Goal: Task Accomplishment & Management: Complete application form

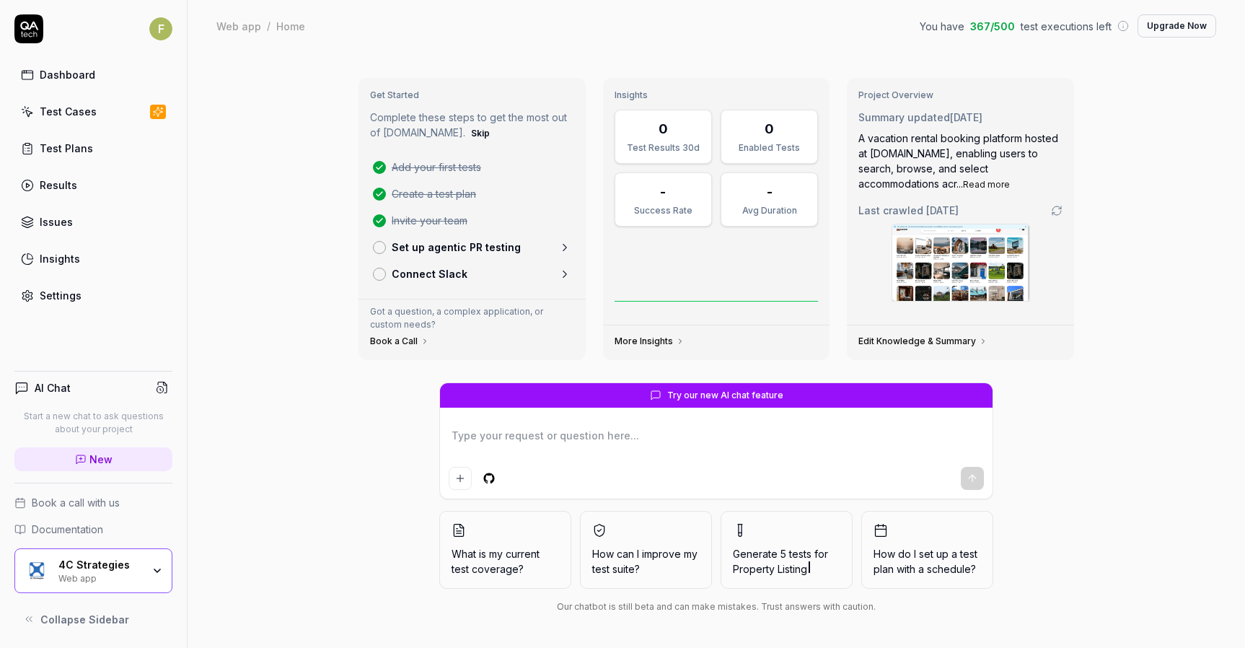
click at [131, 577] on div "Web app" at bounding box center [100, 577] width 84 height 12
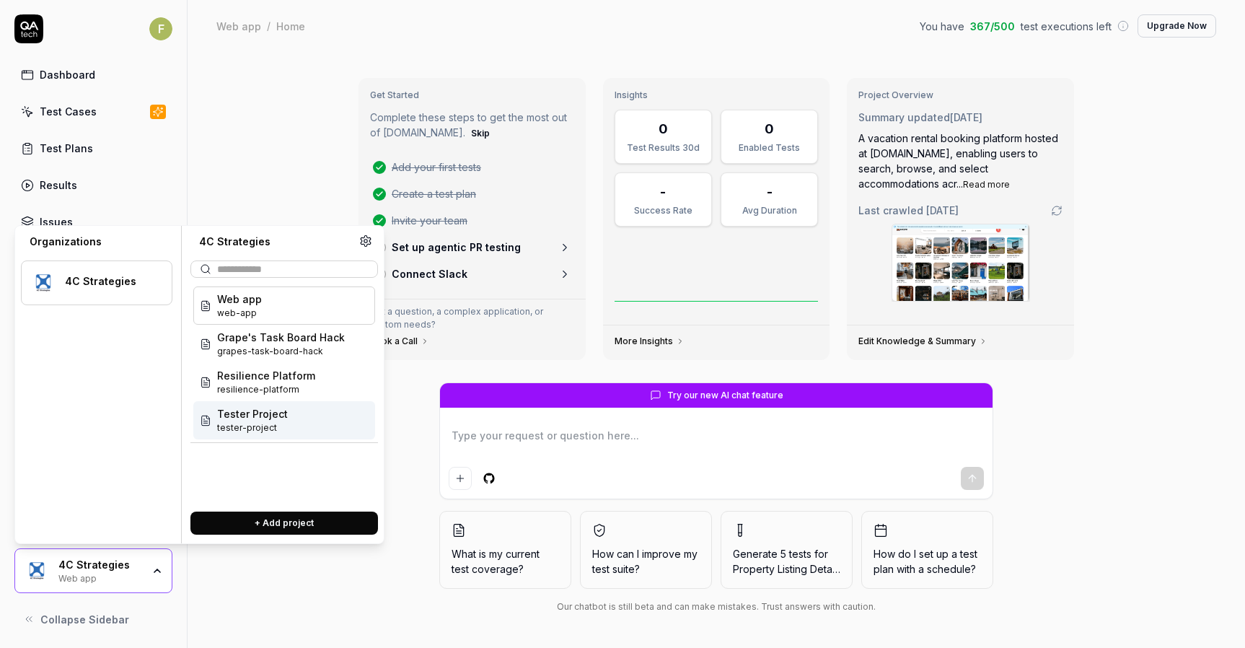
click at [307, 431] on div "Tester Project tester-project" at bounding box center [284, 420] width 182 height 38
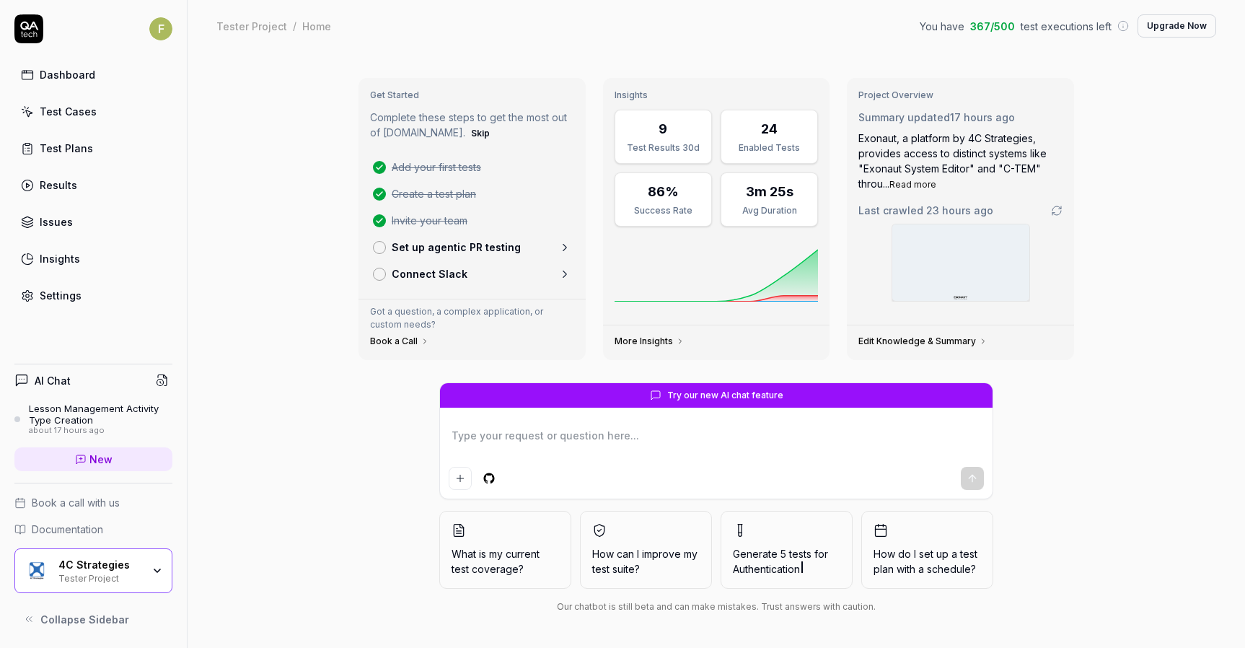
click at [253, 359] on div "Get Started Complete these steps to get the most out of [DOMAIN_NAME]. Skip Add…" at bounding box center [717, 350] width 1058 height 596
click at [561, 243] on icon at bounding box center [564, 247] width 13 height 13
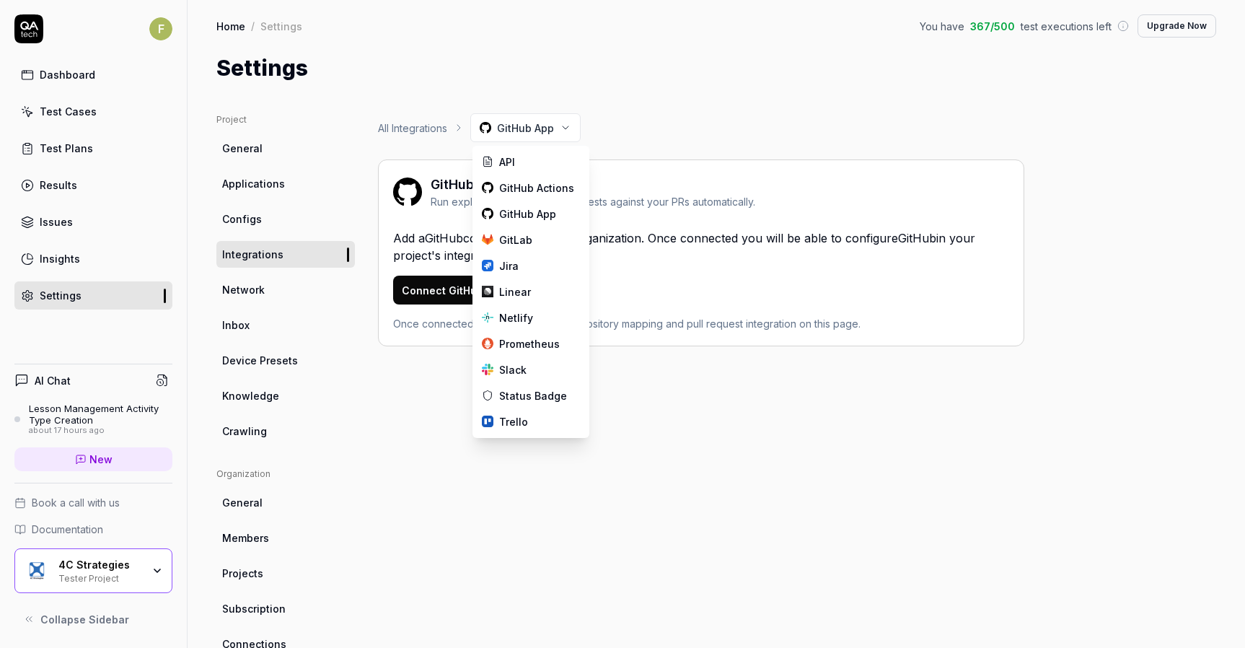
click at [556, 120] on html "F Dashboard Test Cases Test Plans Results Issues Insights Settings AI Chat Less…" at bounding box center [622, 324] width 1245 height 648
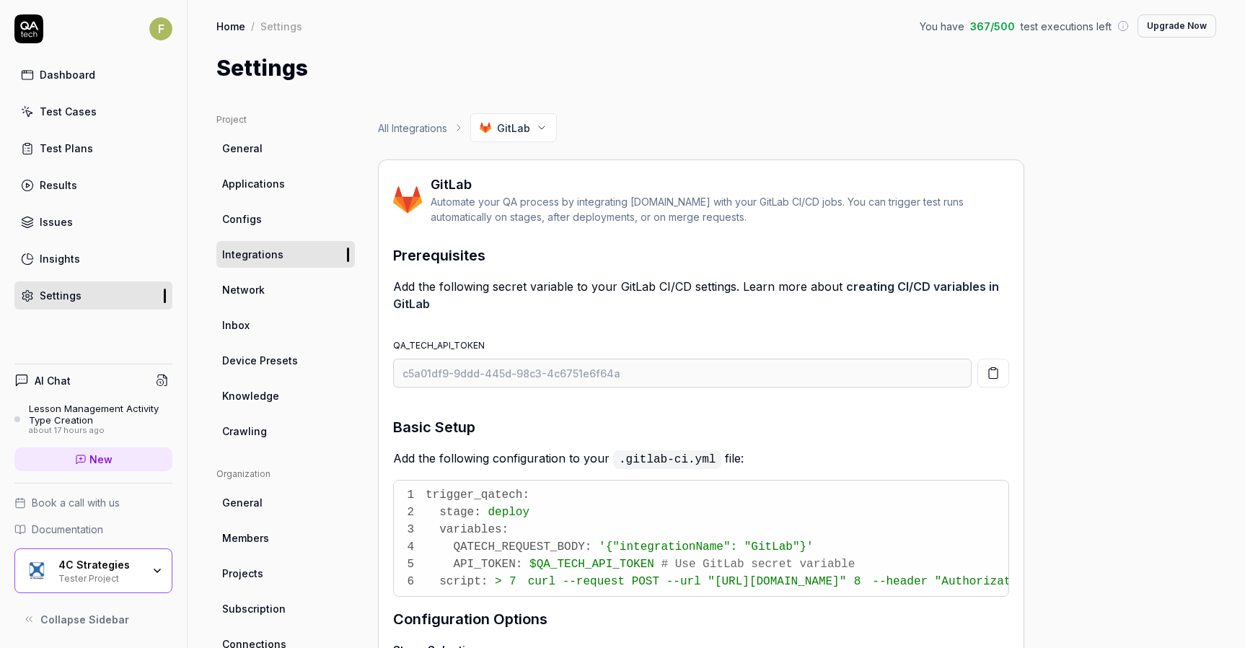
click at [101, 100] on link "Test Cases" at bounding box center [93, 111] width 158 height 28
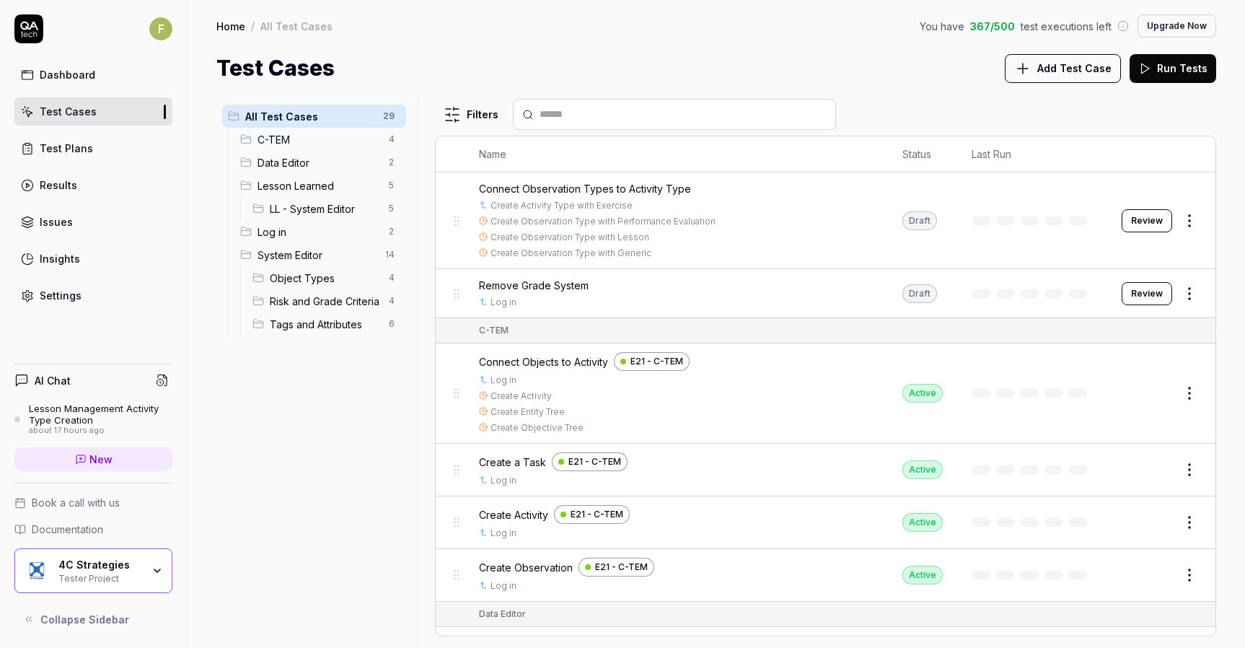
click at [1123, 223] on button "Review" at bounding box center [1147, 220] width 51 height 23
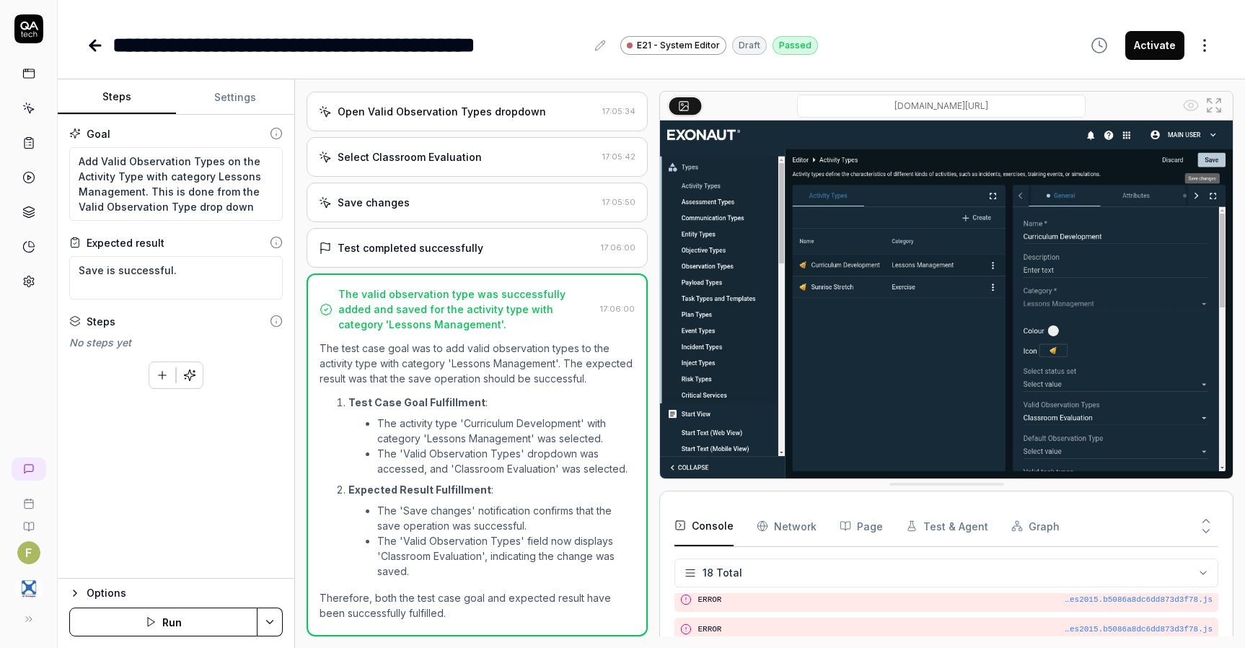
scroll to position [421, 0]
click at [102, 158] on textarea "Add Valid Observation Types on the Activity Type with category Lessons Manageme…" at bounding box center [176, 184] width 214 height 74
click at [245, 199] on textarea "Add Valid Observation Types on the Activity Type with category Lessons Manageme…" at bounding box center [176, 184] width 214 height 74
click at [103, 159] on textarea "Add Valid Observation Types on the Activity Type with category Lessons Manageme…" at bounding box center [176, 184] width 214 height 74
type textarea "*"
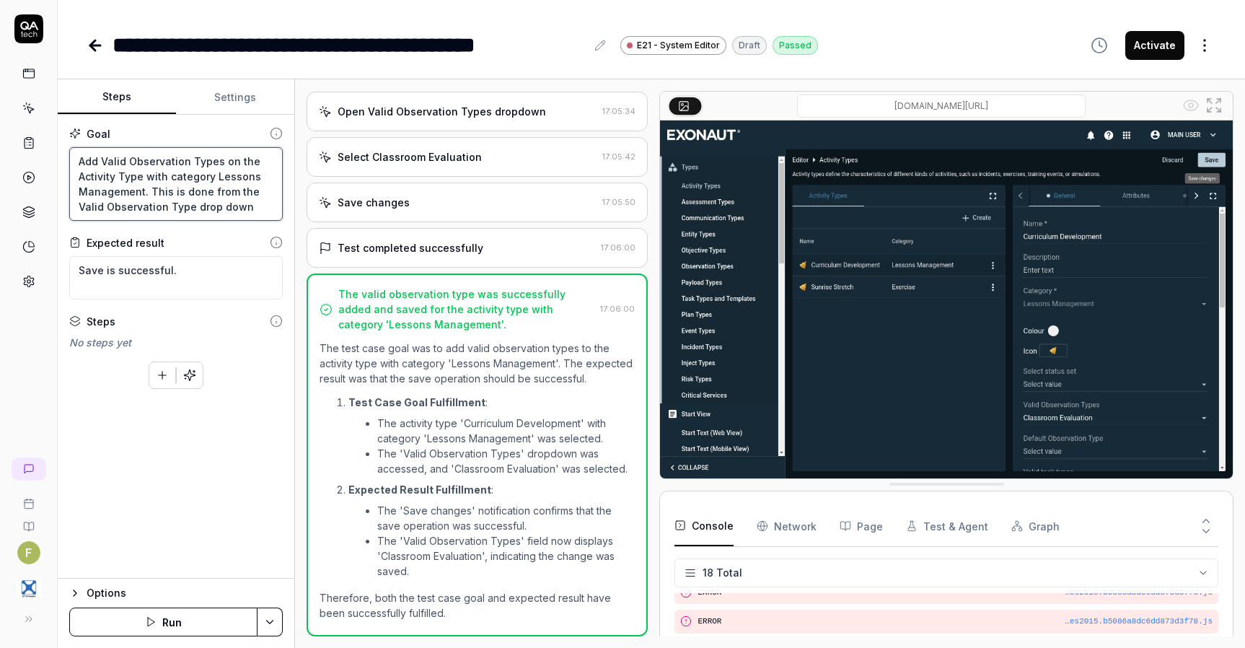
type textarea "Add Valid Observation Types on the Activity Type with category Lessons Manageme…"
type textarea "*"
type textarea "Add Valid Observation Types on the Activity Type with category Lessons Manageme…"
type textarea "*"
type textarea "Add Valid Observation Types on the Activity Type with category Lessons Manageme…"
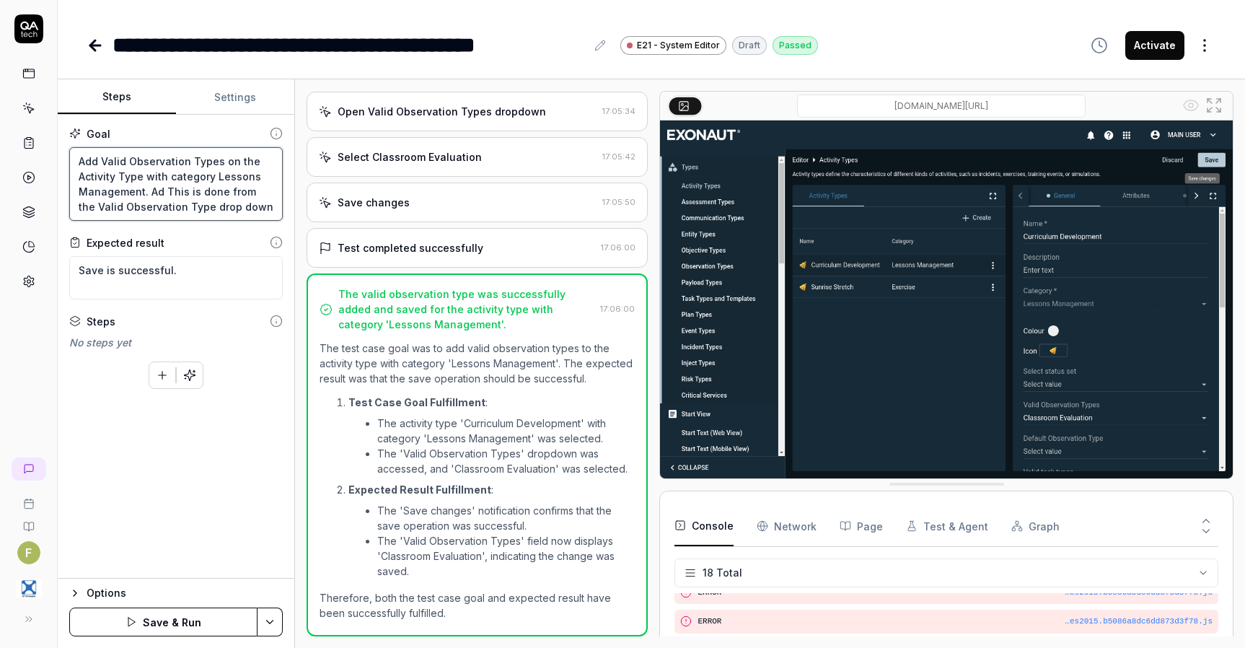
type textarea "*"
type textarea "Add Valid Observation Types on the Activity Type with category Lessons Manageme…"
type textarea "*"
type textarea "Add Valid Observation Types on the Activity Type with category Lessons Manageme…"
type textarea "*"
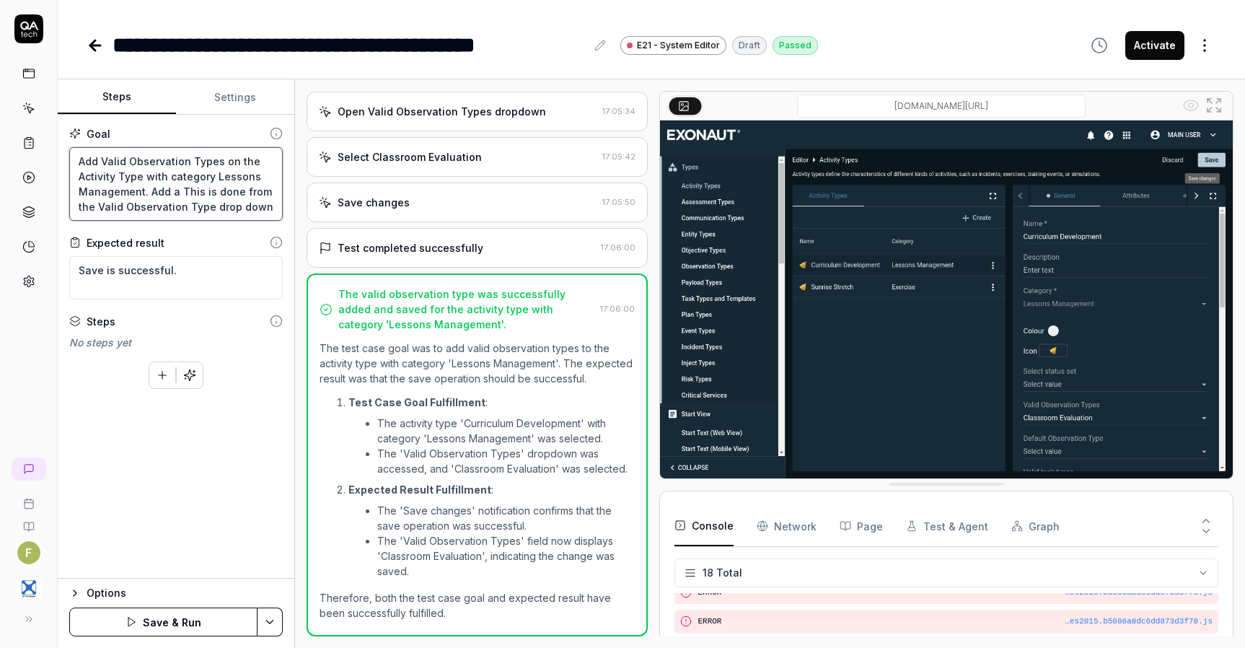
type textarea "Add Valid Observation Types on the Activity Type with category Lessons Manageme…"
type textarea "*"
type textarea "Add Valid Observation Types on the Activity Type with category Lessons Manageme…"
type textarea "*"
type textarea "Add Valid Observation Types on the Activity Type with category Lessons Manageme…"
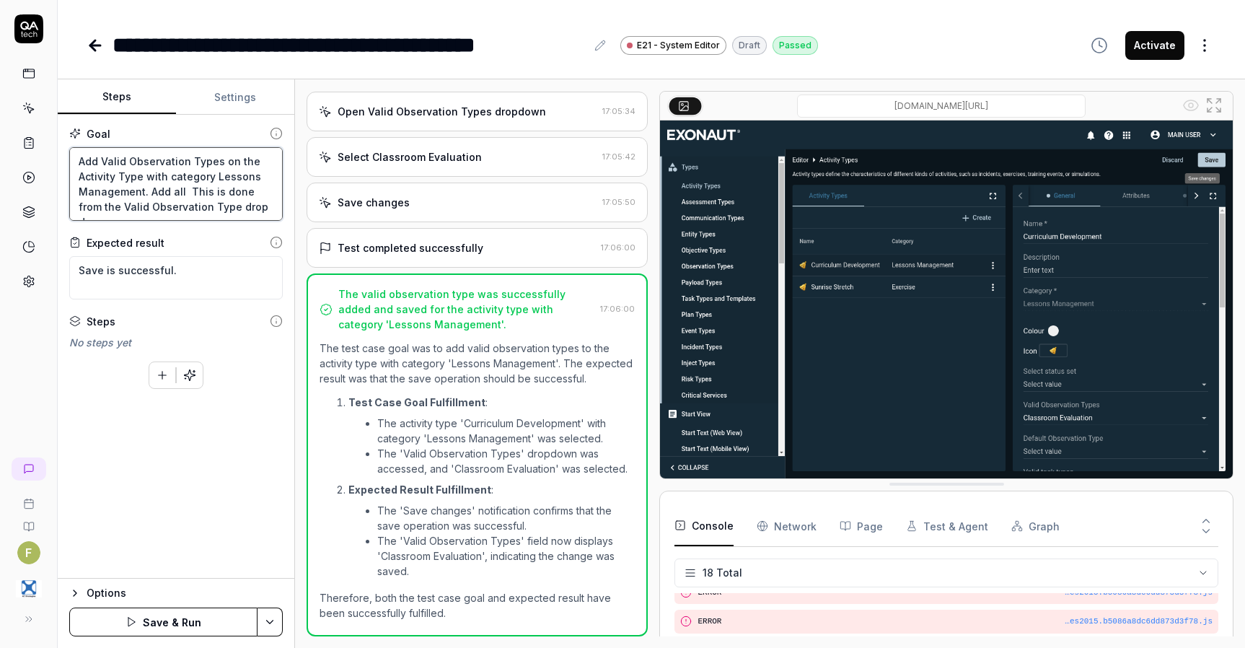
type textarea "*"
type textarea "Add Valid Observation Types on the Activity Type with category Lessons Manageme…"
type textarea "*"
type textarea "Add Valid Observation Types on the Activity Type with category Lessons Manageme…"
type textarea "*"
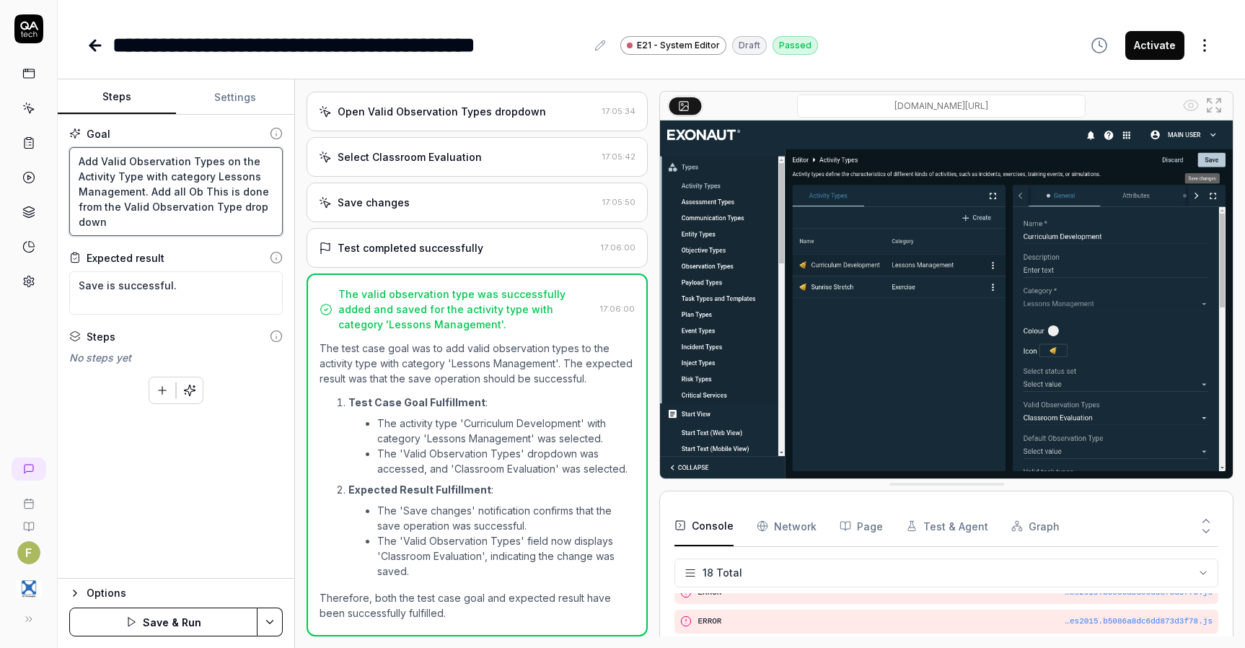
type textarea "Add Valid Observation Types on the Activity Type with category Lessons Manageme…"
type textarea "*"
type textarea "Add Valid Observation Types on the Activity Type with category Lessons Manageme…"
type textarea "*"
type textarea "Add Valid Observation Types on the Activity Type with category Lessons Manageme…"
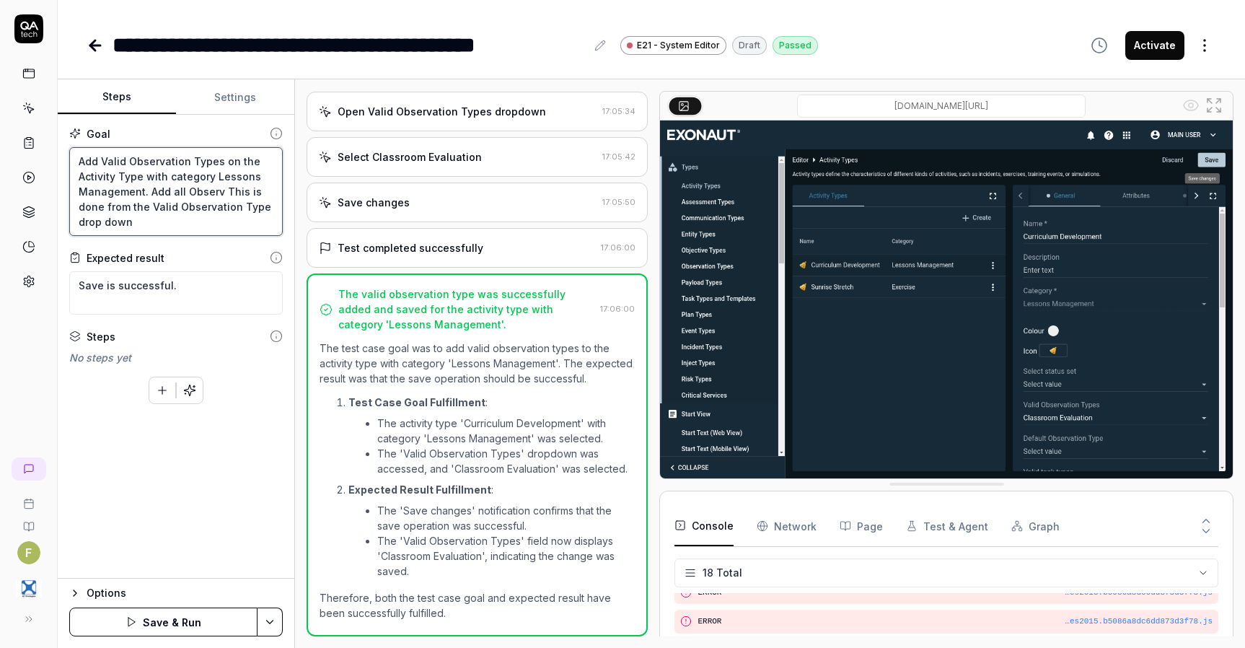
type textarea "*"
type textarea "Add Valid Observation Types on the Activity Type with category Lessons Manageme…"
type textarea "*"
type textarea "Add Valid Observation Types on the Activity Type with category Lessons Manageme…"
type textarea "*"
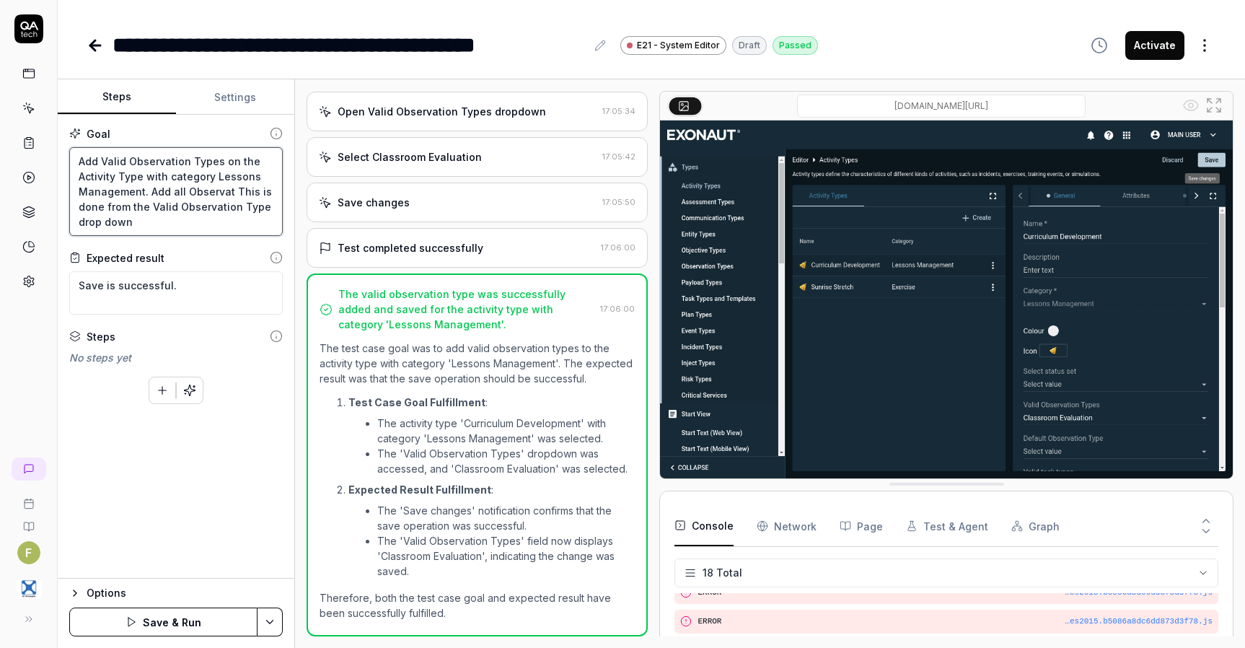
type textarea "Add Valid Observation Types on the Activity Type with category Lessons Manageme…"
type textarea "*"
type textarea "Add Valid Observation Types on the Activity Type with category Lessons Manageme…"
type textarea "*"
type textarea "Add Valid Observation Types on the Activity Type with category Lessons Manageme…"
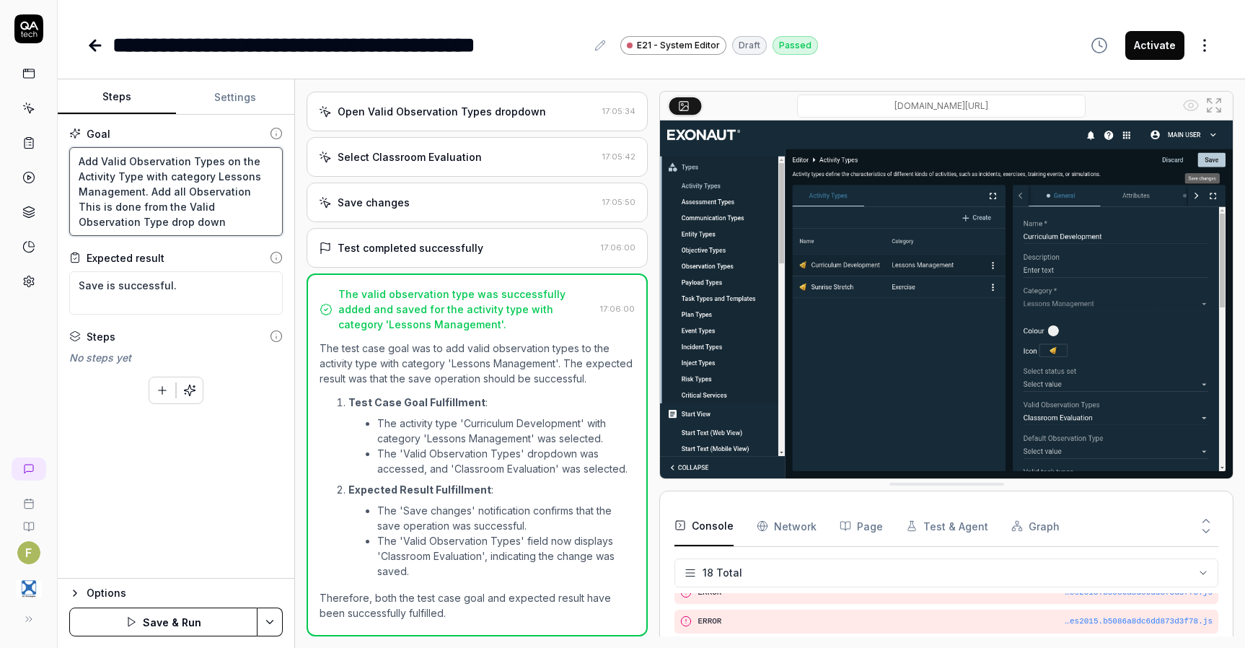
type textarea "*"
type textarea "Add Valid Observation Types on the Activity Type with category Lessons Manageme…"
type textarea "*"
type textarea "Add Valid Observation Types on the Activity Type with category Lessons Manageme…"
type textarea "*"
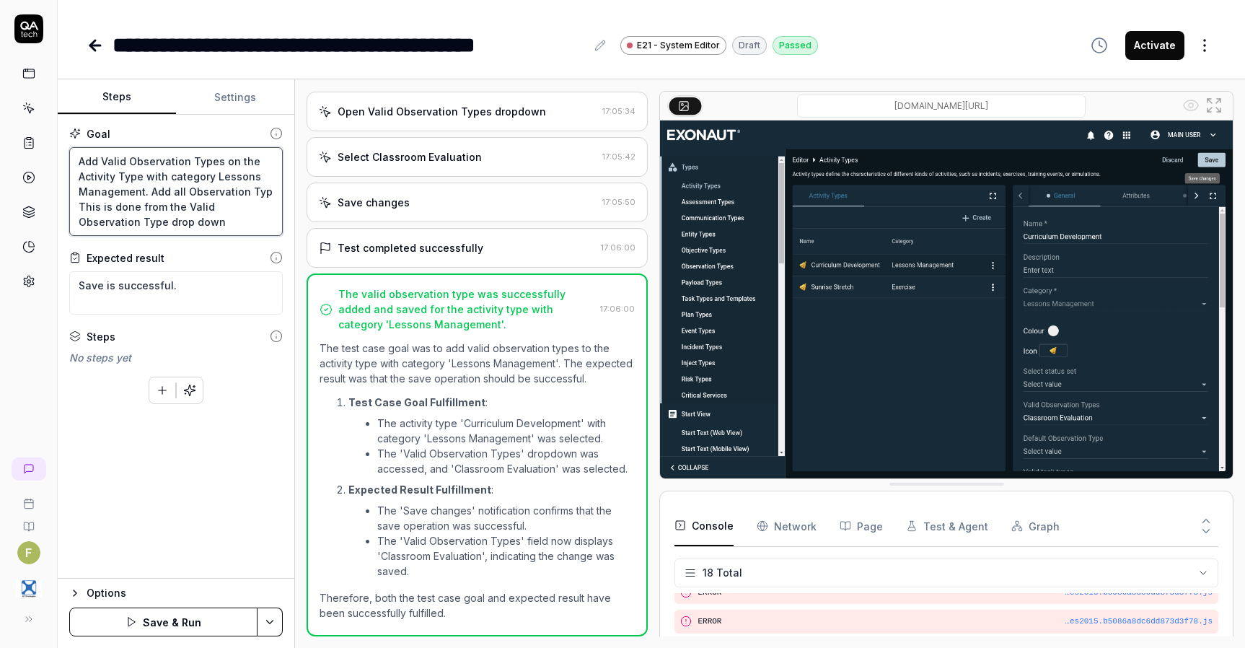
type textarea "Add Valid Observation Types on the Activity Type with category Lessons Manageme…"
type textarea "*"
type textarea "Add Valid Observation Types on the Activity Type with category Lessons Manageme…"
type textarea "*"
type textarea "Add Valid Observation Types on the Activity Type with category Lessons Manageme…"
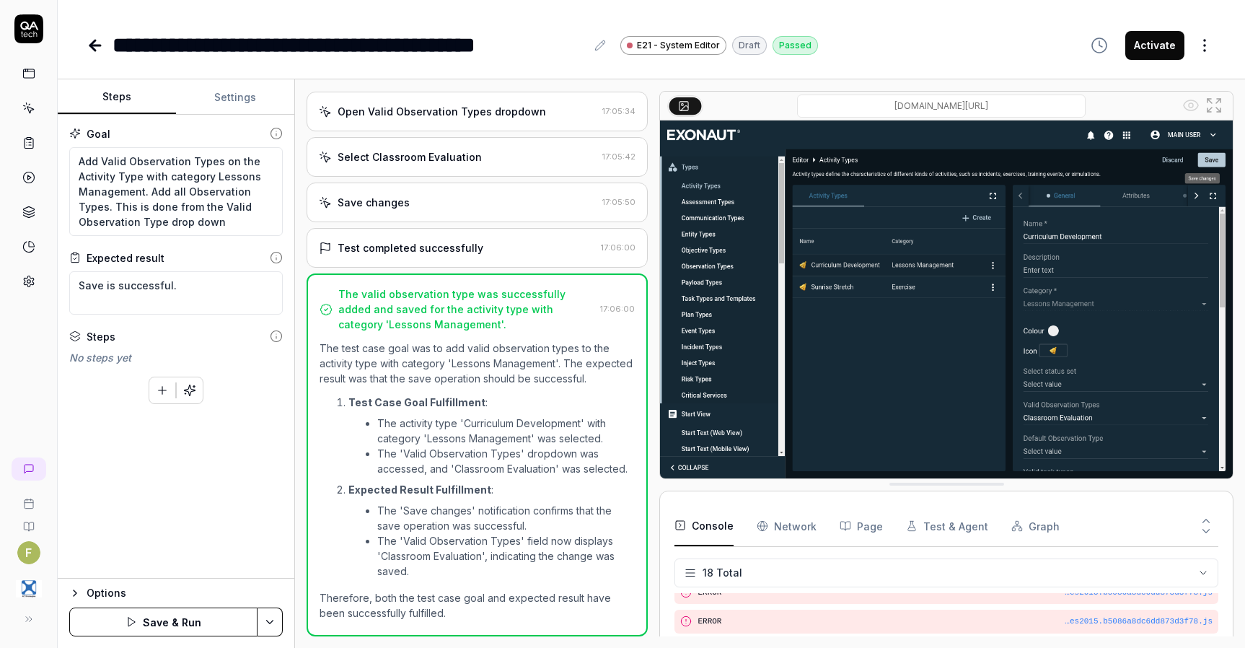
click at [162, 628] on button "Save & Run" at bounding box center [163, 622] width 188 height 29
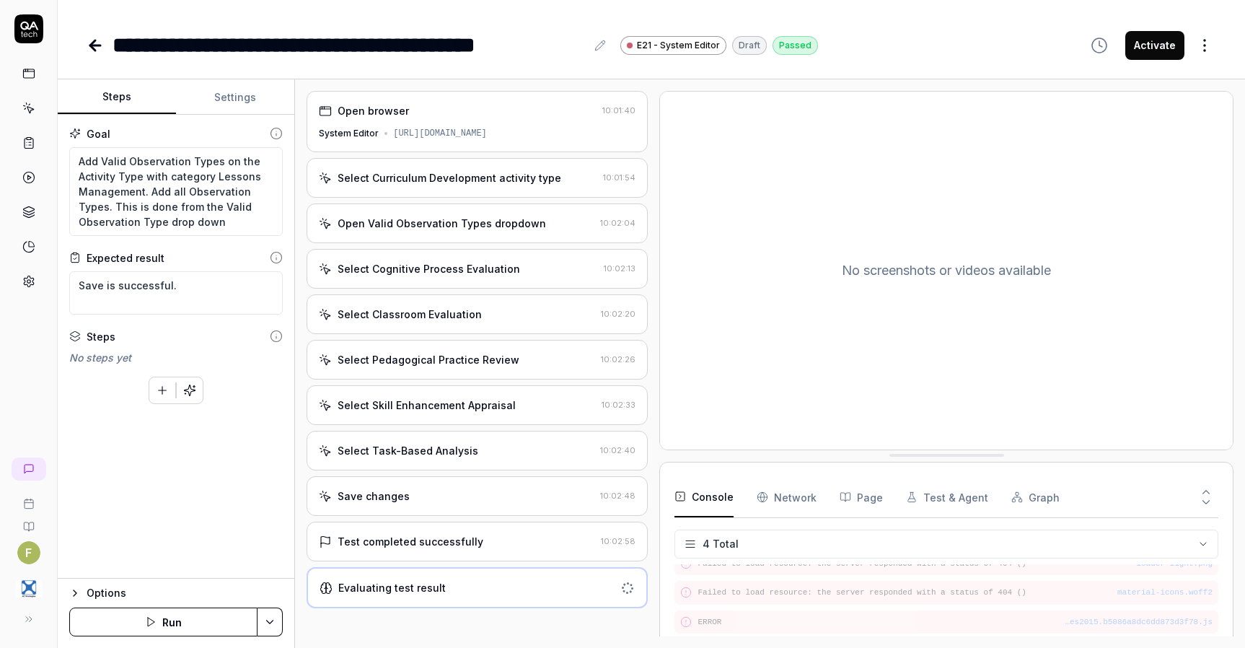
click at [524, 592] on div "Evaluating test result" at bounding box center [477, 587] width 341 height 41
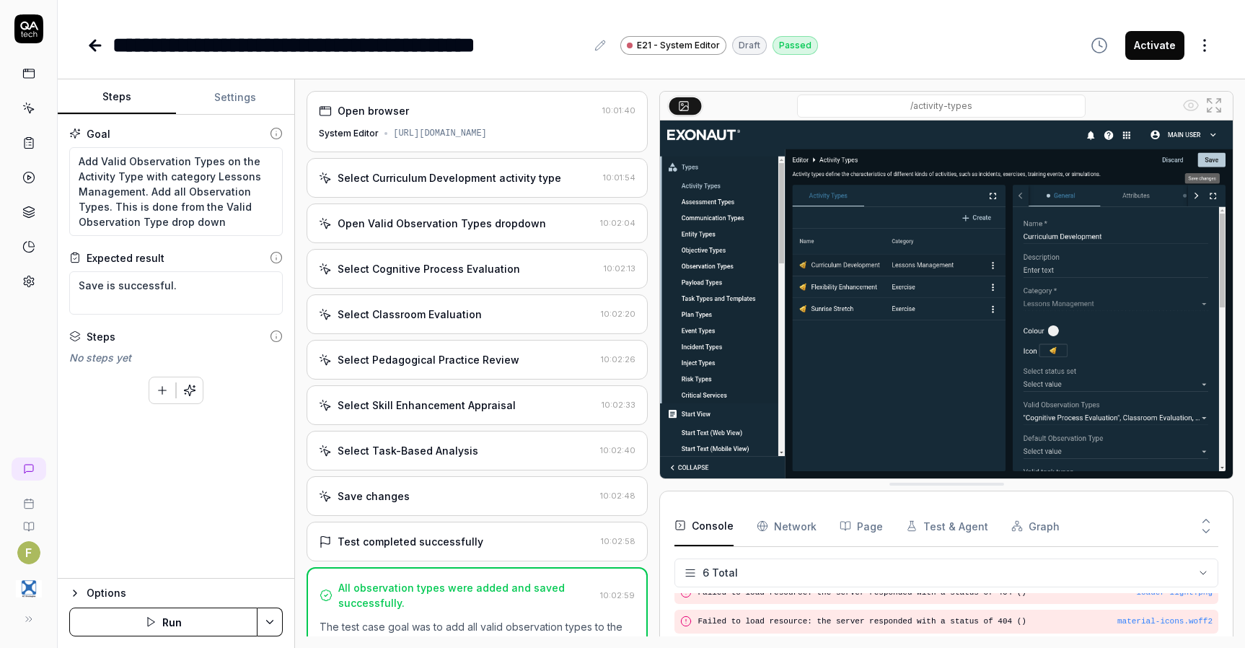
click at [84, 42] on div "**********" at bounding box center [652, 30] width 1188 height 61
click at [89, 43] on icon at bounding box center [95, 45] width 17 height 17
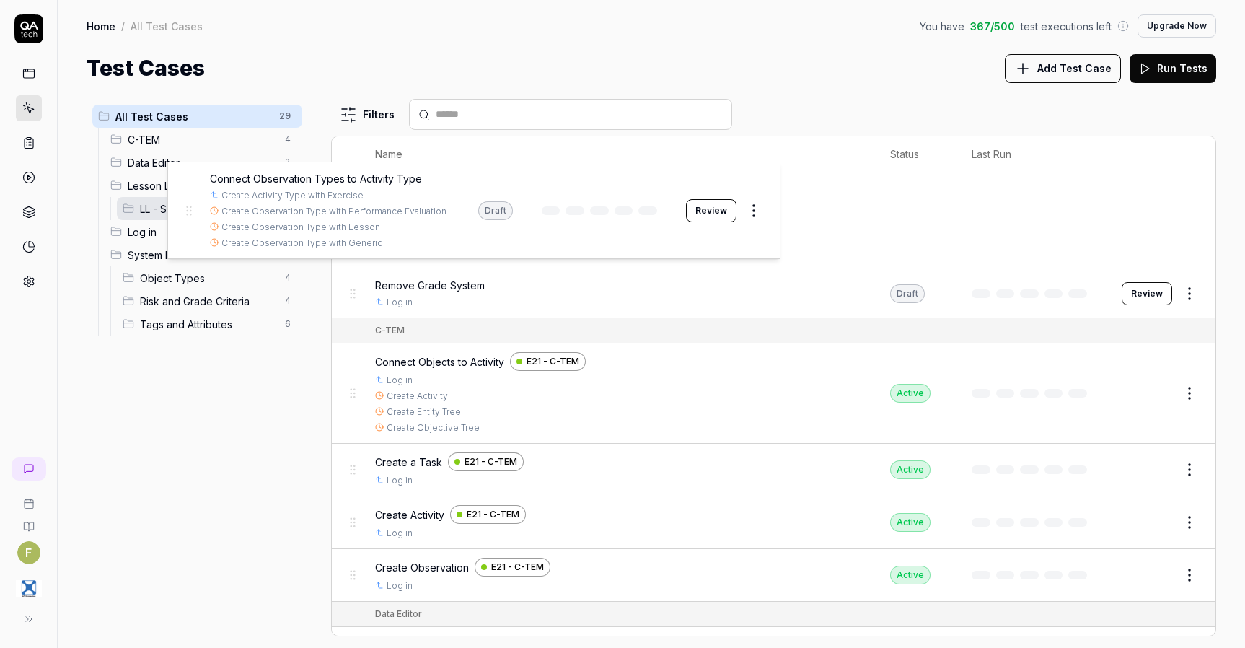
drag, startPoint x: 352, startPoint y: 225, endPoint x: 188, endPoint y: 214, distance: 164.9
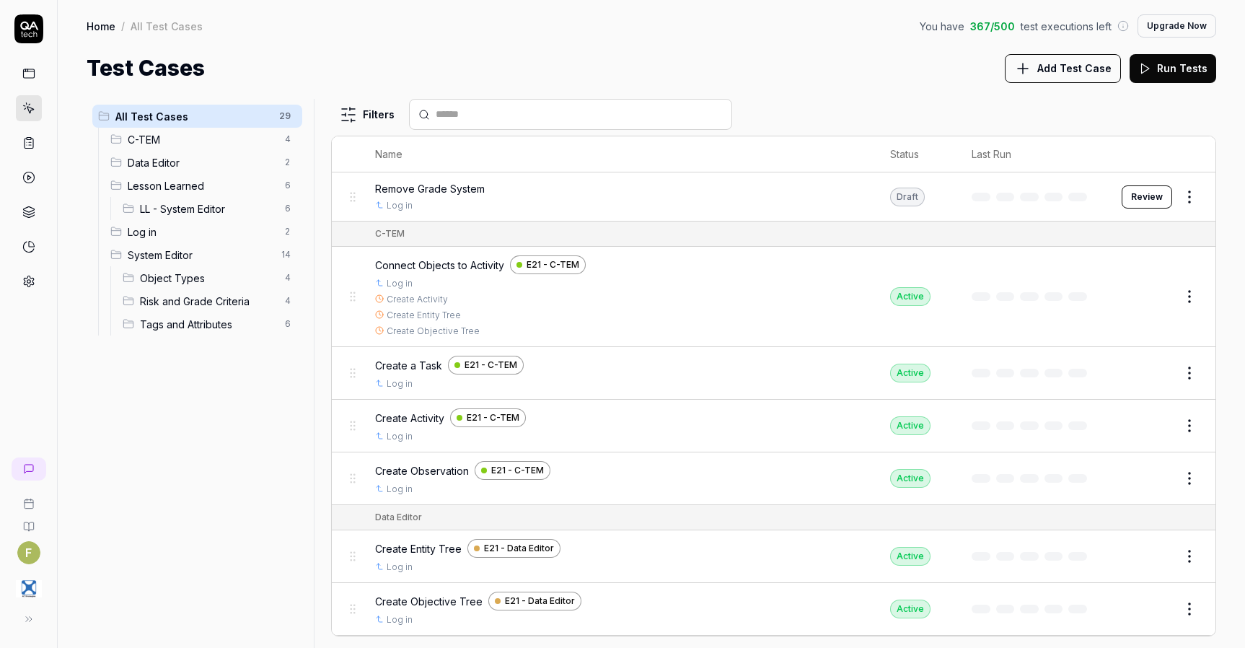
click at [221, 212] on span "LL - System Editor" at bounding box center [208, 208] width 136 height 15
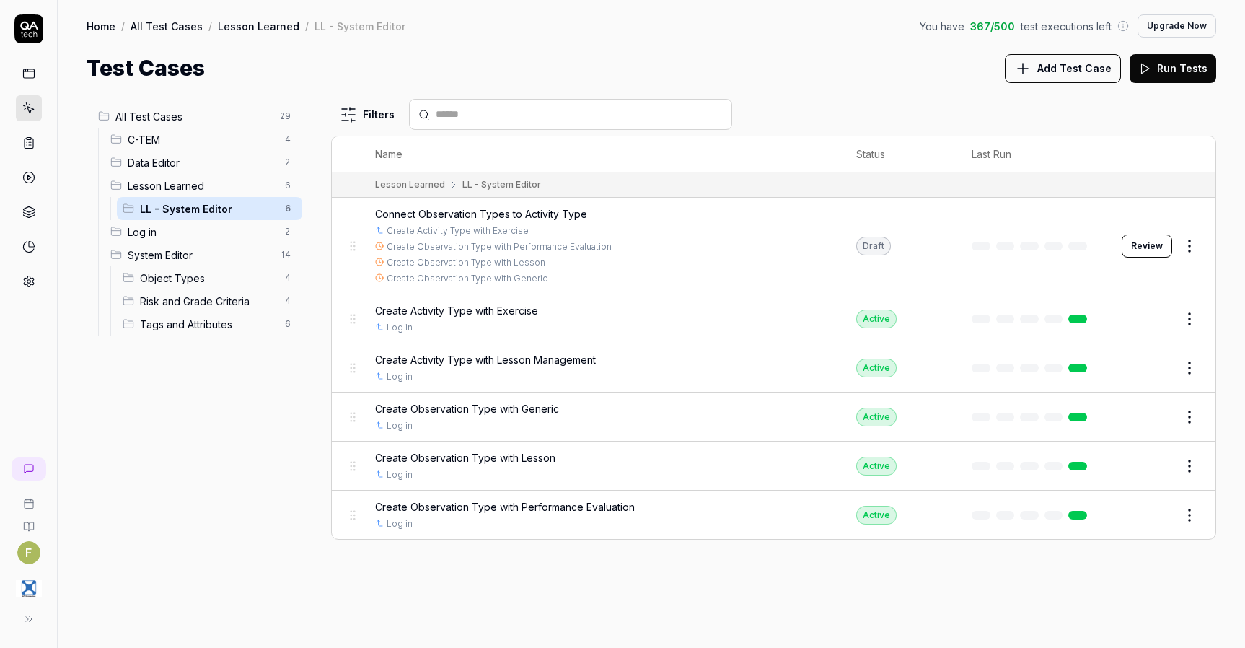
click at [1082, 73] on span "Add Test Case" at bounding box center [1075, 68] width 74 height 15
click at [1144, 322] on button "Edit" at bounding box center [1155, 318] width 35 height 23
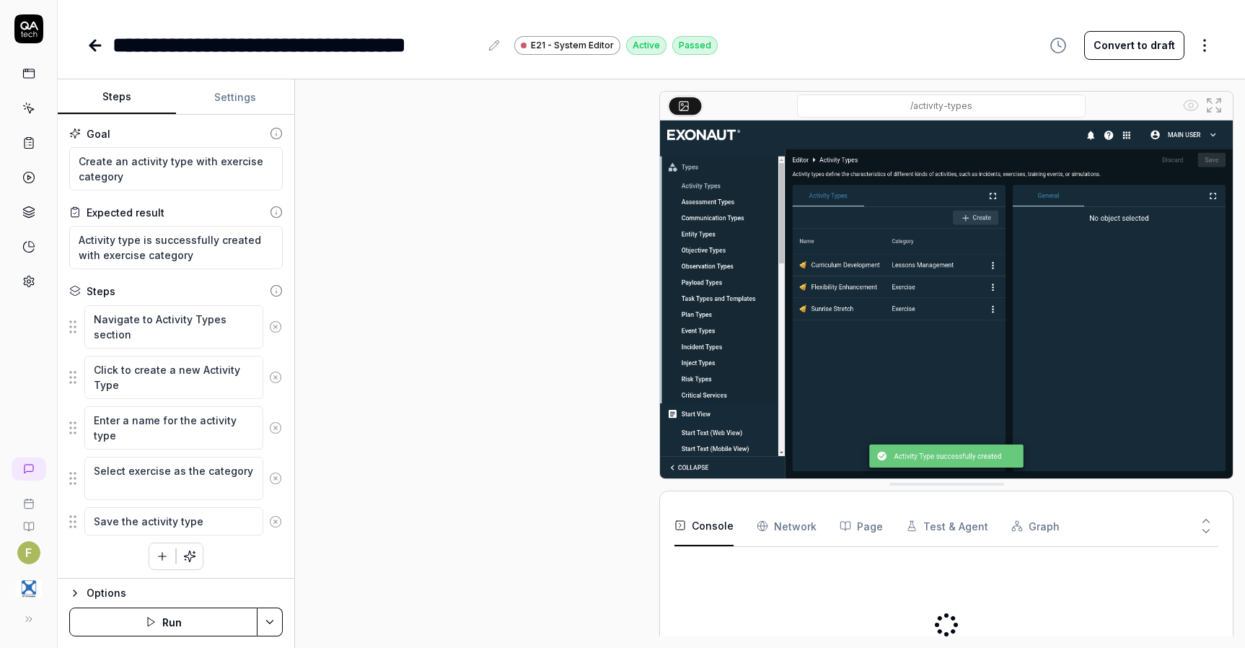
type textarea "*"
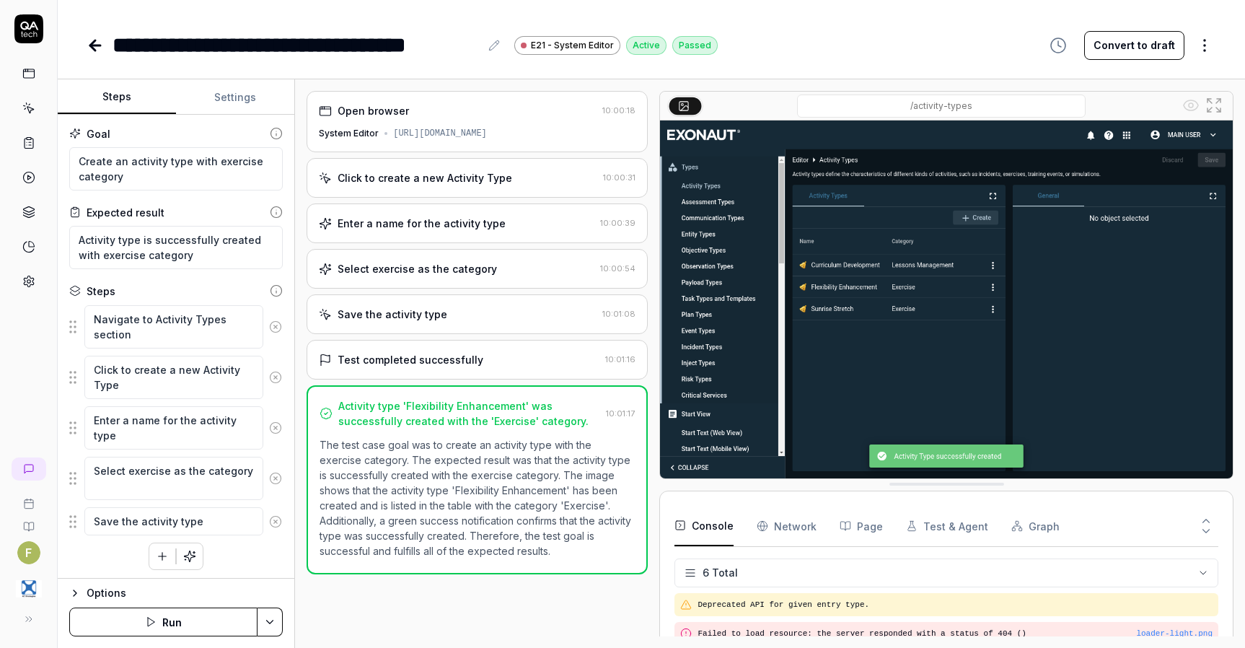
scroll to position [71, 0]
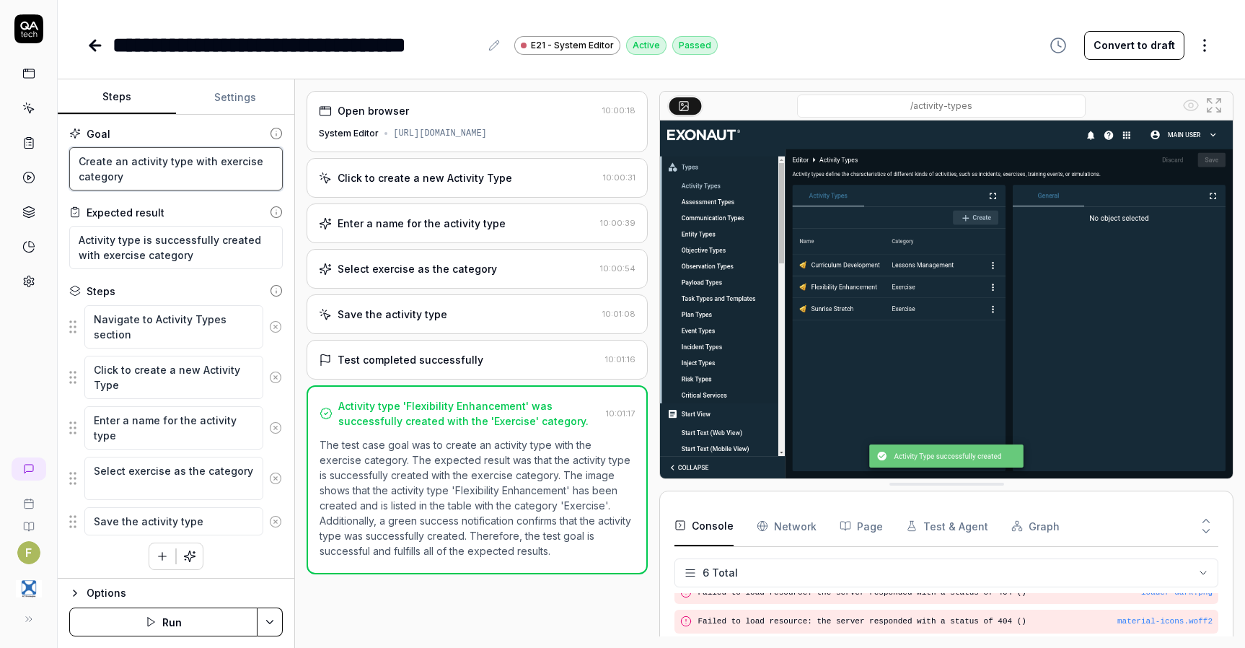
drag, startPoint x: 144, startPoint y: 179, endPoint x: 47, endPoint y: 154, distance: 99.9
click at [47, 154] on div "**********" at bounding box center [622, 324] width 1245 height 648
click at [87, 43] on icon at bounding box center [95, 45] width 17 height 17
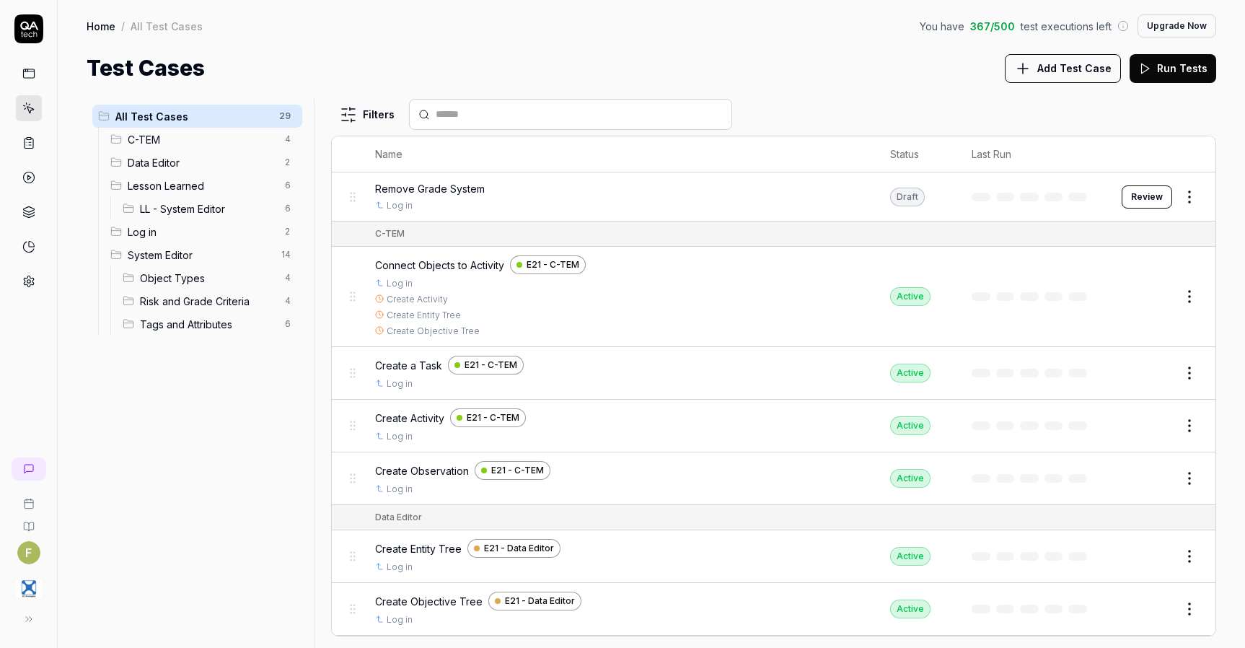
click at [1042, 74] on button "Add Test Case" at bounding box center [1063, 68] width 116 height 29
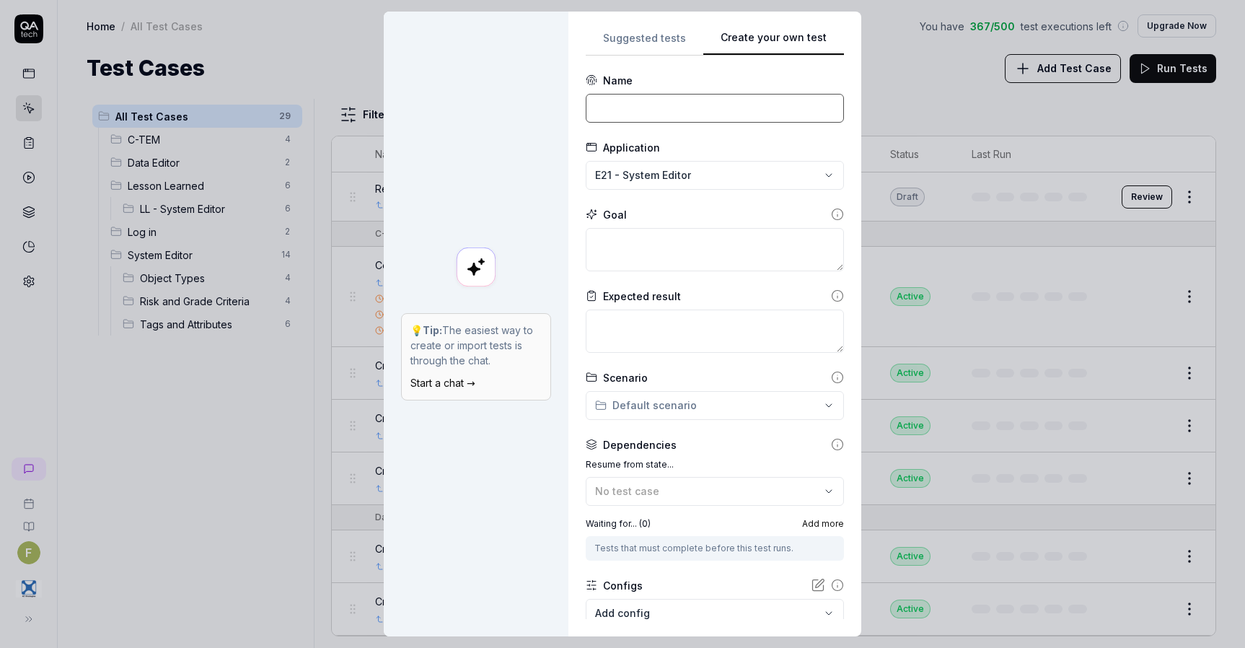
click at [675, 105] on input at bounding box center [715, 108] width 258 height 29
type input "Create Entity Type with Category Generic"
click at [666, 241] on textarea at bounding box center [715, 249] width 258 height 43
paste textarea "Create an activity type with exercise category"
type textarea "*"
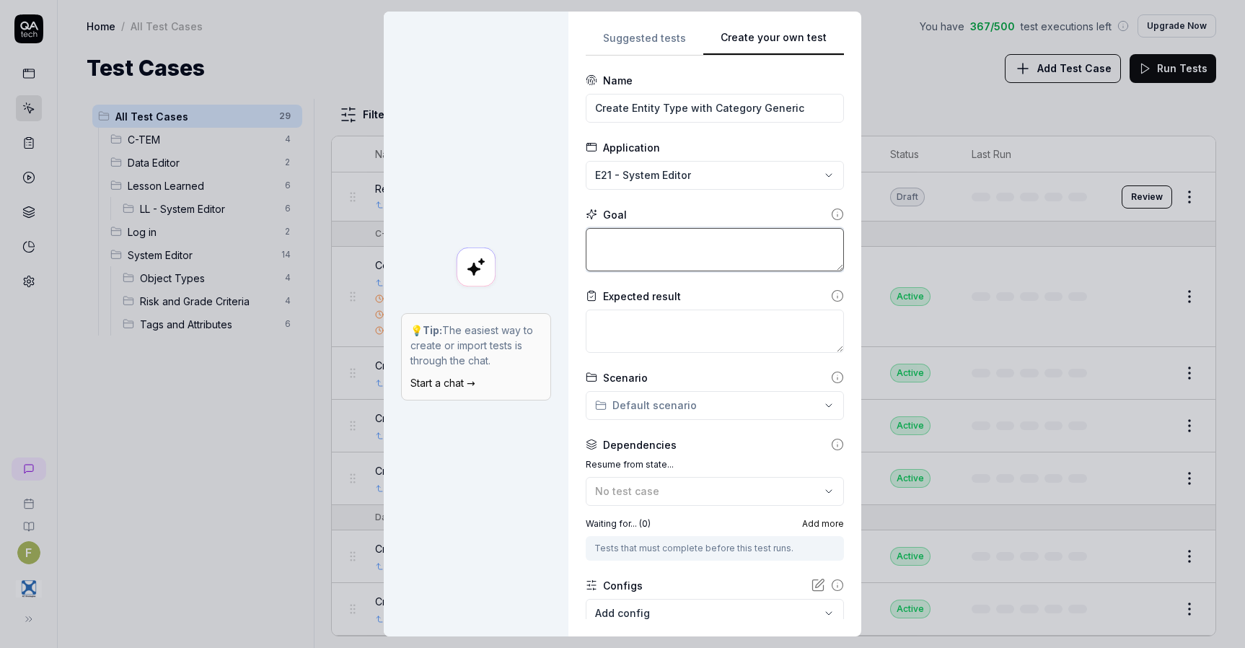
type textarea "Create an activity type with exercise category"
drag, startPoint x: 640, startPoint y: 239, endPoint x: 701, endPoint y: 239, distance: 60.6
click at [701, 239] on textarea "Create an activity type with exercise category" at bounding box center [715, 249] width 258 height 43
type textarea "*"
type textarea "Create an Ewith exercise category"
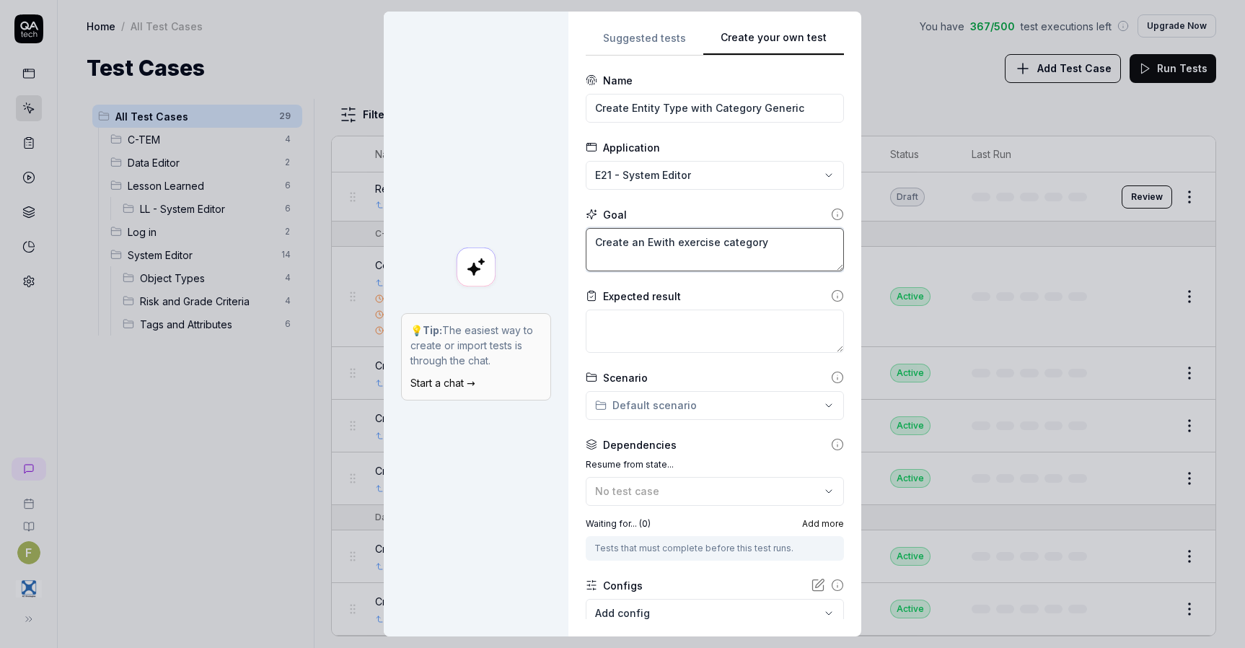
type textarea "*"
type textarea "Create an Enwith exercise category"
type textarea "*"
type textarea "Create an Entiwith exercise category"
type textarea "*"
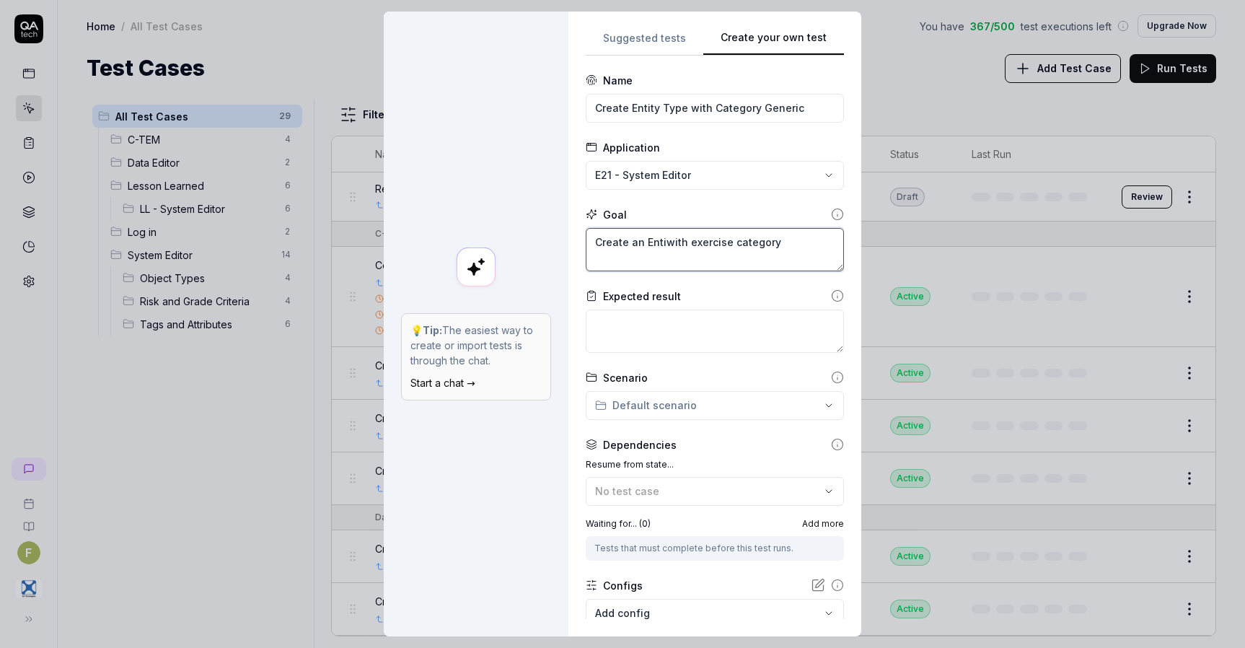
type textarea "Create an Entitwith exercise category"
type textarea "*"
type textarea "Create an Entitywith exercise category"
type textarea "*"
type textarea "Create an Entity with exercise category"
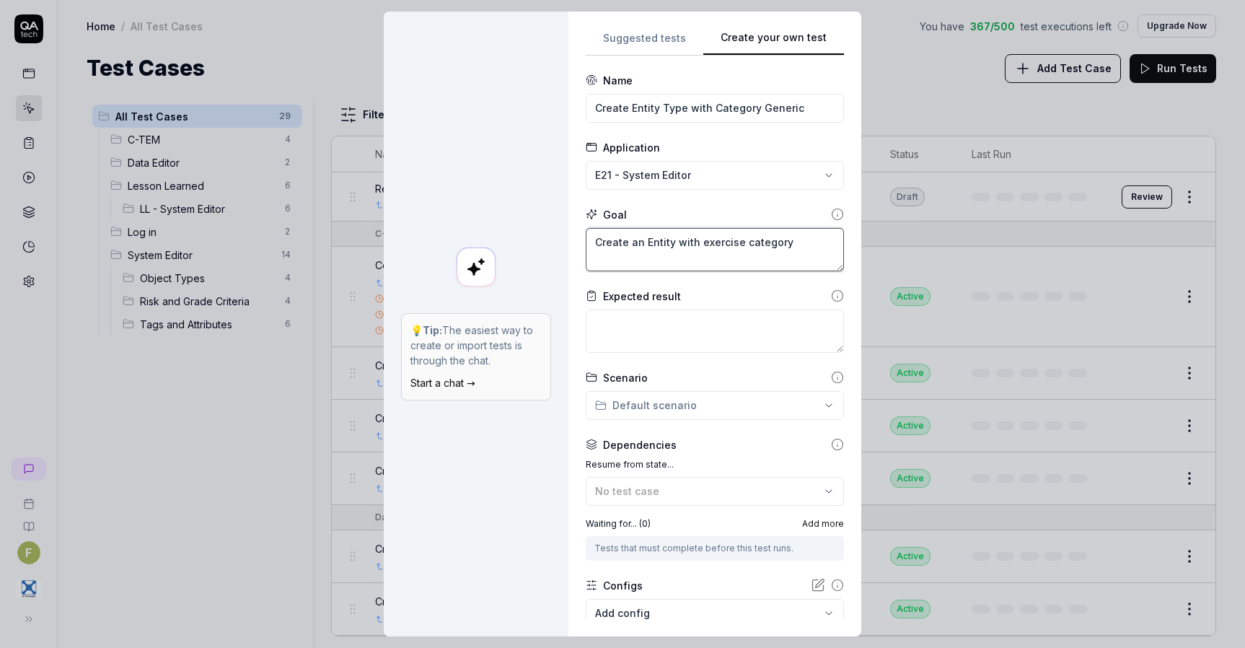
type textarea "*"
type textarea "Create an Entity Twith exercise category"
type textarea "*"
type textarea "Create an Entity Tywith exercise category"
type textarea "*"
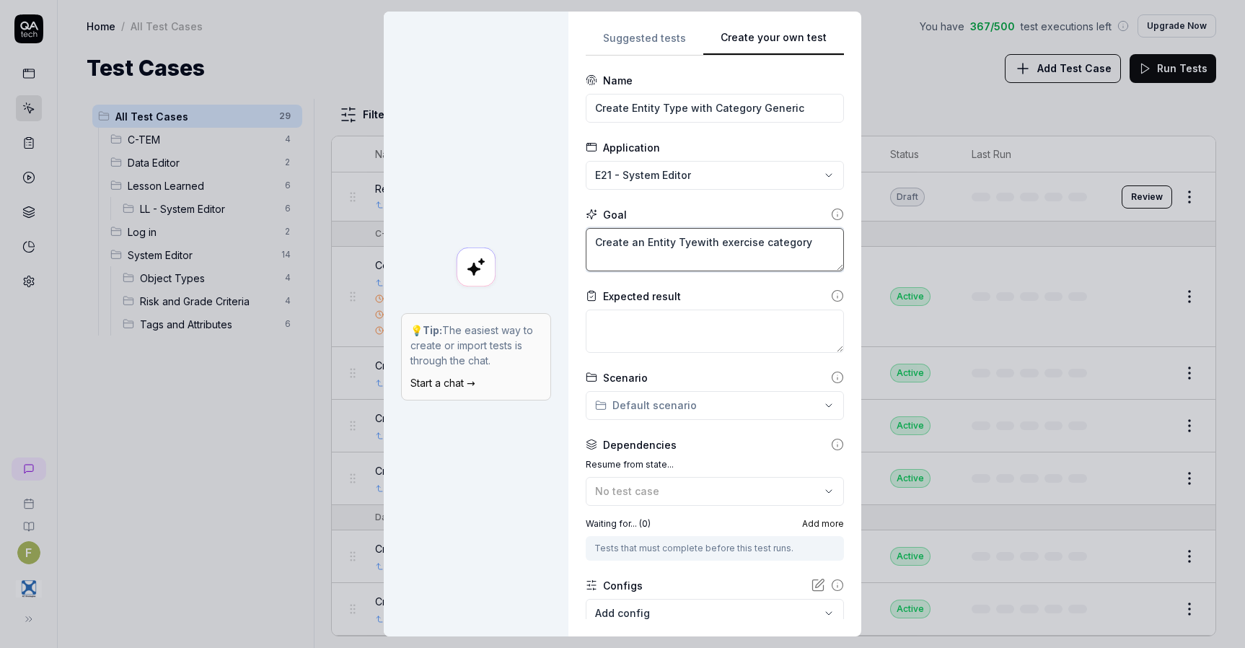
type textarea "Create an Entity Tyepwith exercise category"
type textarea "*"
type textarea "Create an Entity Tyep with exercise category"
type textarea "*"
type textarea "Create an Entity Tyepwith exercise category"
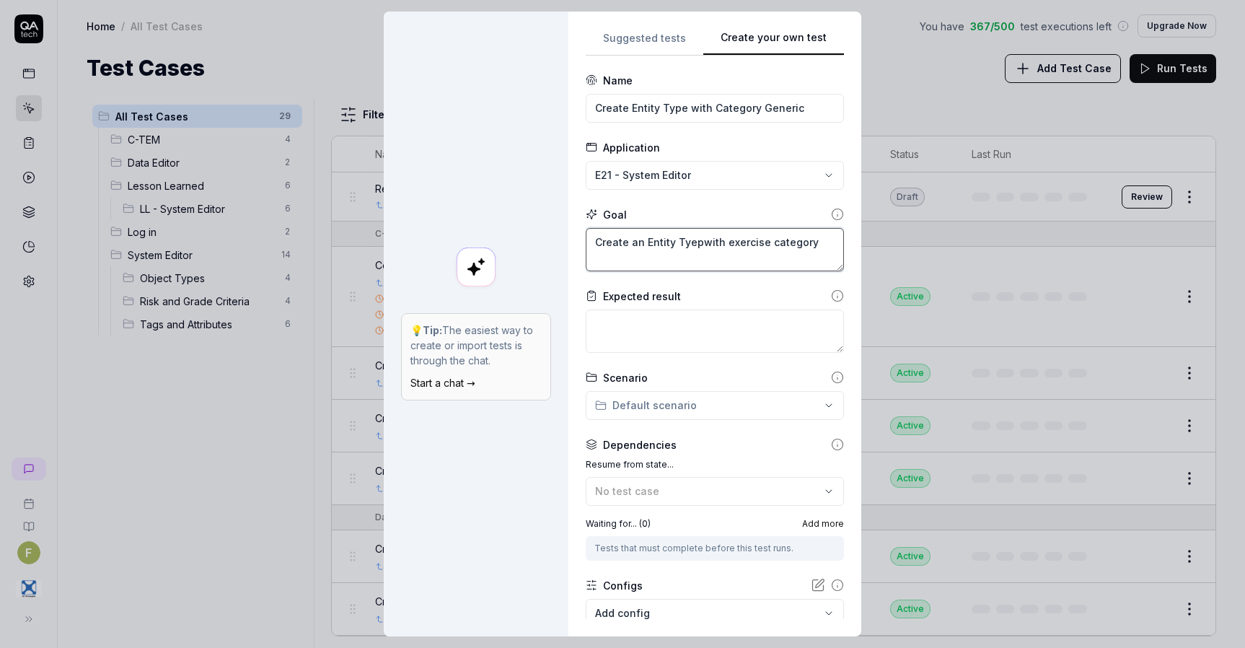
type textarea "*"
type textarea "Create an Entity Tyewith exercise category"
type textarea "*"
type textarea "Create an Entity Tywith exercise category"
type textarea "*"
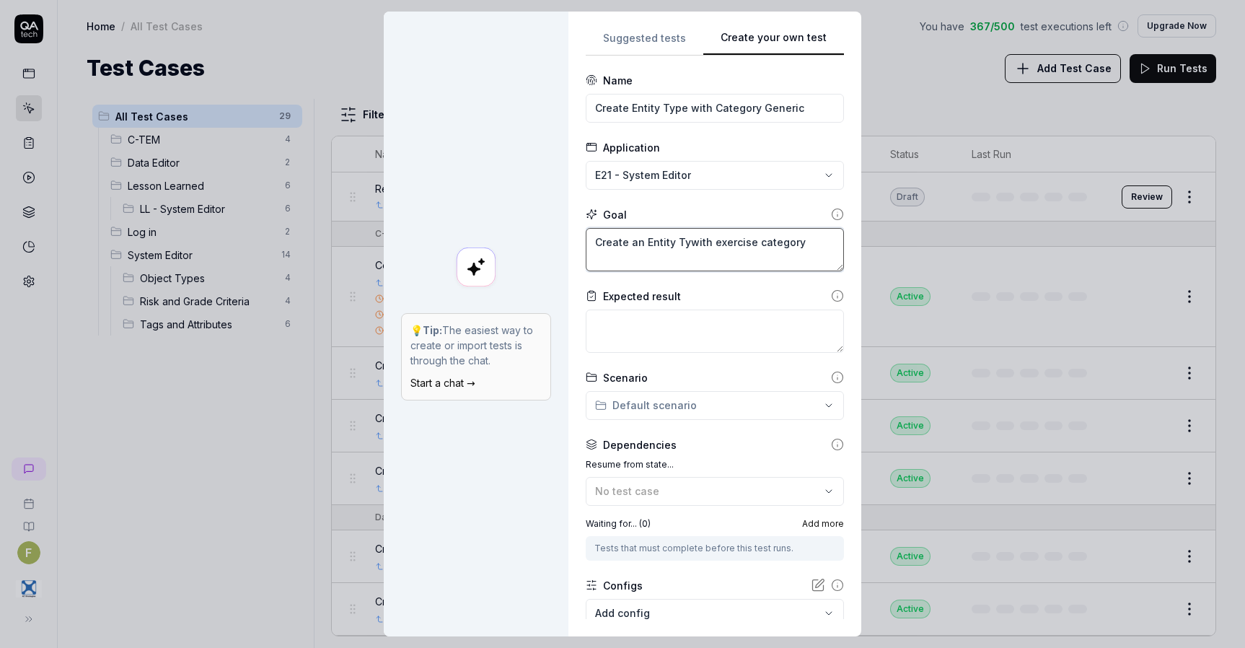
type textarea "Create an Entity Typwith exercise category"
type textarea "*"
type textarea "Create an Entity Typewith exercise category"
type textarea "*"
type textarea "Create an Entity Type with exercise category"
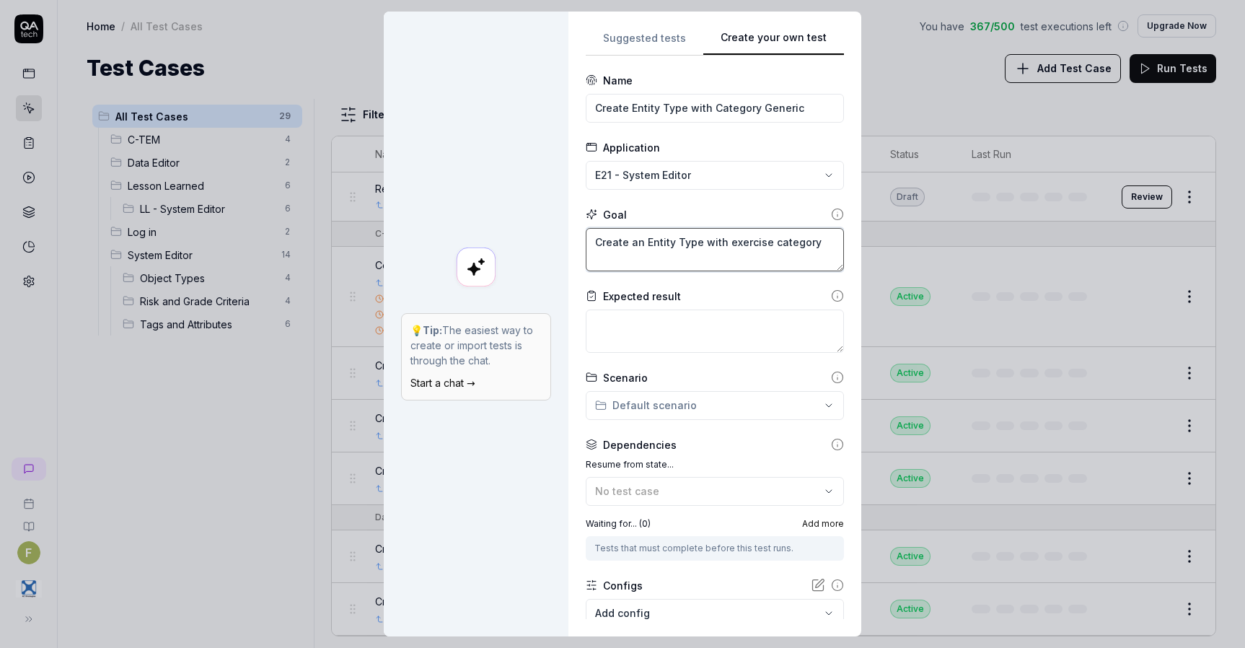
type textarea "*"
type textarea "Create an Entity Type with G category"
type textarea "*"
type textarea "Create an Entity Type with Gen category"
type textarea "*"
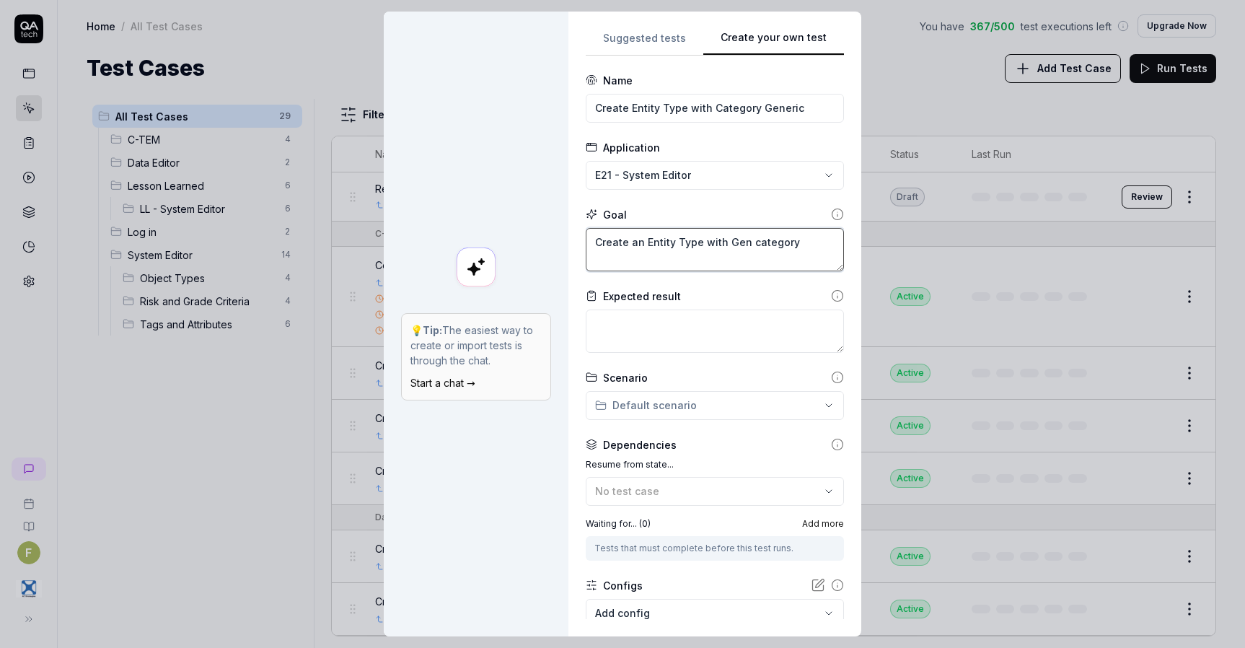
type textarea "Create an Entity Type with Gene category"
type textarea "*"
type textarea "Create an Entity Type with Generi category"
type textarea "*"
type textarea "Create an Entity Type with Generic category"
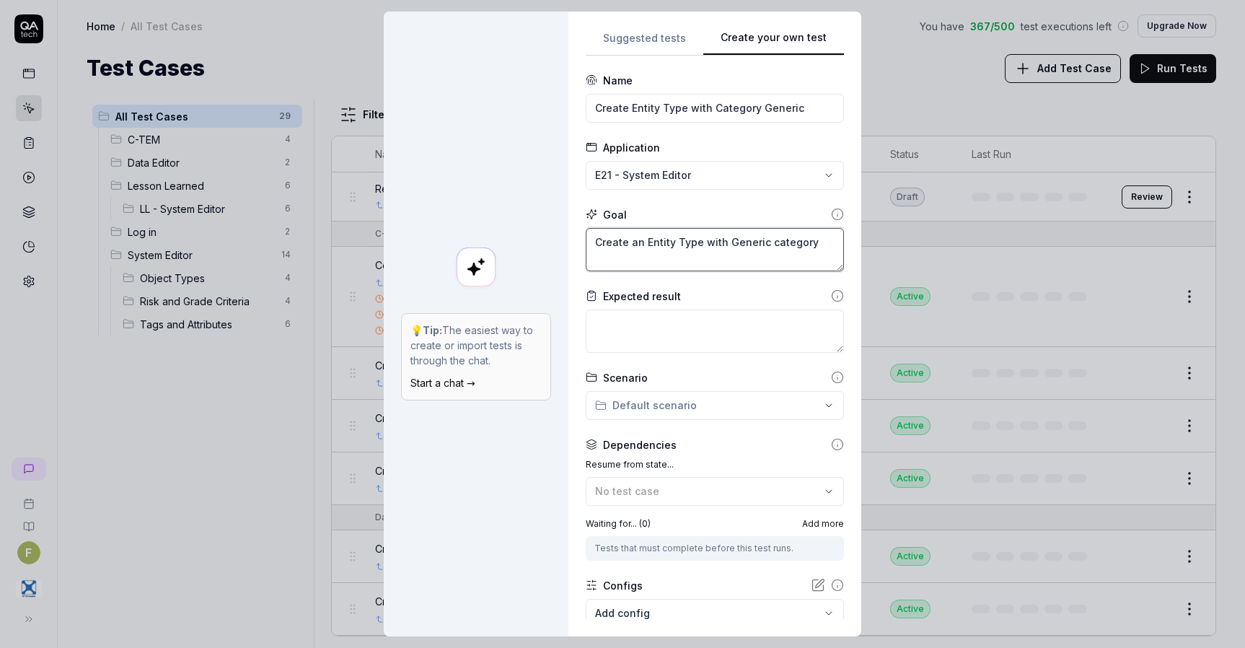
type textarea "*"
type textarea "Create an Entity Type with Generic ategory"
type textarea "*"
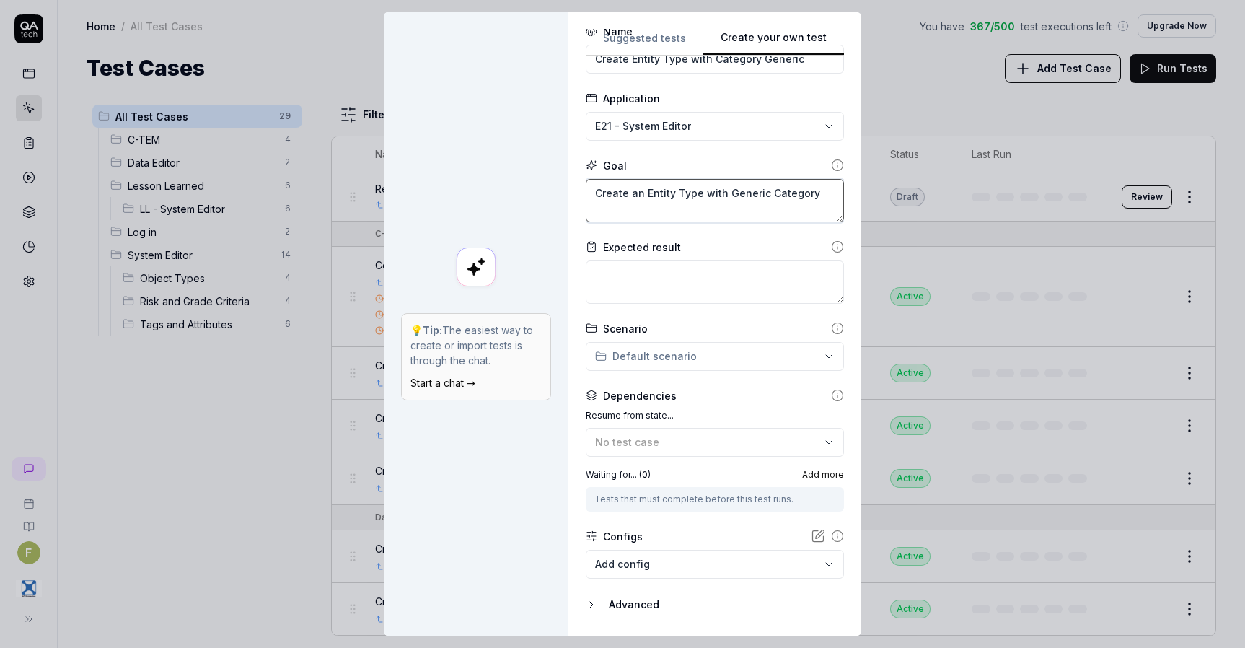
scroll to position [89, 0]
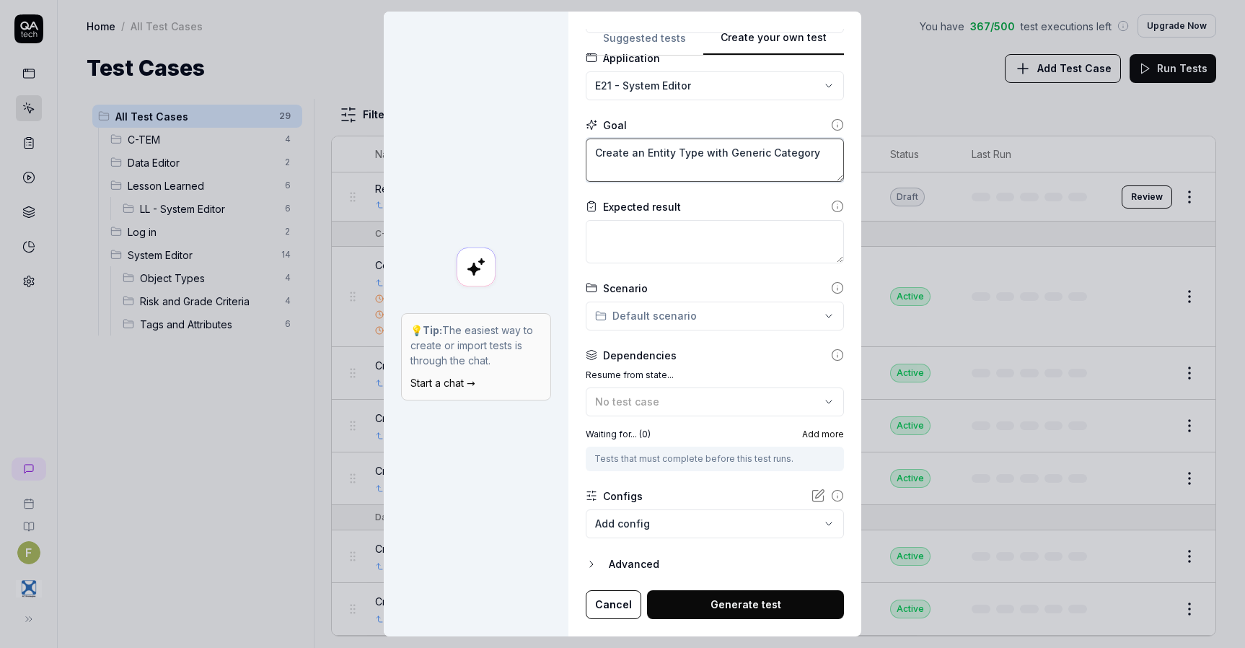
type textarea "Create an Entity Type with Generic Category"
click at [732, 411] on button "No test case" at bounding box center [715, 401] width 258 height 29
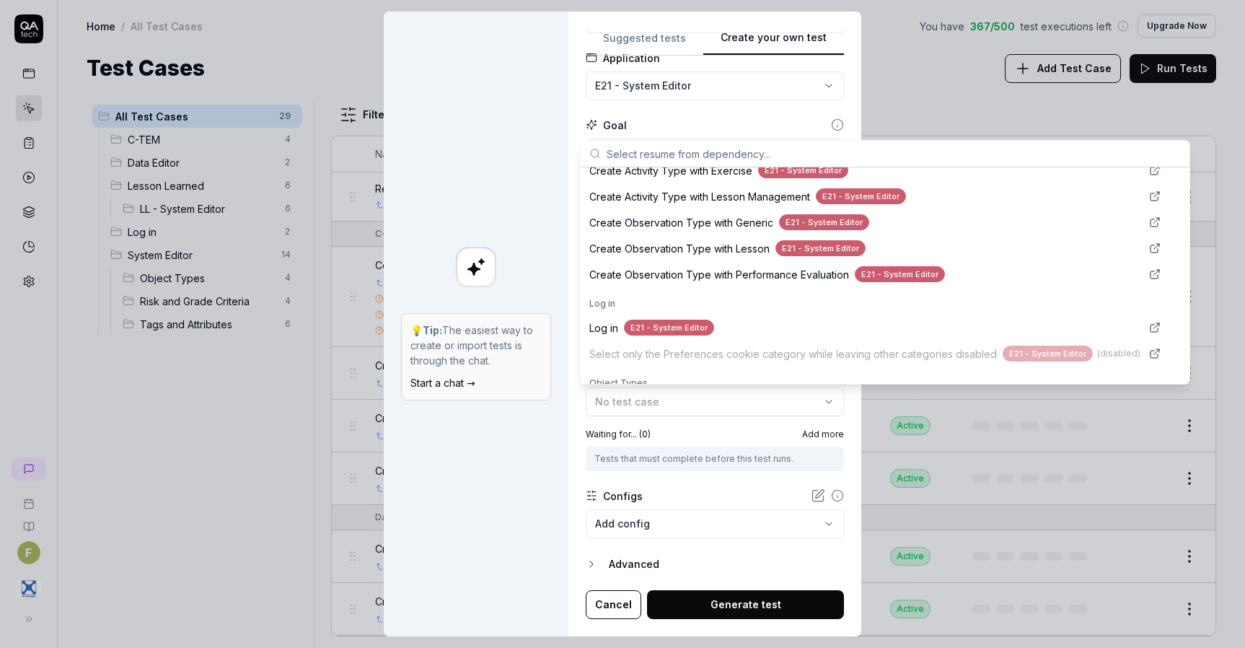
scroll to position [361, 0]
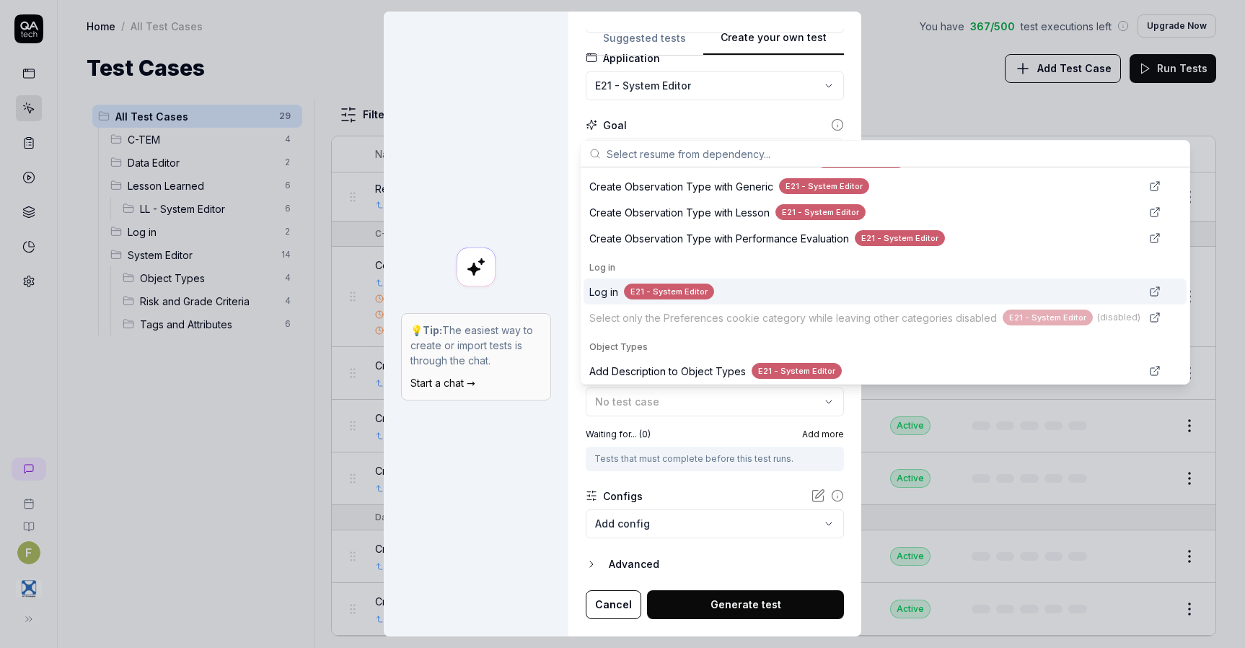
click at [707, 286] on div "E21 - System Editor" at bounding box center [669, 292] width 90 height 17
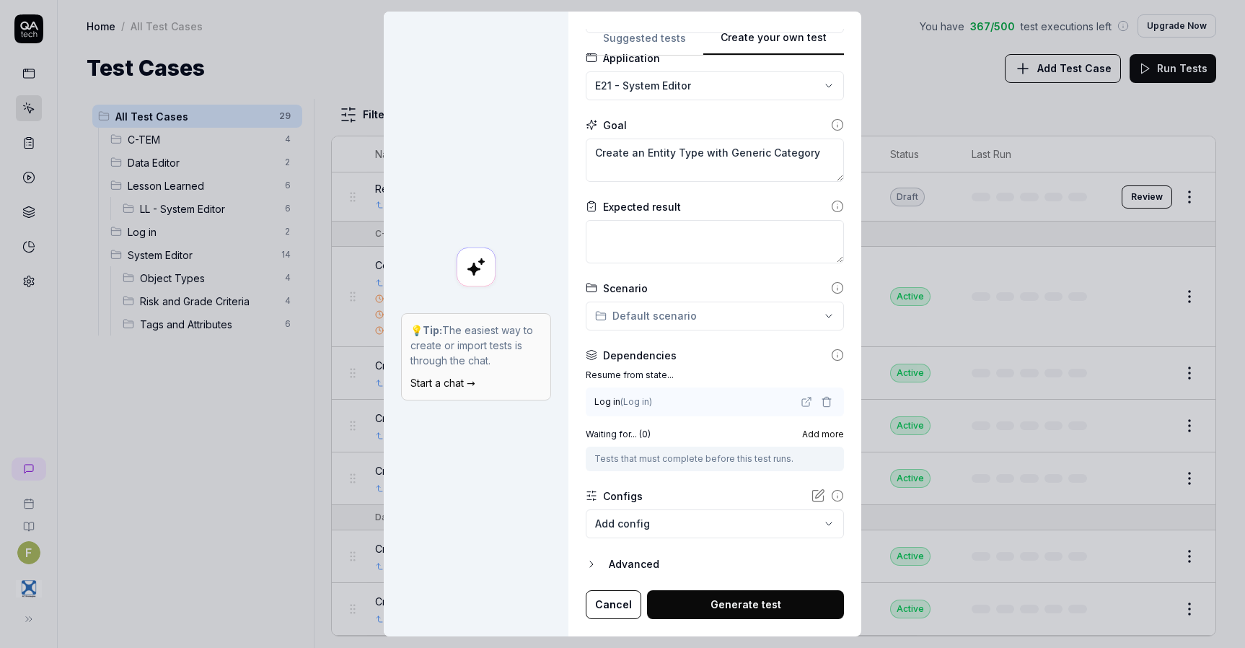
click at [731, 557] on div "Advanced" at bounding box center [726, 564] width 235 height 17
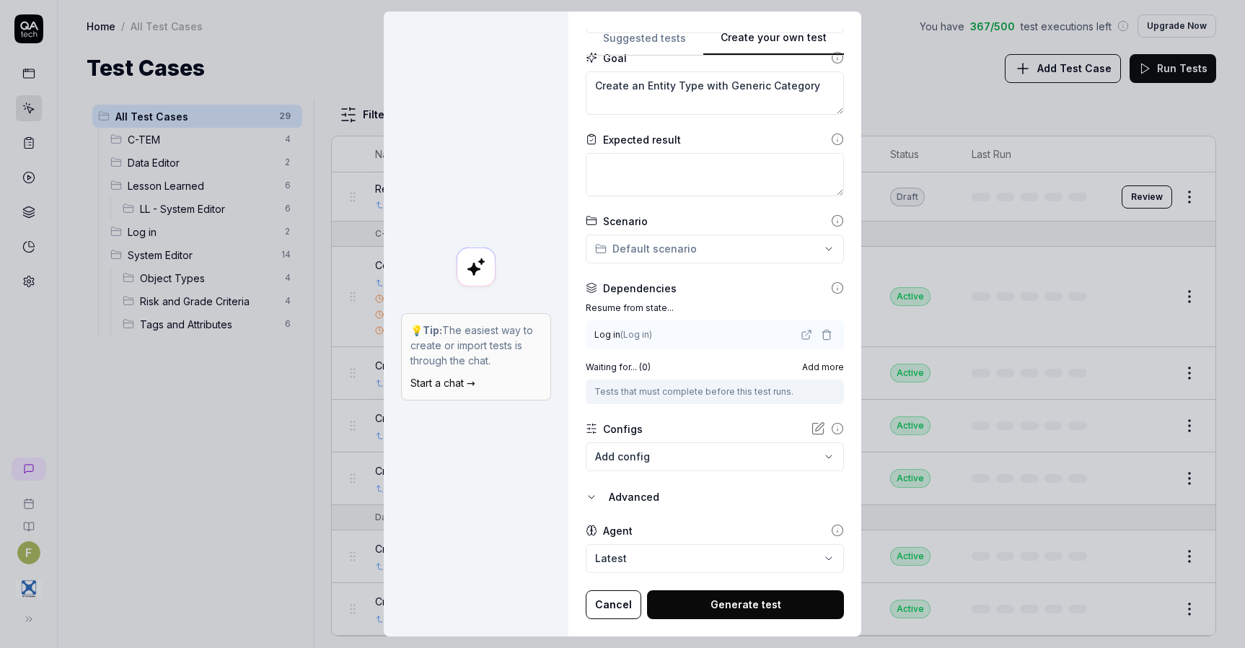
click at [753, 607] on button "Generate test" at bounding box center [745, 604] width 197 height 29
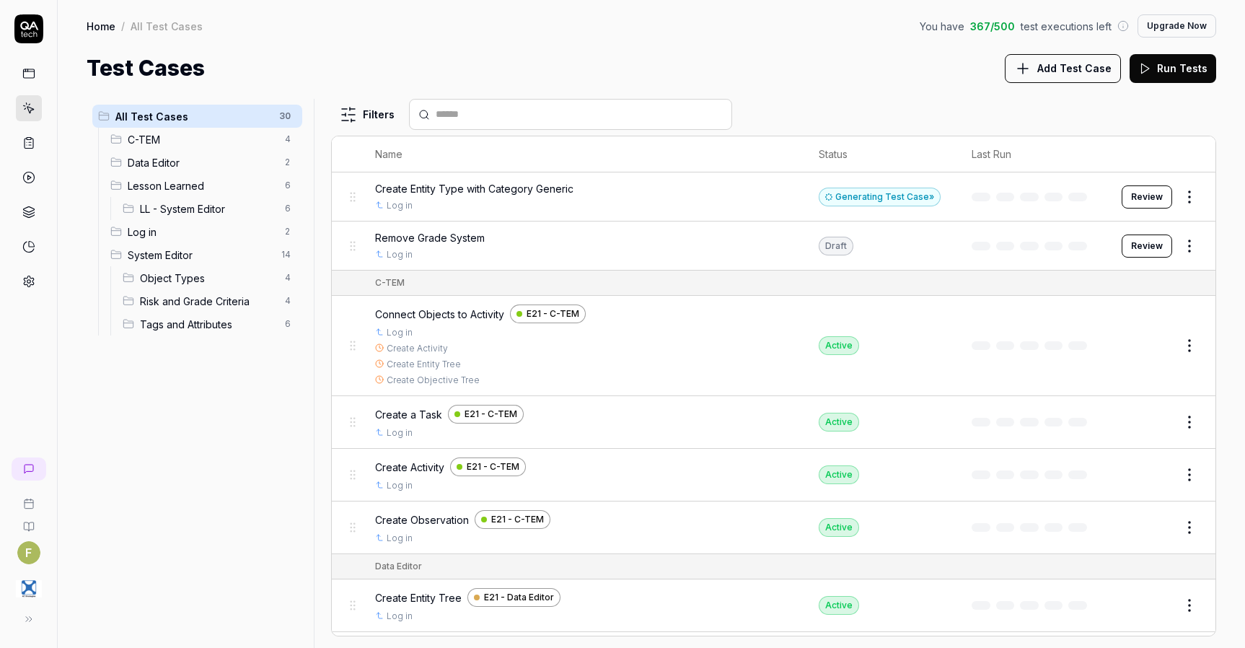
click at [861, 201] on div "Generating Test Case »" at bounding box center [880, 197] width 122 height 19
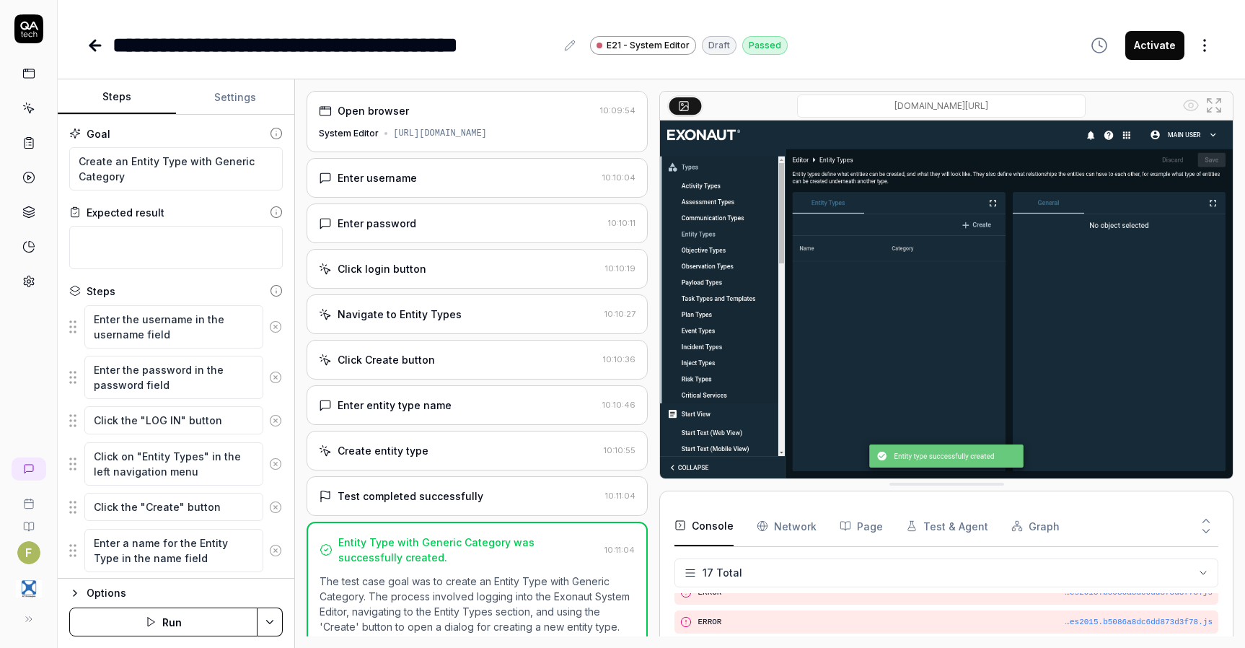
click at [95, 43] on icon at bounding box center [95, 45] width 17 height 17
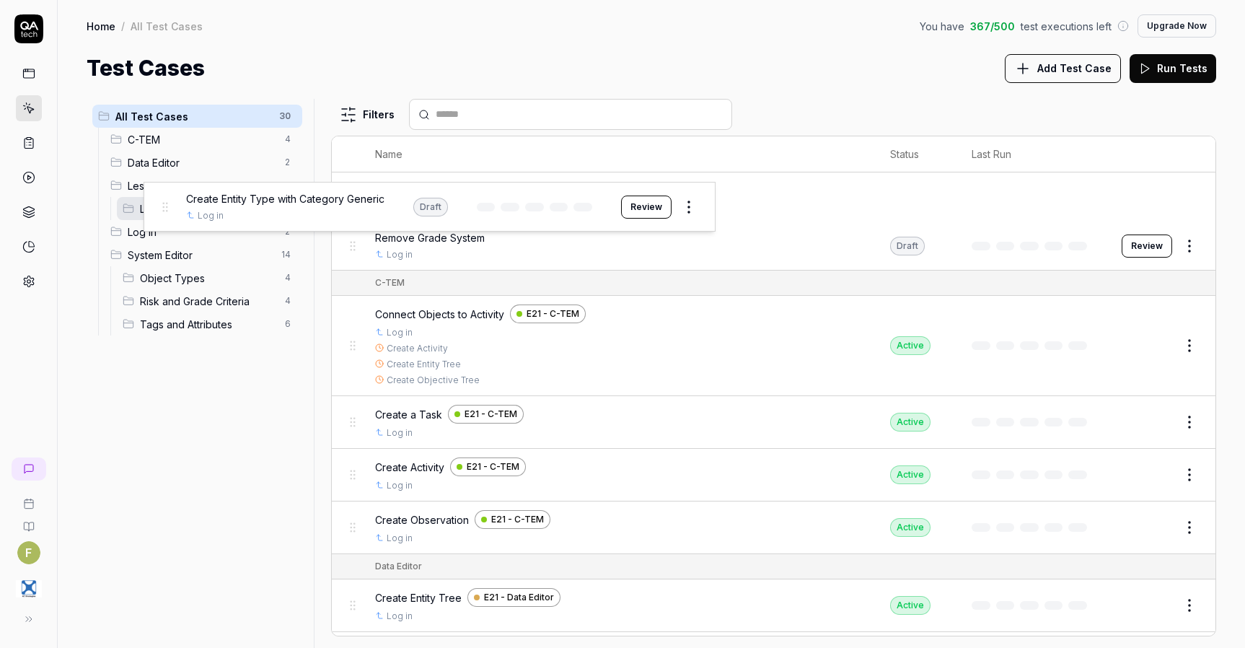
drag, startPoint x: 354, startPoint y: 204, endPoint x: 165, endPoint y: 211, distance: 189.2
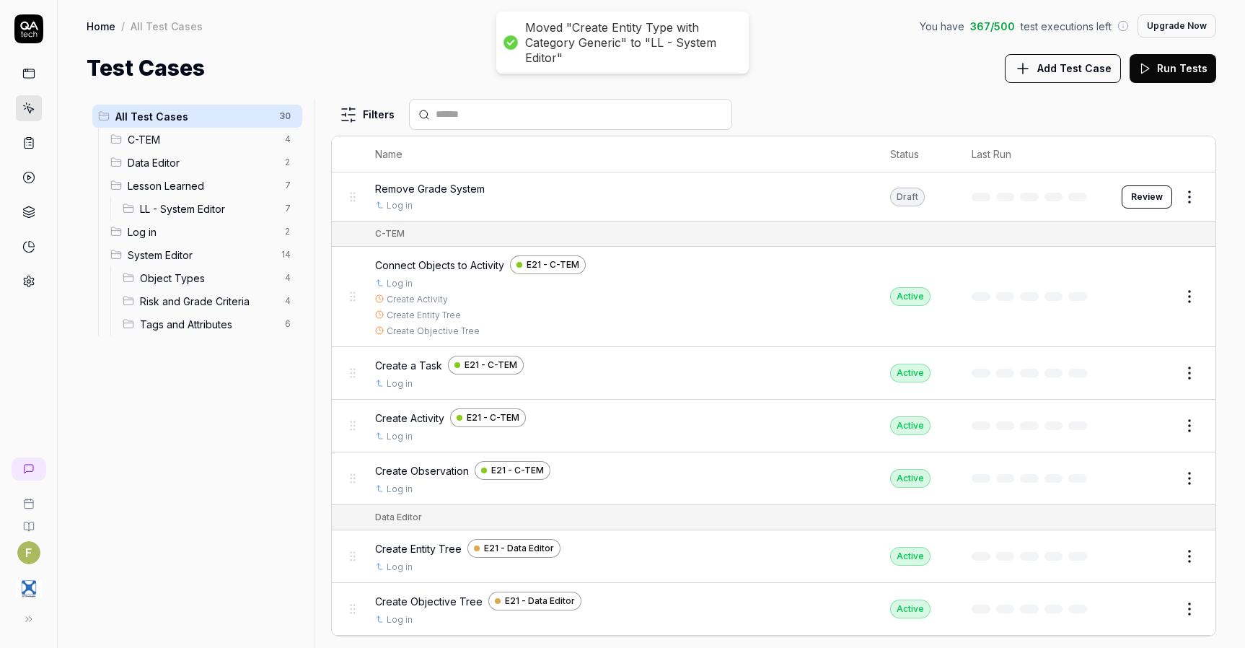
click at [186, 210] on span "LL - System Editor" at bounding box center [208, 208] width 136 height 15
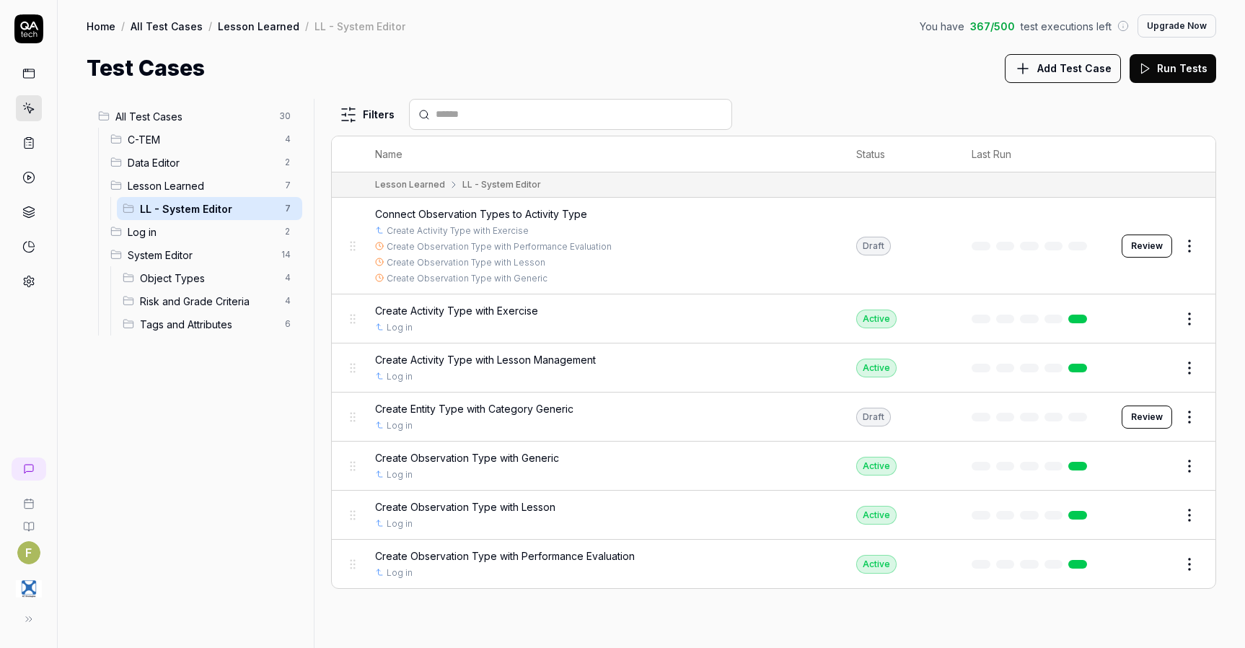
click at [218, 281] on span "Object Types" at bounding box center [208, 278] width 136 height 15
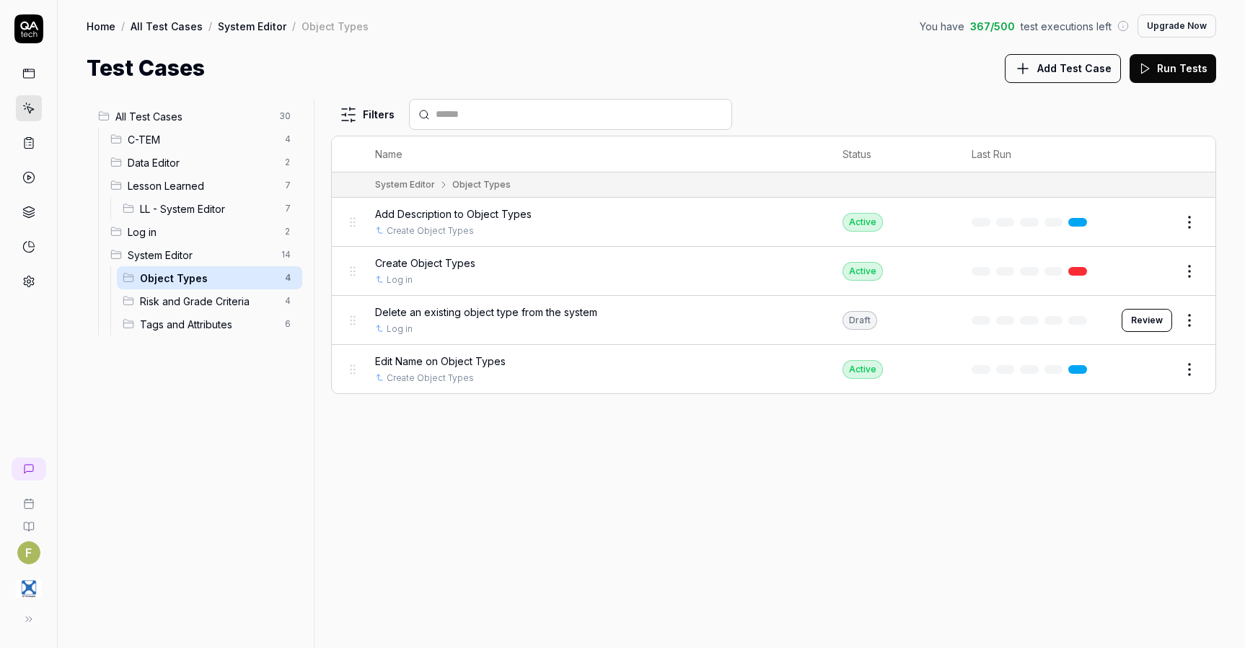
click at [224, 304] on span "Risk and Grade Criteria" at bounding box center [208, 301] width 136 height 15
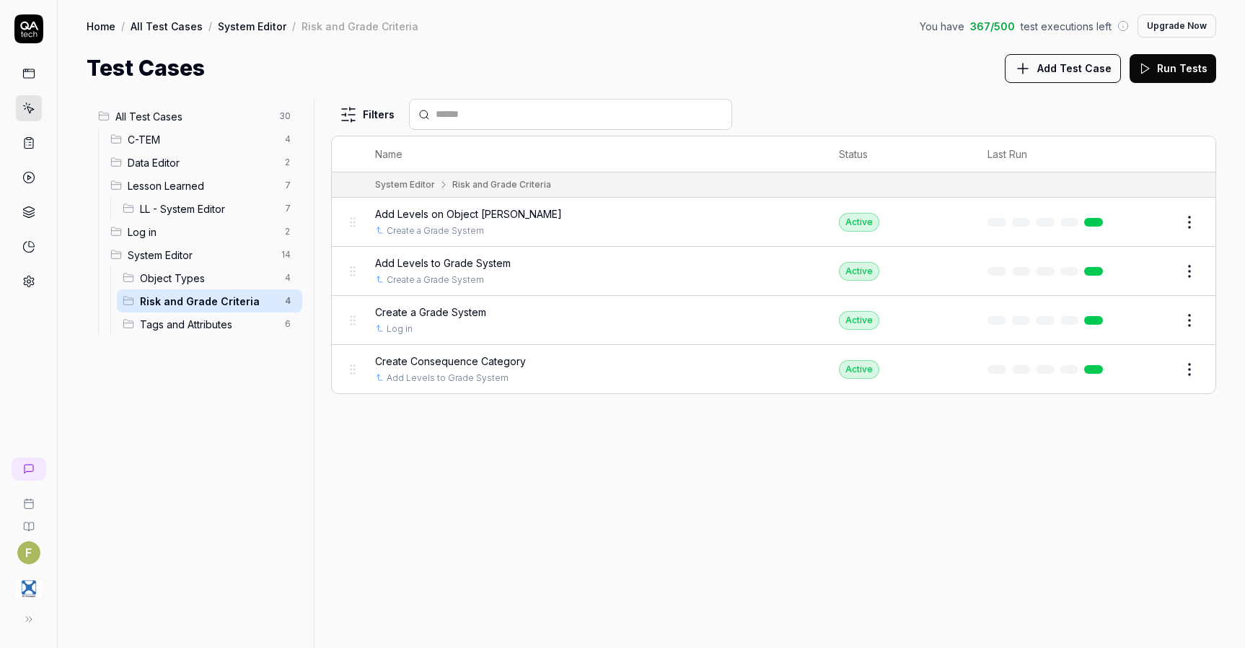
click at [1197, 320] on html "F Home / All Test Cases / System Editor / Risk and Grade Criteria You have 367 …" at bounding box center [622, 324] width 1245 height 648
drag, startPoint x: 1142, startPoint y: 512, endPoint x: 1147, endPoint y: 488, distance: 23.5
click at [1142, 512] on div "Duplicate" at bounding box center [1129, 510] width 137 height 32
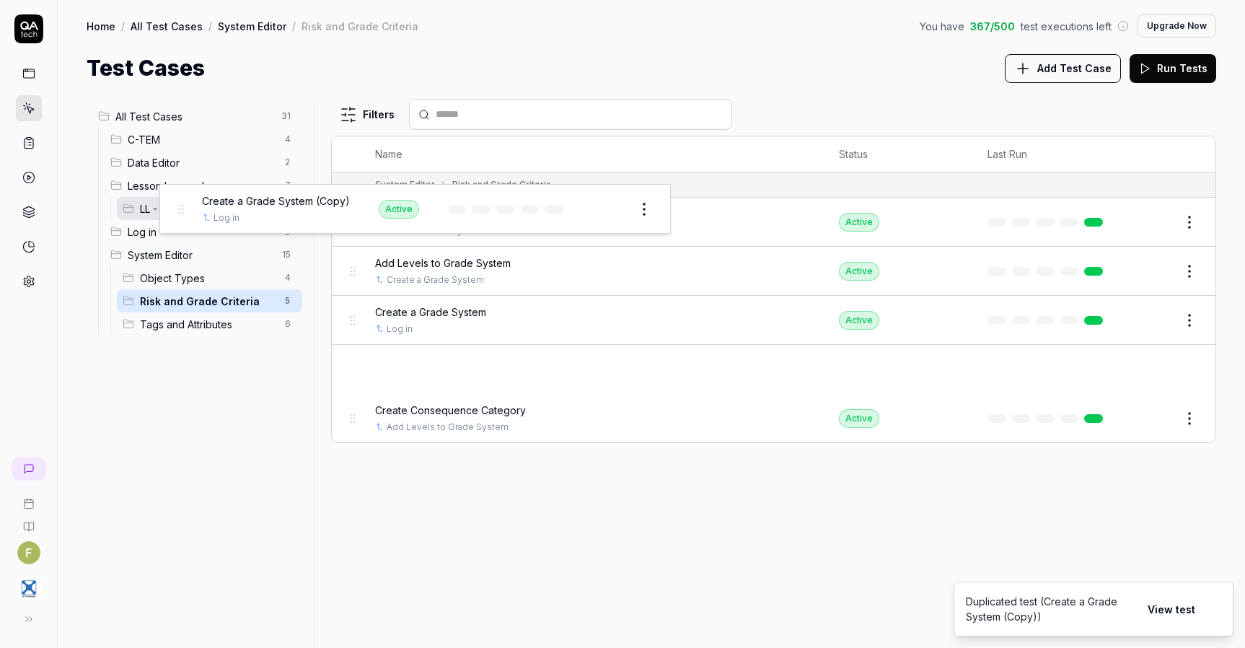
drag, startPoint x: 350, startPoint y: 375, endPoint x: 177, endPoint y: 214, distance: 235.9
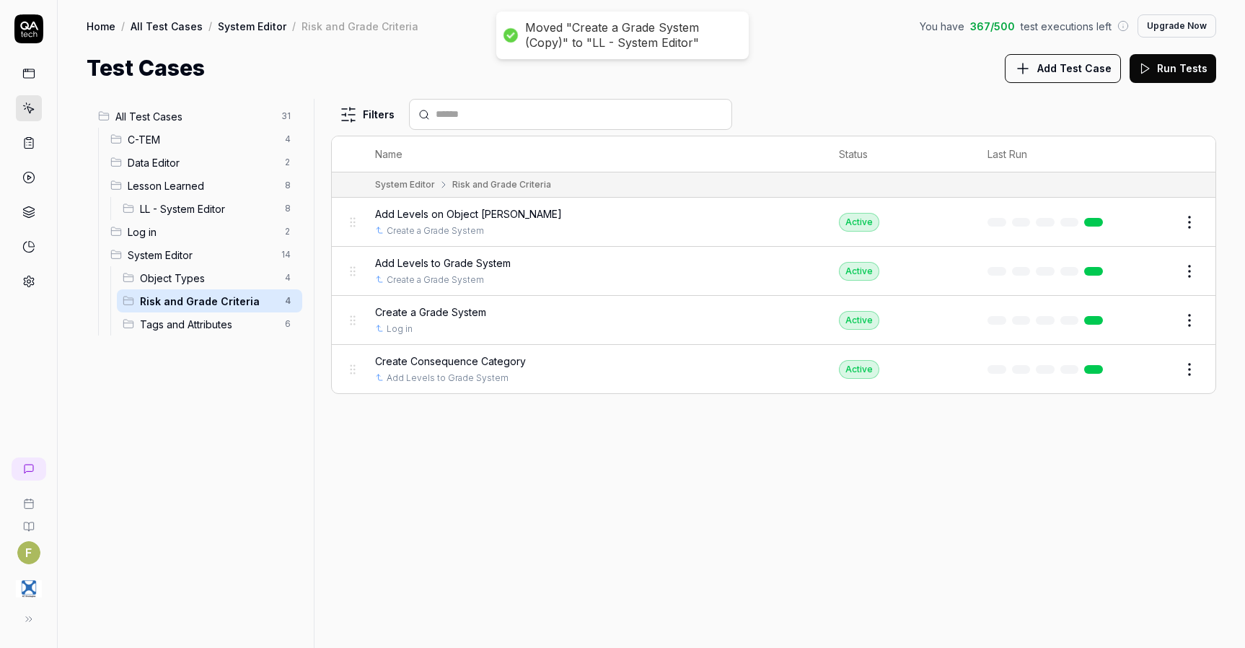
click at [183, 212] on span "LL - System Editor" at bounding box center [208, 208] width 136 height 15
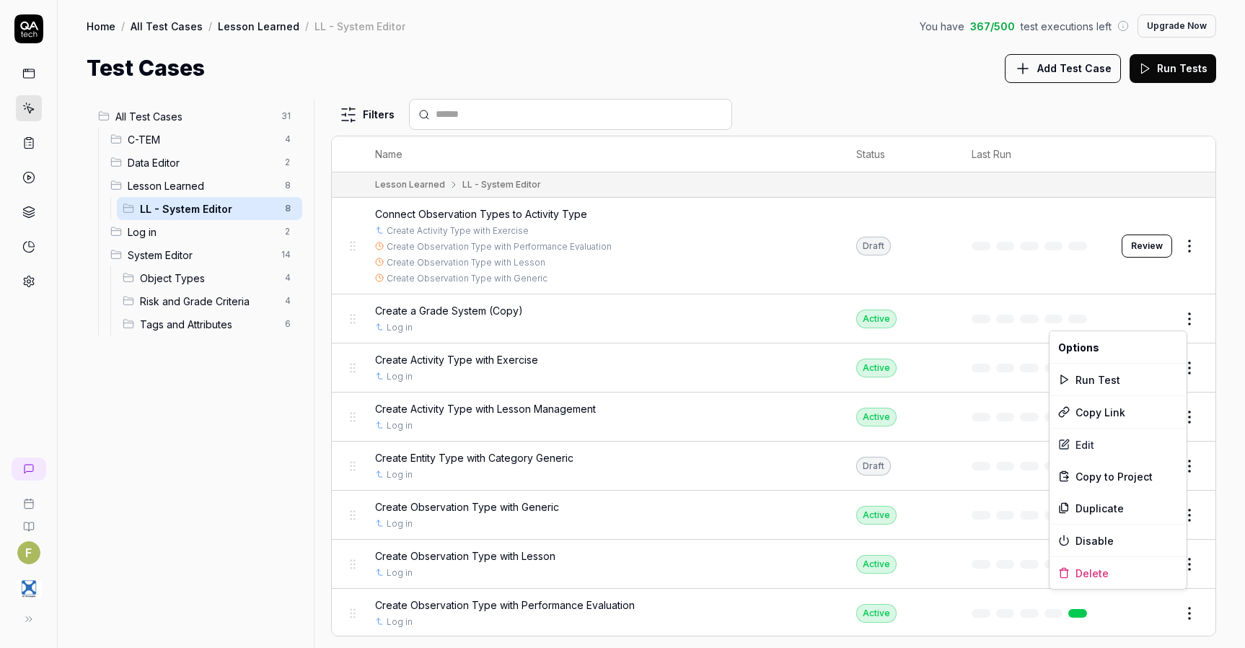
click at [1175, 317] on html "Moved "Create a Grade System (Copy)" to "LL - System Editor" F Home / All Test …" at bounding box center [622, 324] width 1245 height 648
click at [1124, 440] on div "Edit" at bounding box center [1118, 445] width 137 height 32
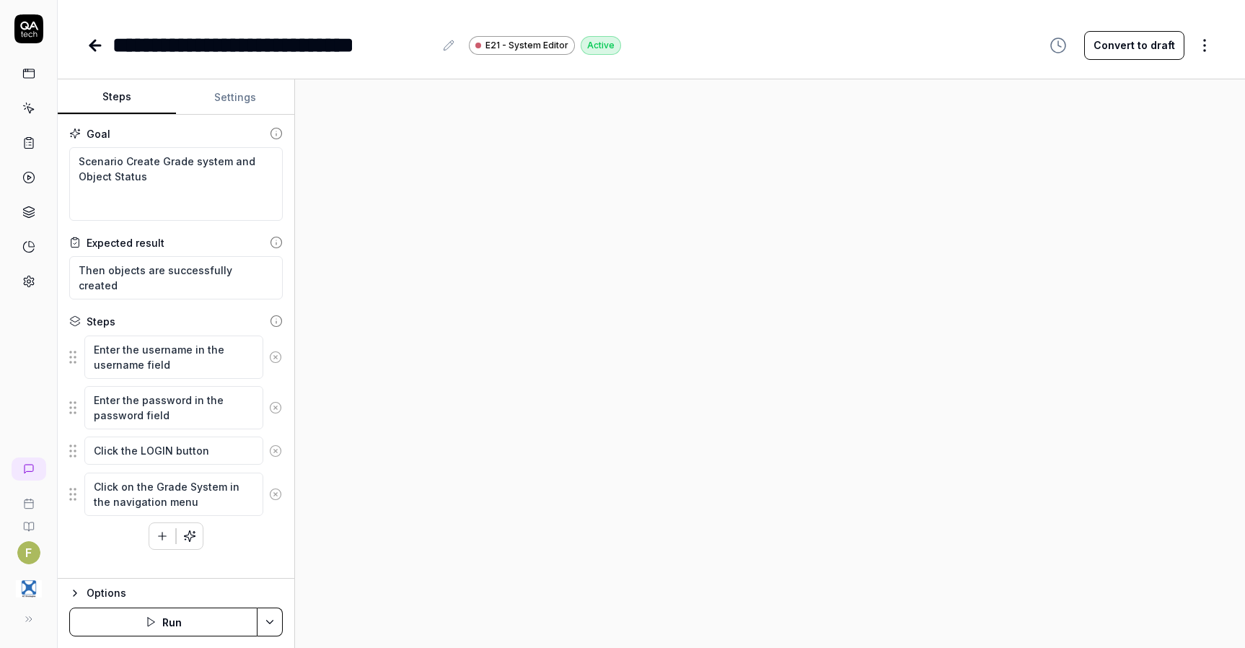
type textarea "*"
drag, startPoint x: 358, startPoint y: 43, endPoint x: 434, endPoint y: 40, distance: 75.8
click at [434, 40] on div "**********" at bounding box center [274, 45] width 322 height 32
click at [86, 45] on div "**********" at bounding box center [652, 30] width 1188 height 61
click at [90, 45] on icon at bounding box center [95, 45] width 10 height 0
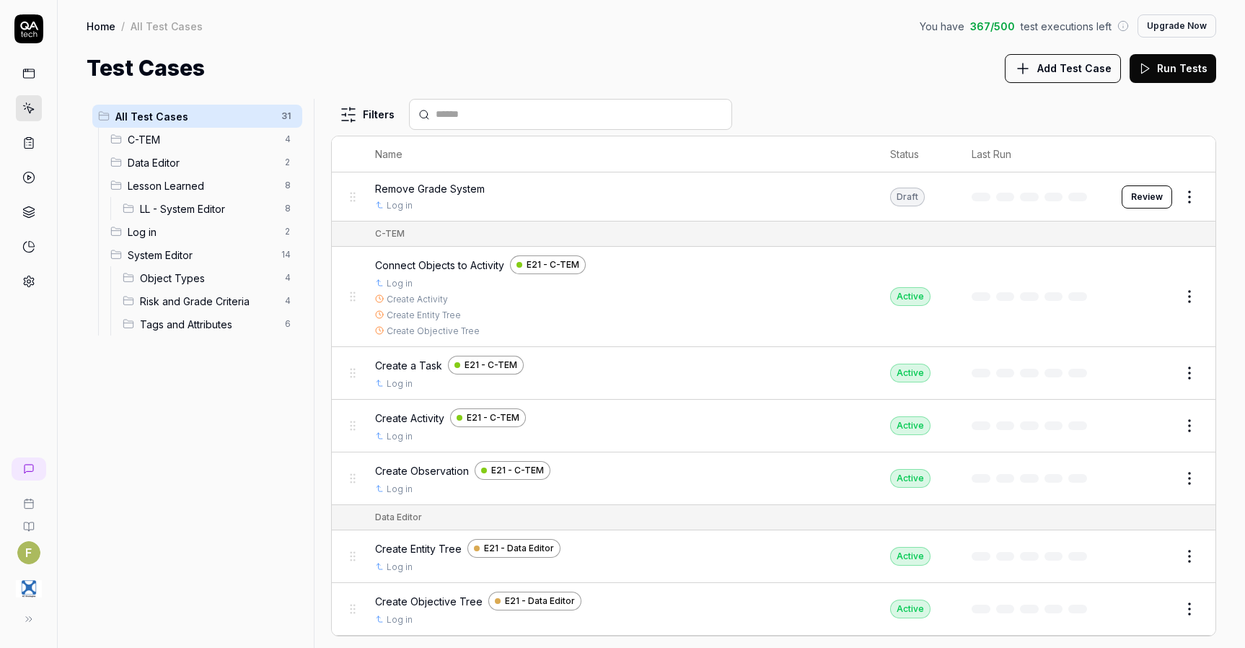
click at [209, 302] on span "Risk and Grade Criteria" at bounding box center [208, 301] width 136 height 15
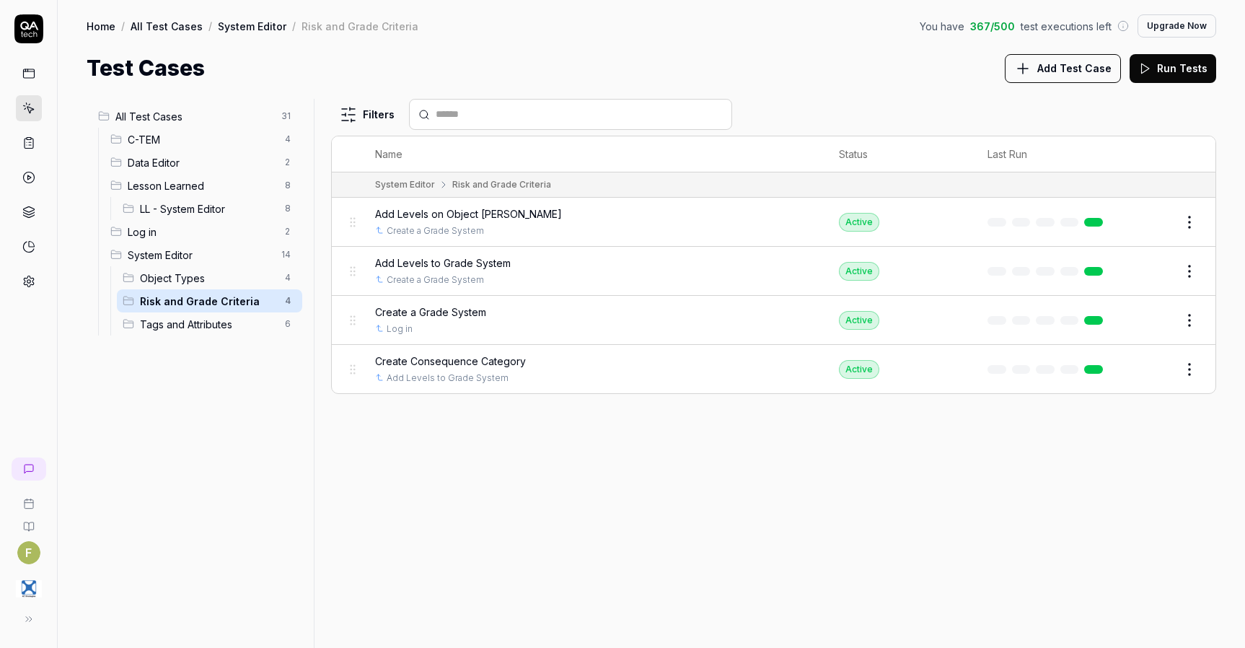
click at [1185, 273] on html "F Home / All Test Cases / System Editor / Risk and Grade Criteria You have 367 …" at bounding box center [622, 324] width 1245 height 648
click at [1142, 455] on div "Duplicate" at bounding box center [1129, 460] width 137 height 32
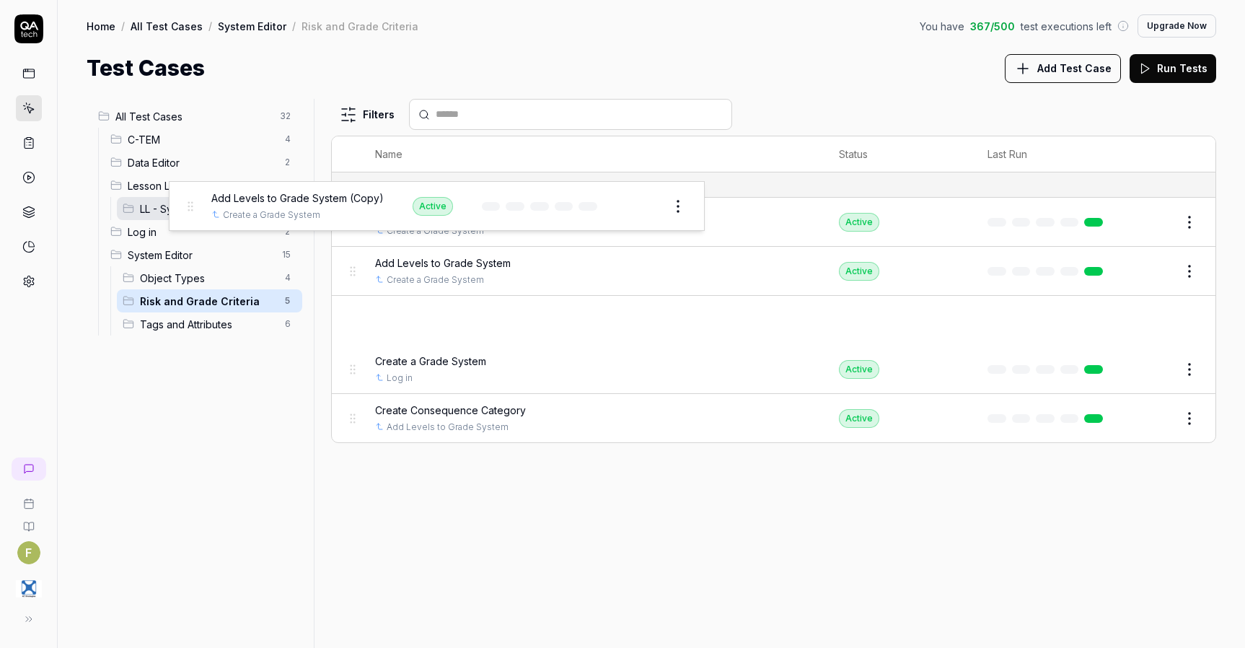
drag, startPoint x: 354, startPoint y: 330, endPoint x: 190, endPoint y: 215, distance: 199.4
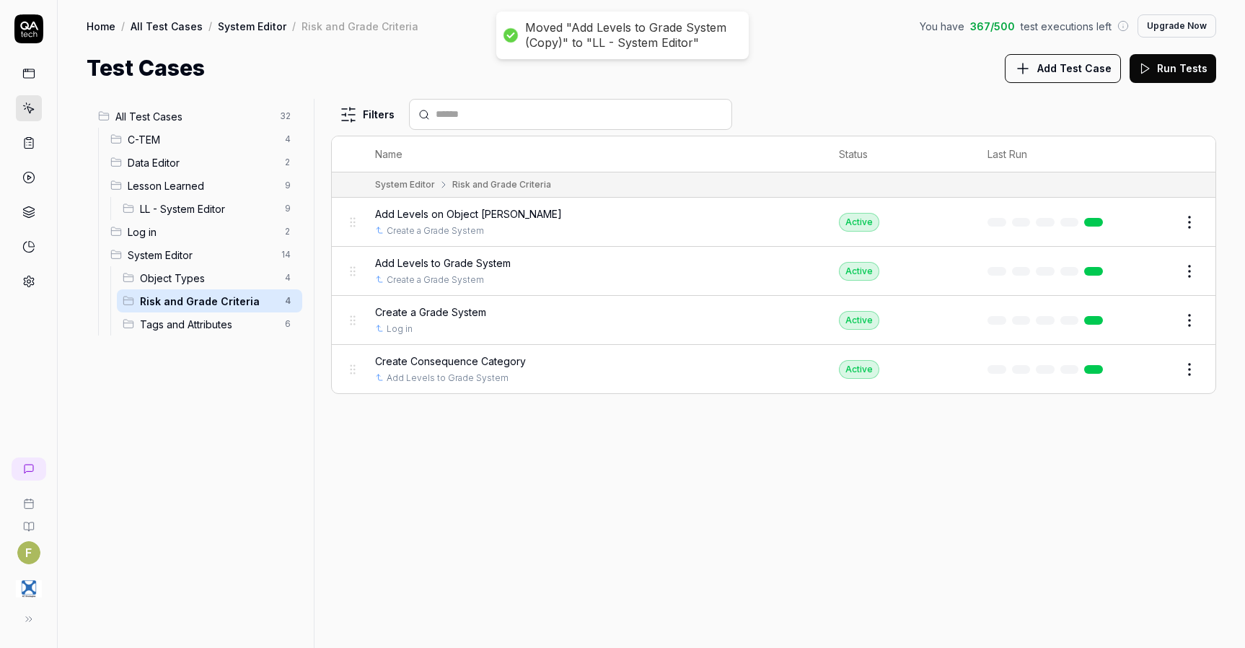
click at [190, 215] on span "LL - System Editor" at bounding box center [208, 208] width 136 height 15
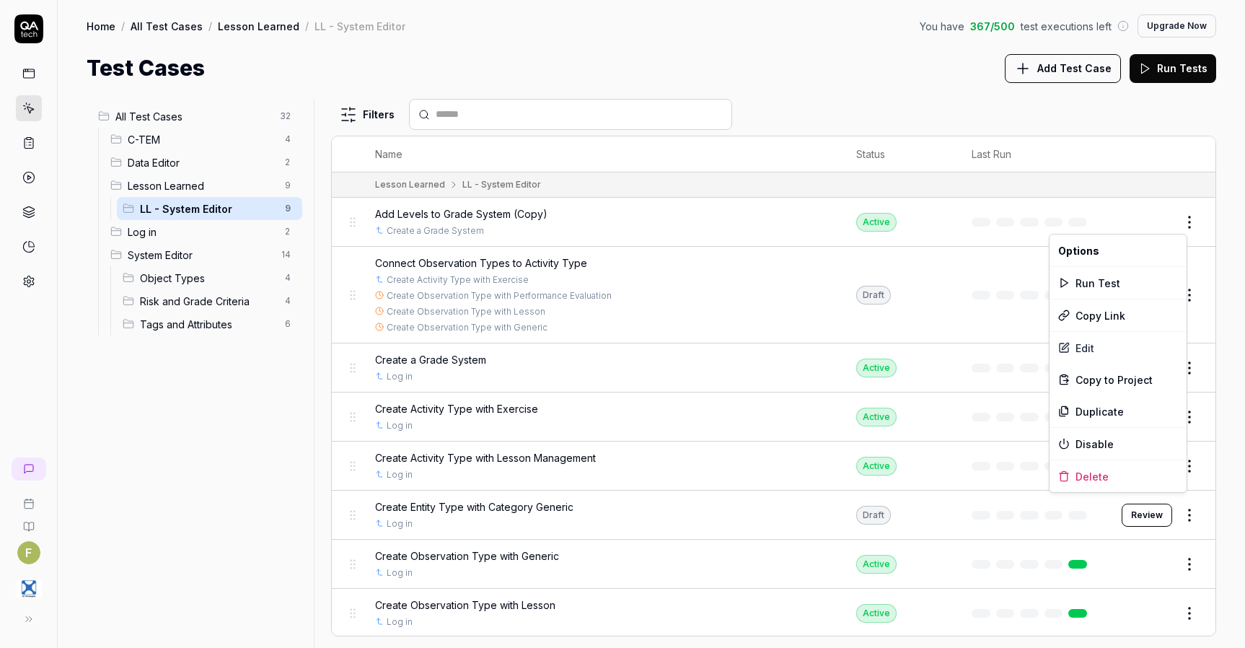
click at [1175, 217] on html "F Home / All Test Cases / Lesson Learned / LL - System Editor You have 367 / 50…" at bounding box center [622, 324] width 1245 height 648
click at [1113, 354] on div "Edit" at bounding box center [1118, 348] width 137 height 32
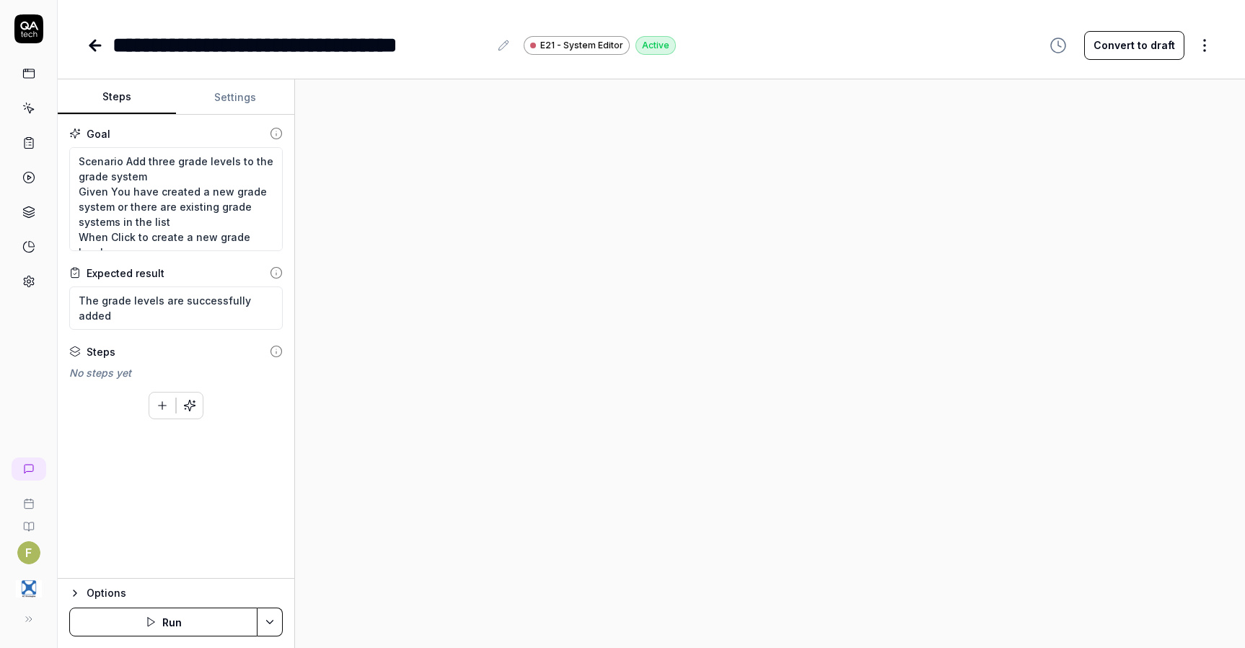
type textarea "*"
drag, startPoint x: 414, startPoint y: 48, endPoint x: 473, endPoint y: 43, distance: 58.7
click at [486, 43] on div "**********" at bounding box center [301, 45] width 377 height 32
click at [97, 45] on icon at bounding box center [95, 45] width 10 height 0
type textarea "*"
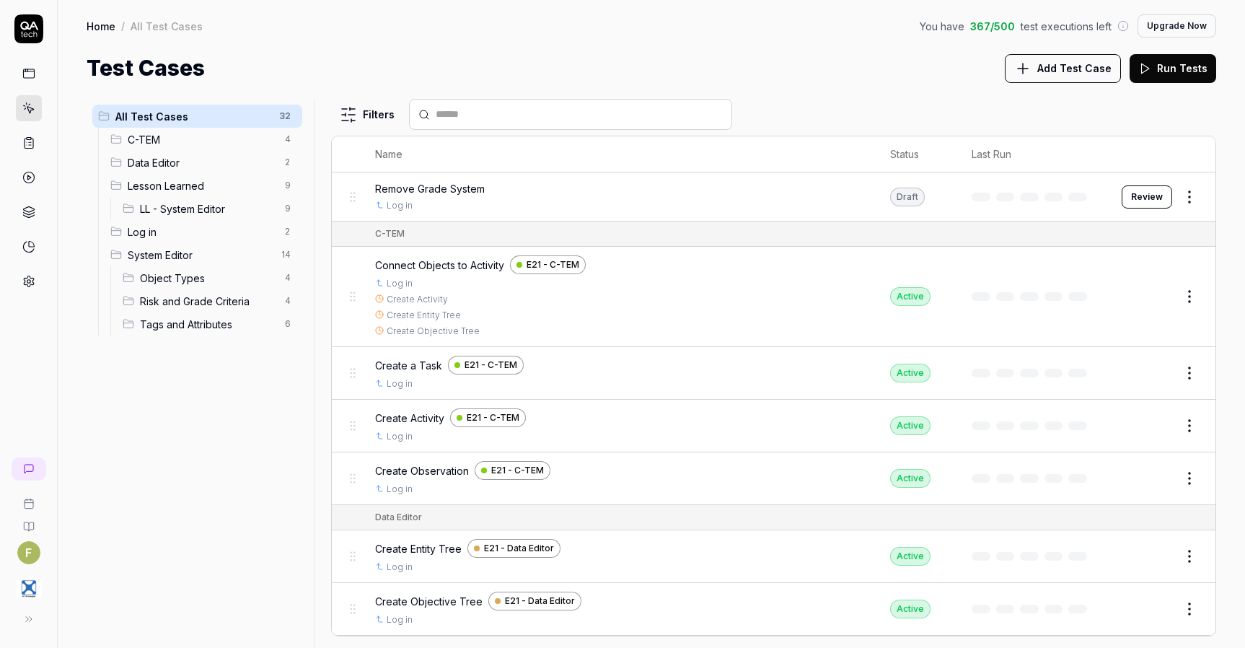
click at [188, 211] on span "LL - System Editor" at bounding box center [208, 208] width 136 height 15
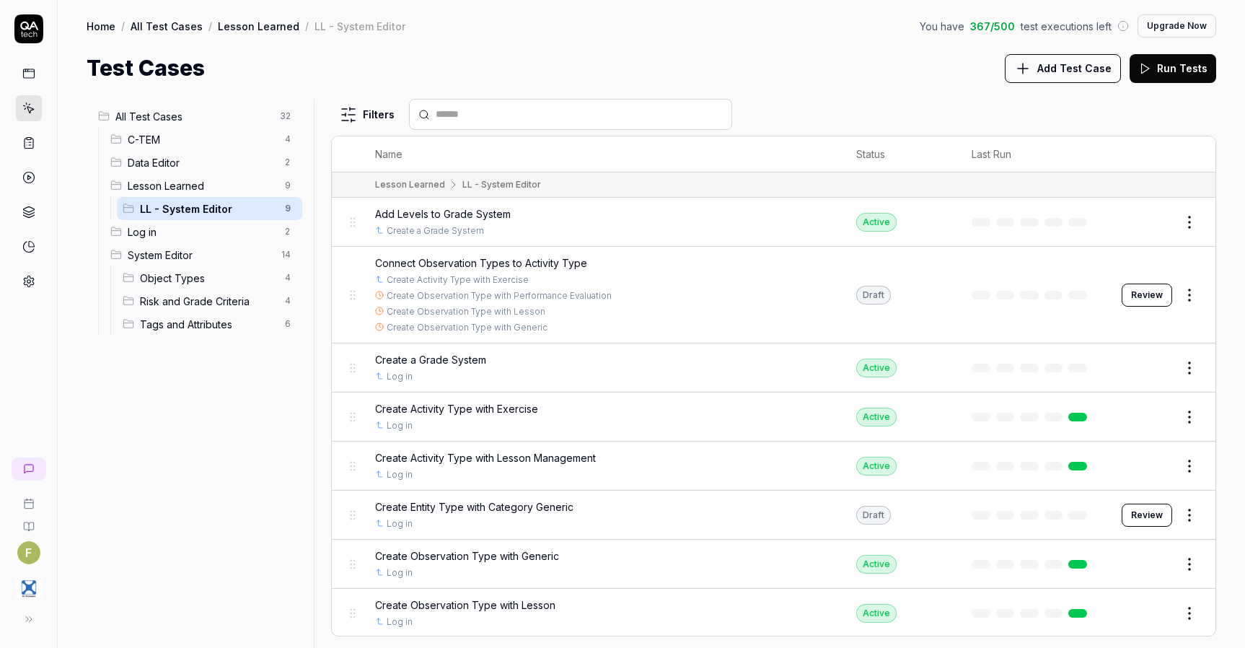
click at [1183, 296] on html "F Home / All Test Cases / Lesson Learned / LL - System Editor You have 367 / 50…" at bounding box center [622, 324] width 1245 height 648
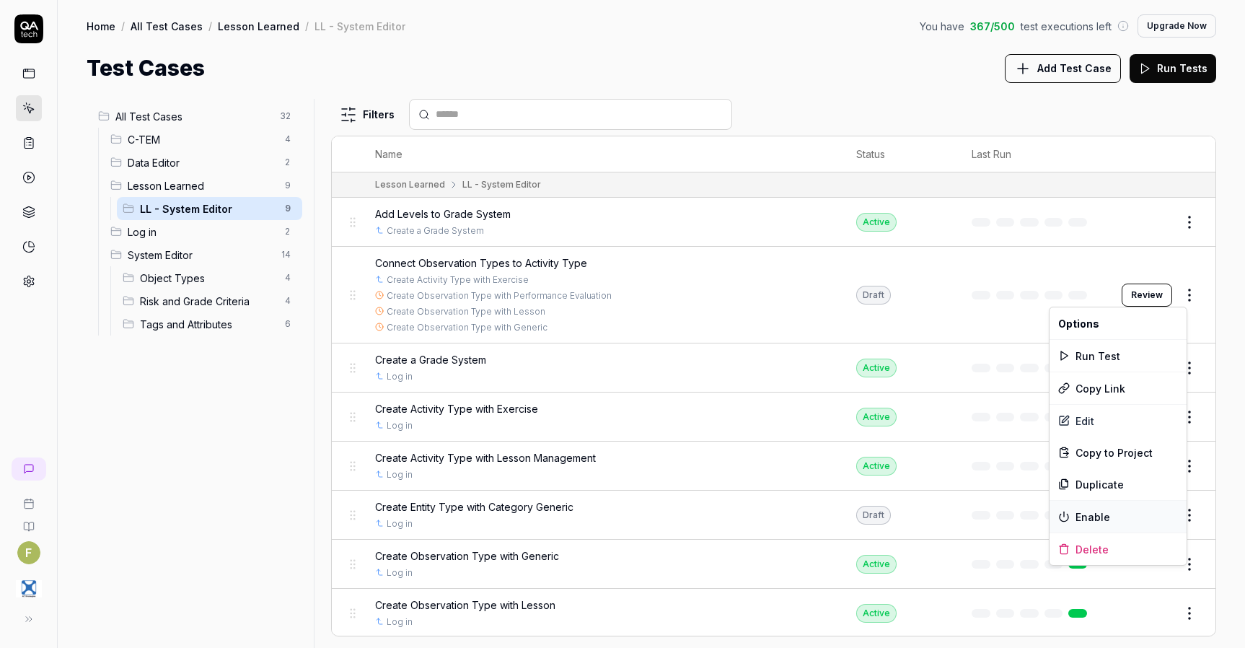
click at [1127, 520] on div "Enable" at bounding box center [1118, 517] width 137 height 32
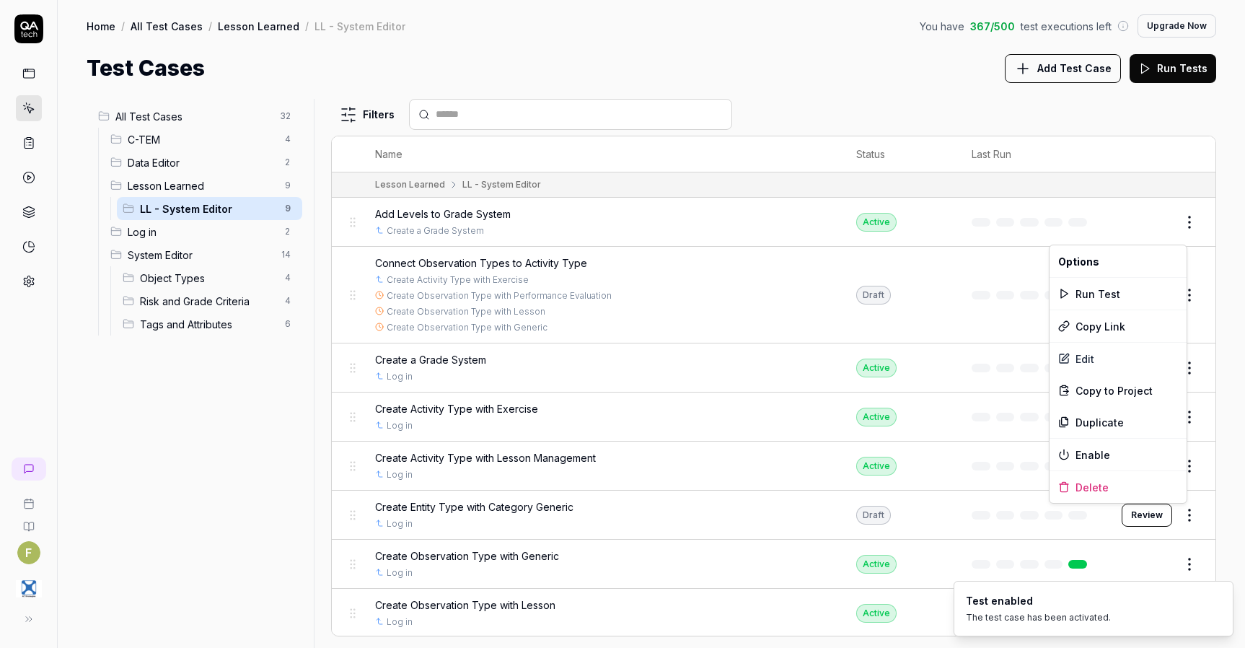
click at [1178, 515] on html "F Home / All Test Cases / Lesson Learned / LL - System Editor You have 367 / 50…" at bounding box center [622, 324] width 1245 height 648
click at [1136, 455] on div "Enable" at bounding box center [1118, 455] width 137 height 32
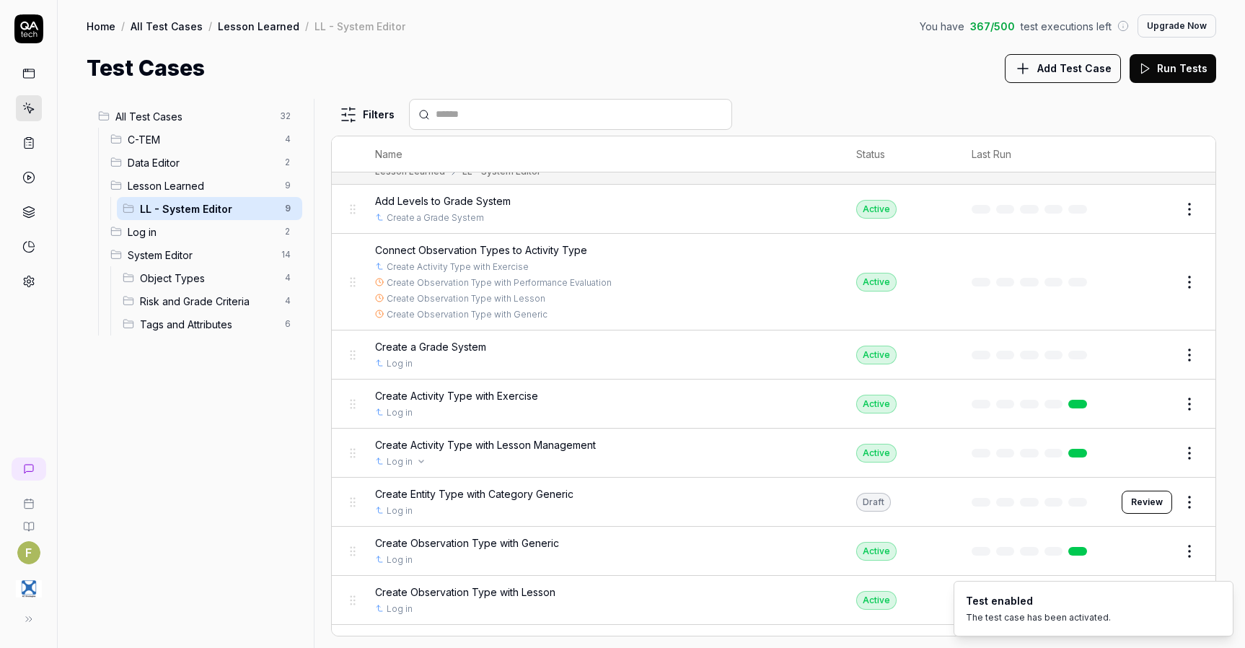
scroll to position [51, 0]
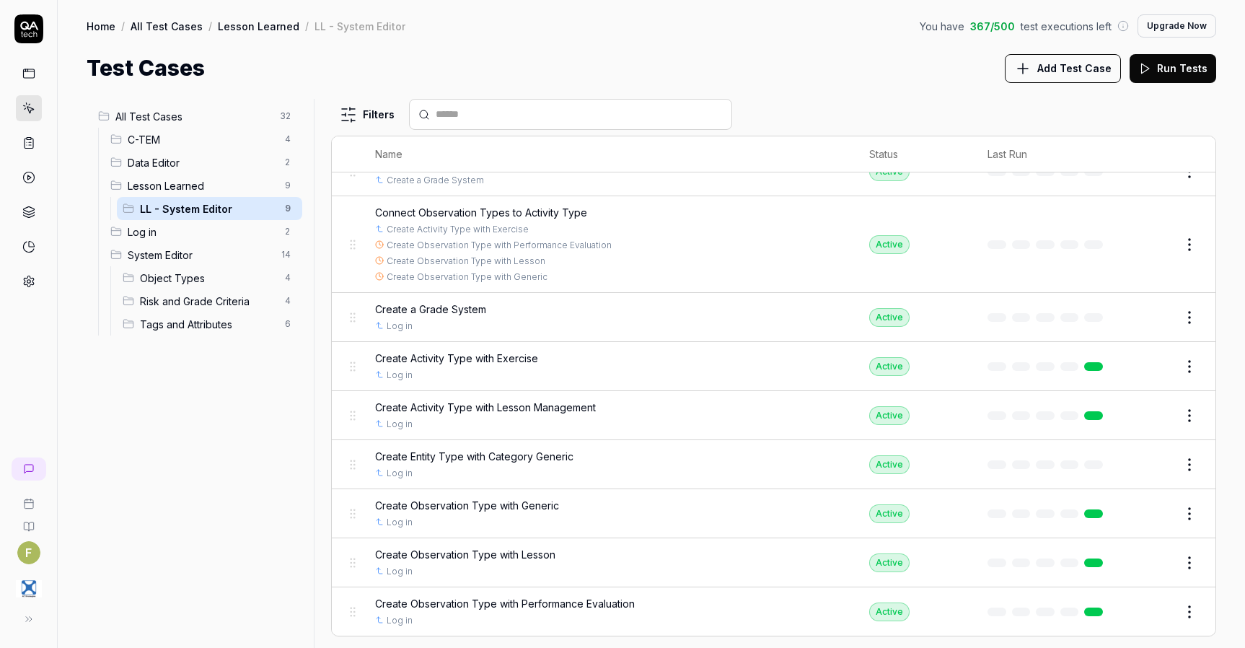
click at [1046, 65] on span "Add Test Case" at bounding box center [1075, 68] width 74 height 15
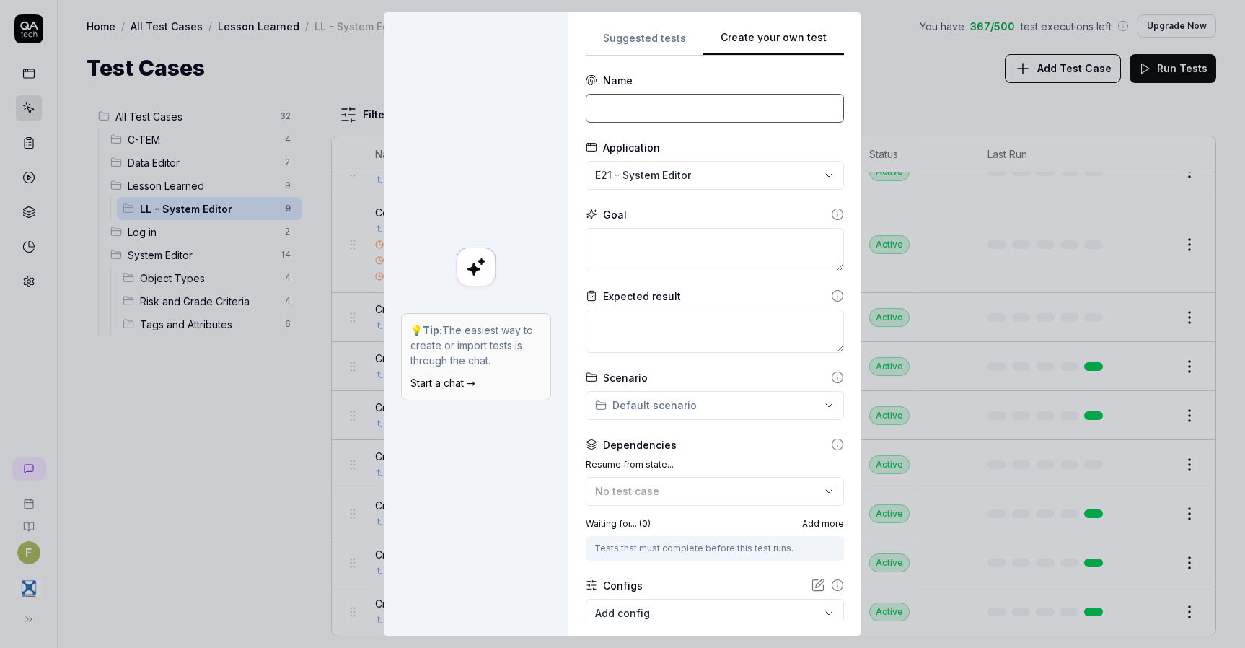
click at [677, 118] on input at bounding box center [715, 108] width 258 height 29
type input "Create Objective Type with Category Generic and Add Grade Sytem"
click at [805, 491] on button "No test case" at bounding box center [715, 491] width 258 height 29
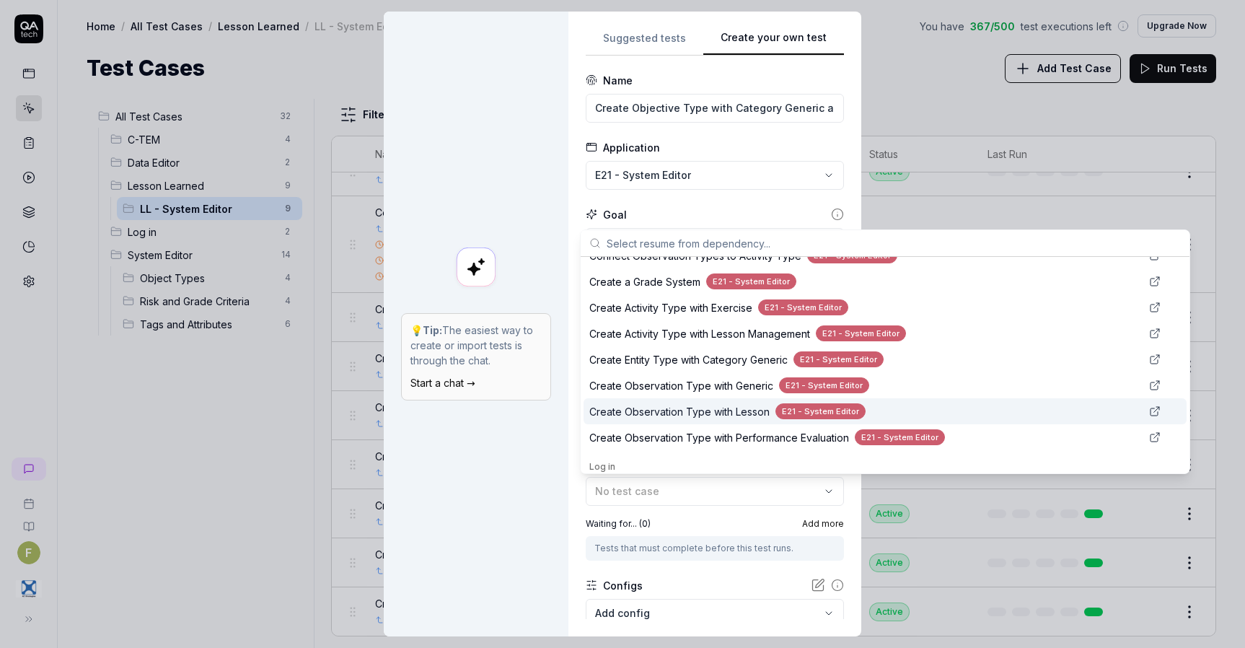
scroll to position [257, 0]
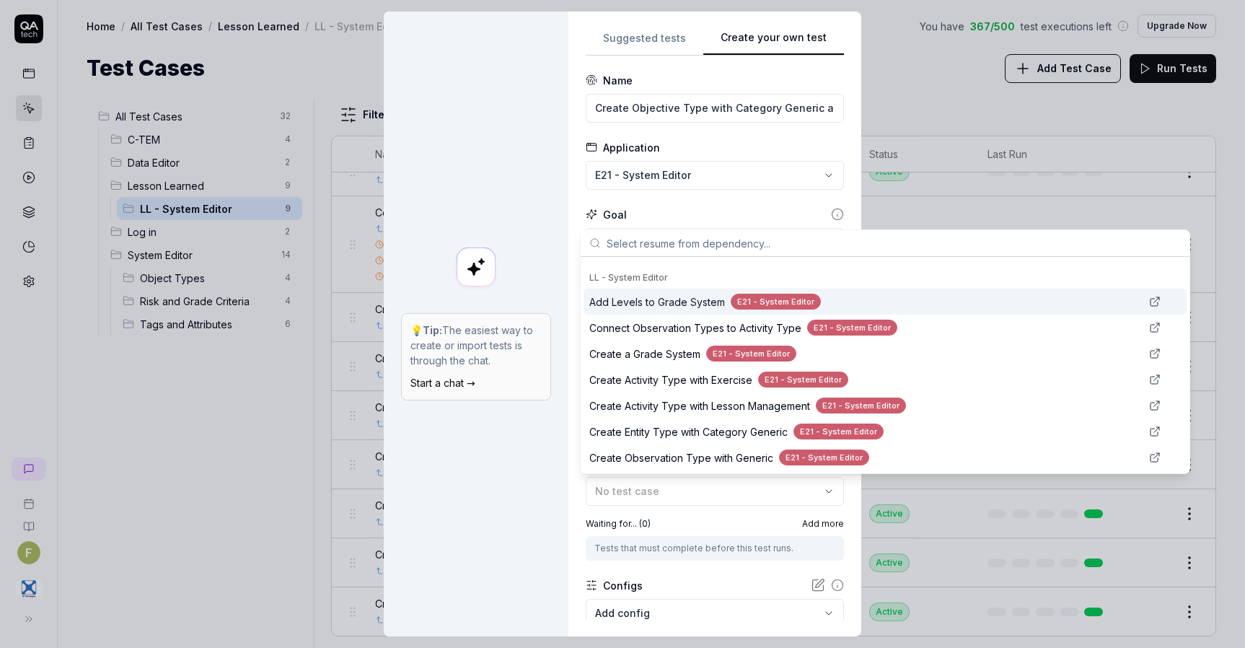
click at [804, 304] on div "E21 - System Editor" at bounding box center [776, 302] width 90 height 17
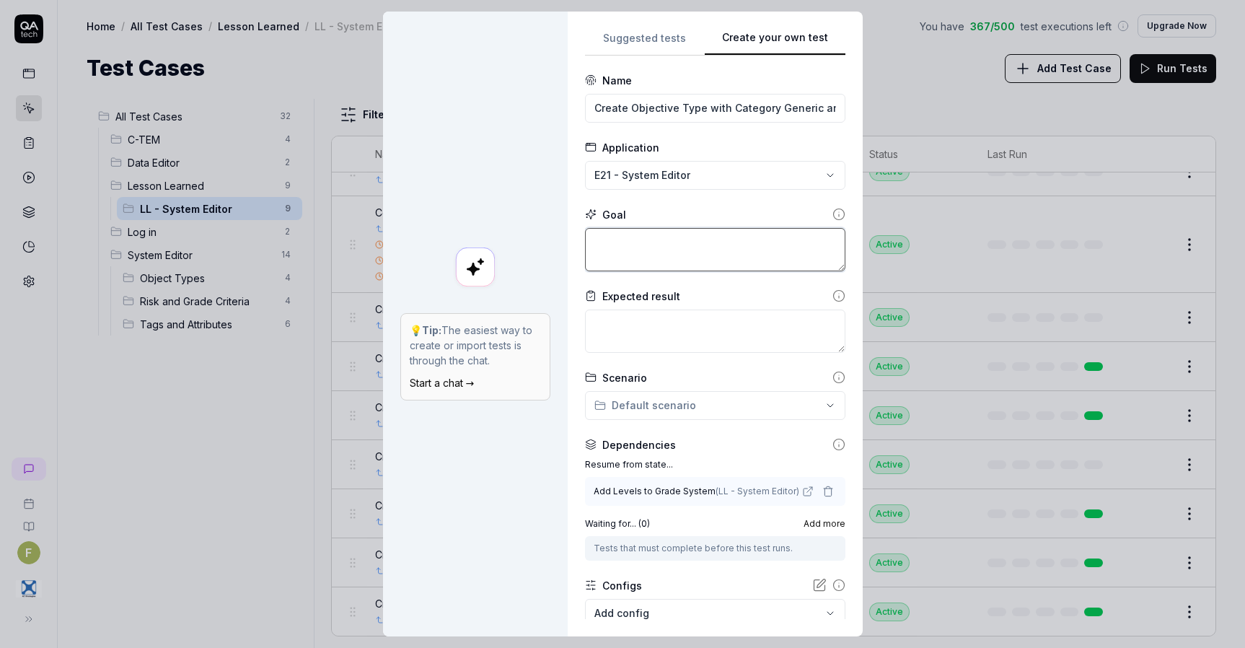
click at [644, 254] on textarea at bounding box center [715, 249] width 260 height 43
type textarea "*"
type textarea "C"
type textarea "*"
type textarea "Cr"
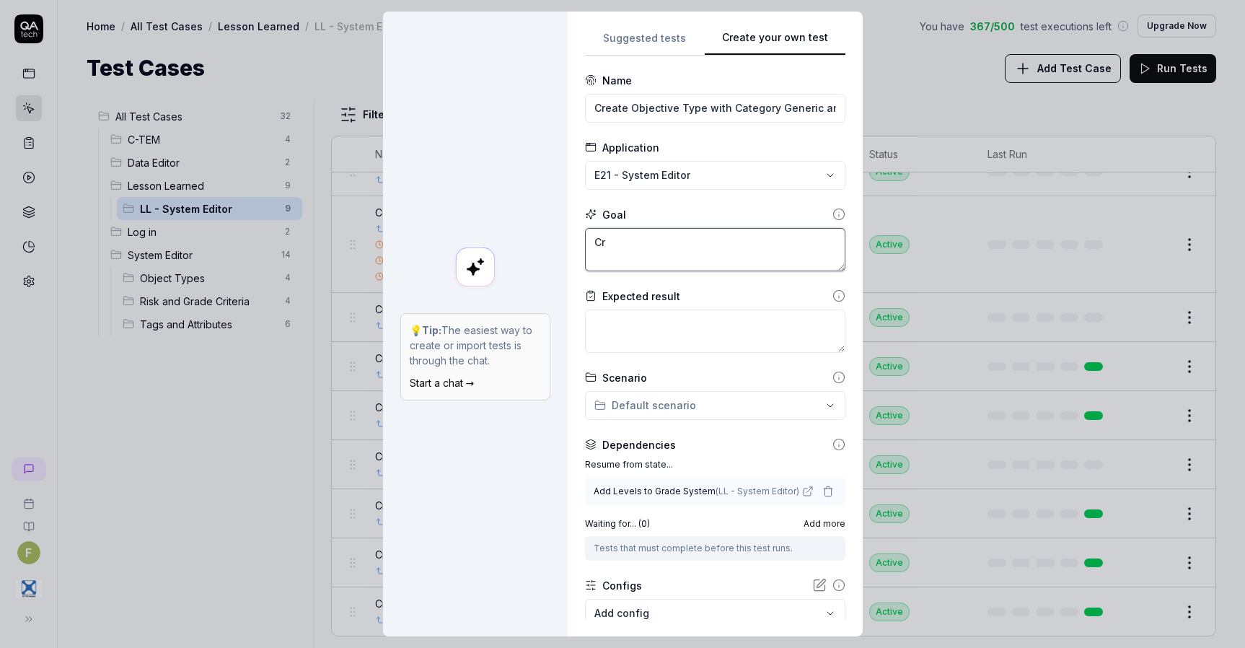
type textarea "*"
type textarea "Cre"
type textarea "*"
type textarea "Creat"
type textarea "*"
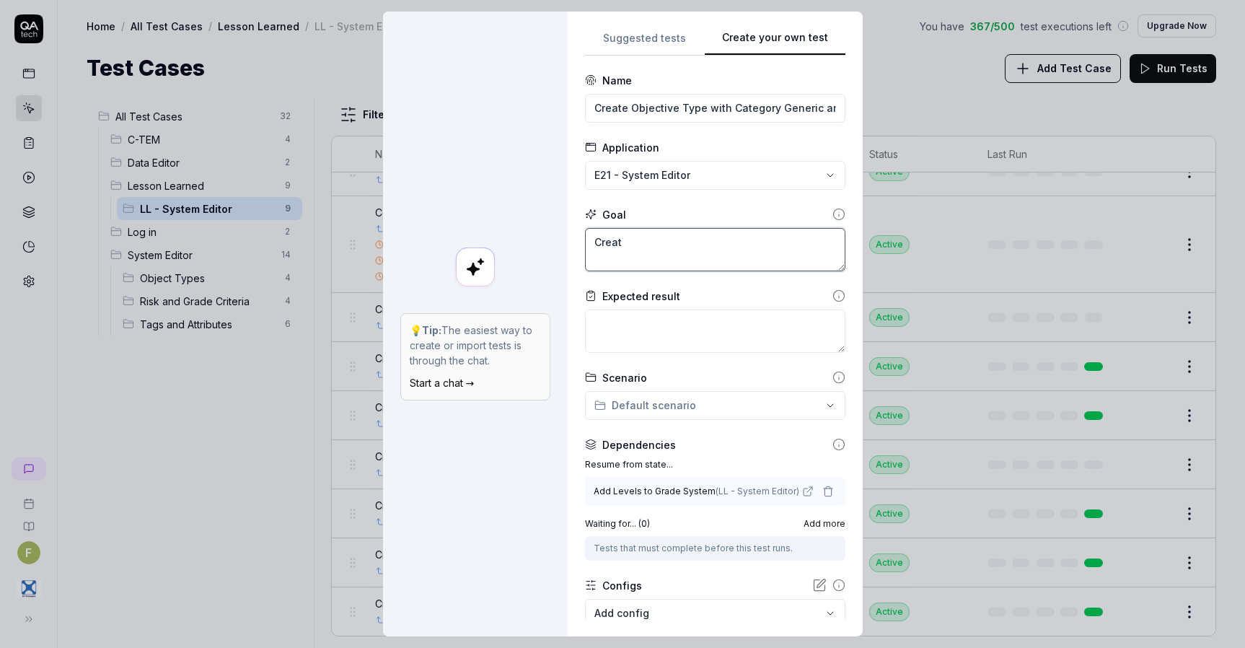
type textarea "Create"
type textarea "*"
type textarea "Create"
type textarea "*"
type textarea "Create o"
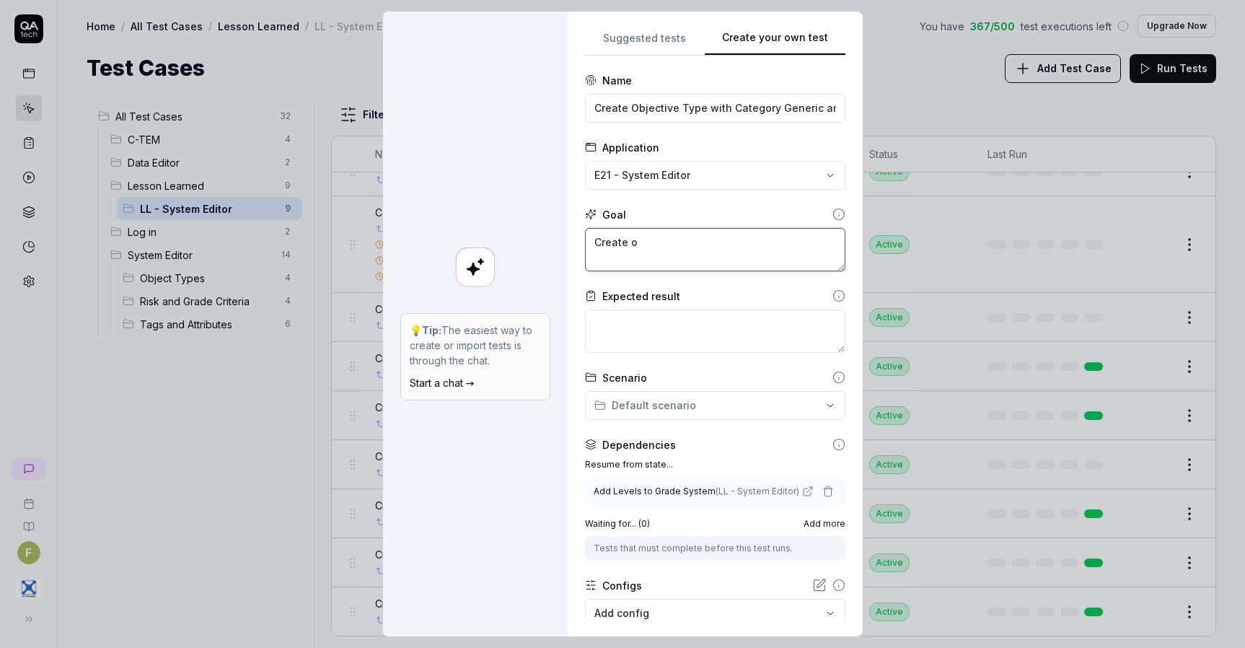
type textarea "*"
type textarea "Create on"
type textarea "*"
type textarea "Create on O"
type textarea "*"
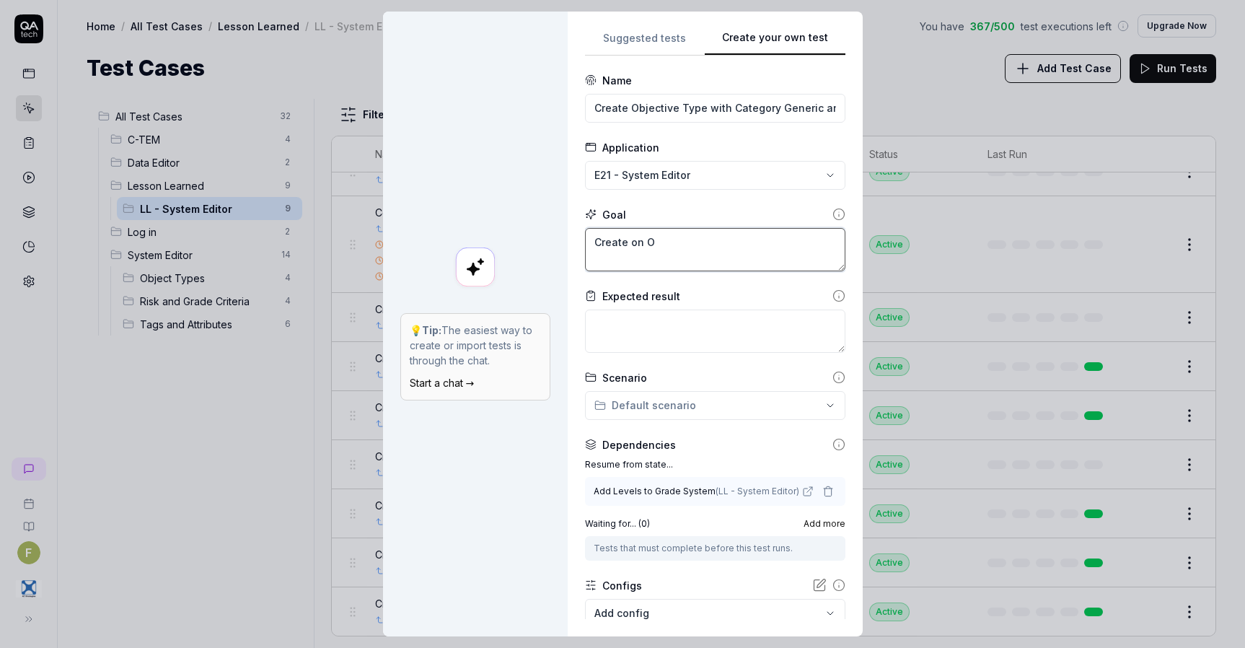
type textarea "Create on Ob"
type textarea "*"
type textarea "Create on Obj"
type textarea "*"
type textarea "Create on Obje"
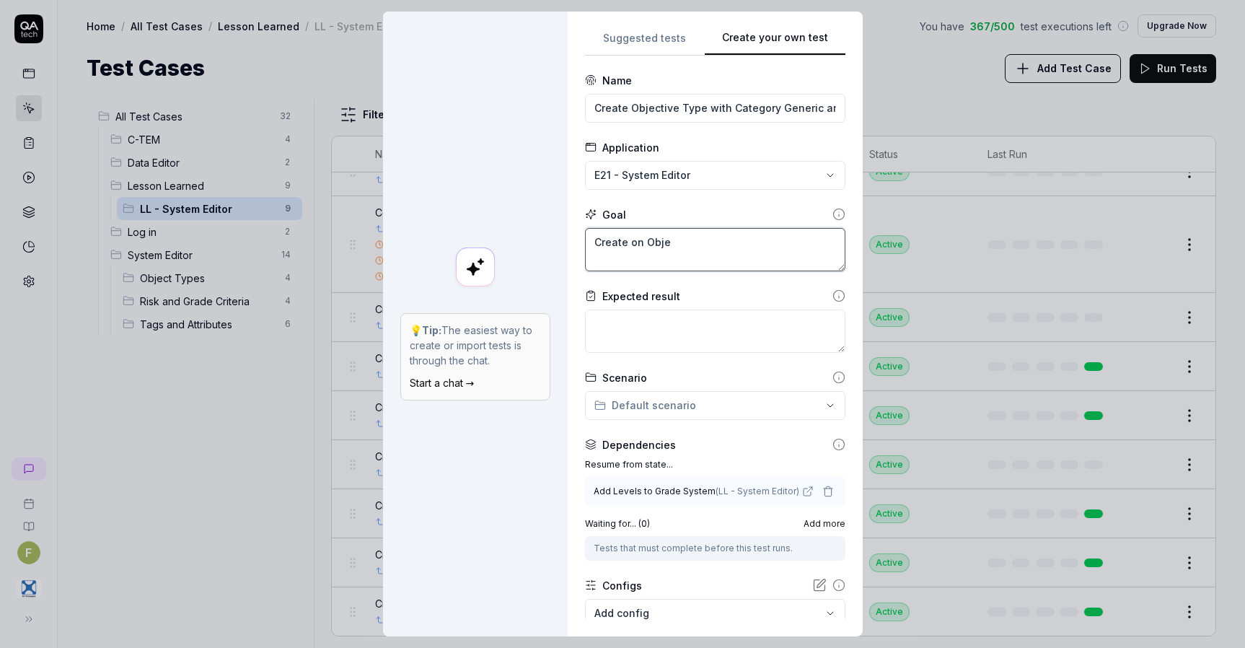
type textarea "*"
type textarea "Create on Objec"
type textarea "*"
type textarea "Create on Object"
type textarea "*"
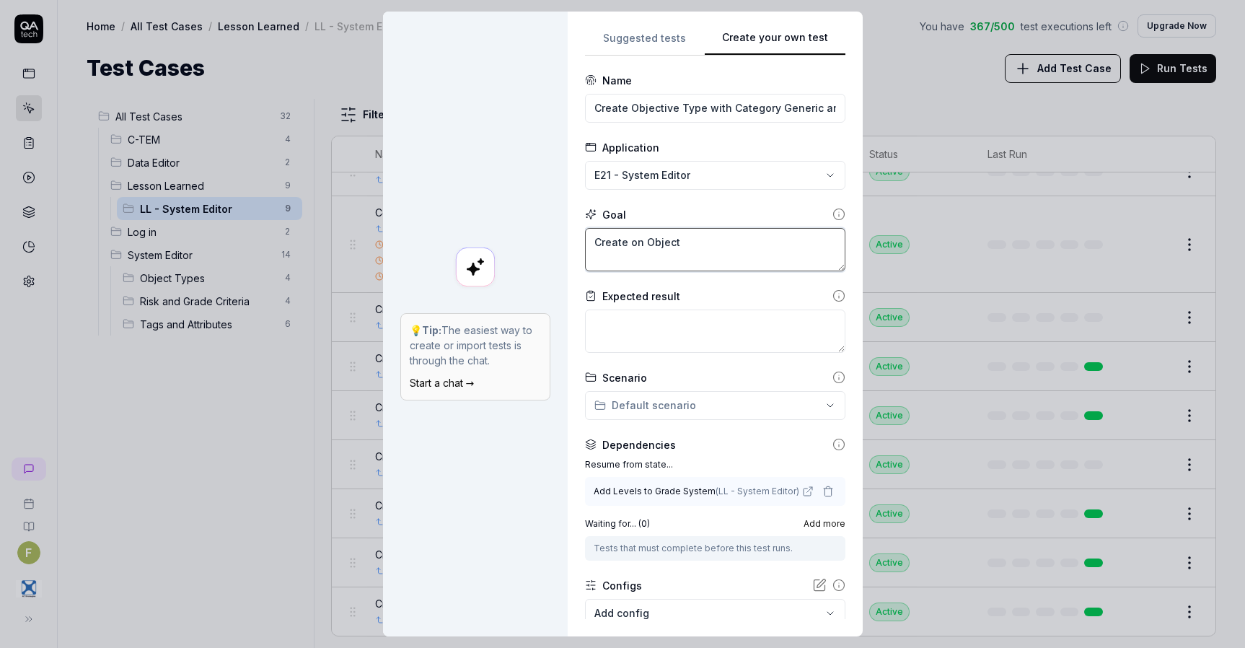
type textarea "Create on Objecti"
type textarea "*"
type textarea "Create on Objectiv"
type textarea "*"
type textarea "Create on Objective"
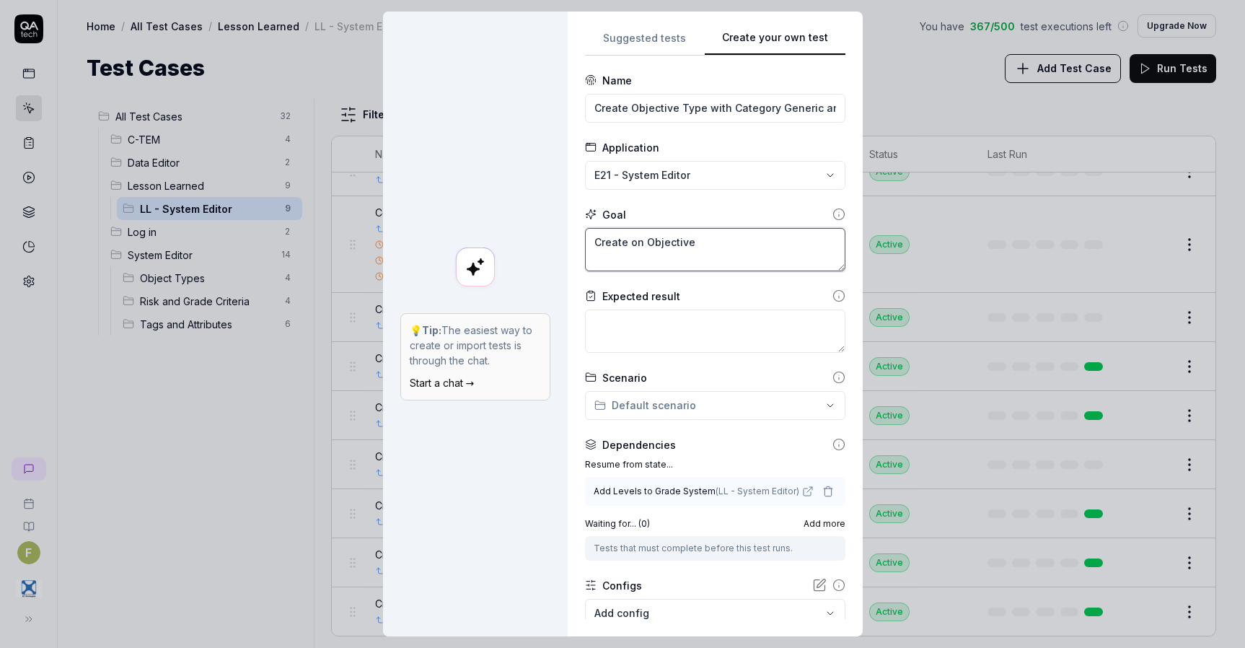
type textarea "*"
type textarea "Create on Objective"
type textarea "*"
type textarea "Create on Objective ty"
type textarea "*"
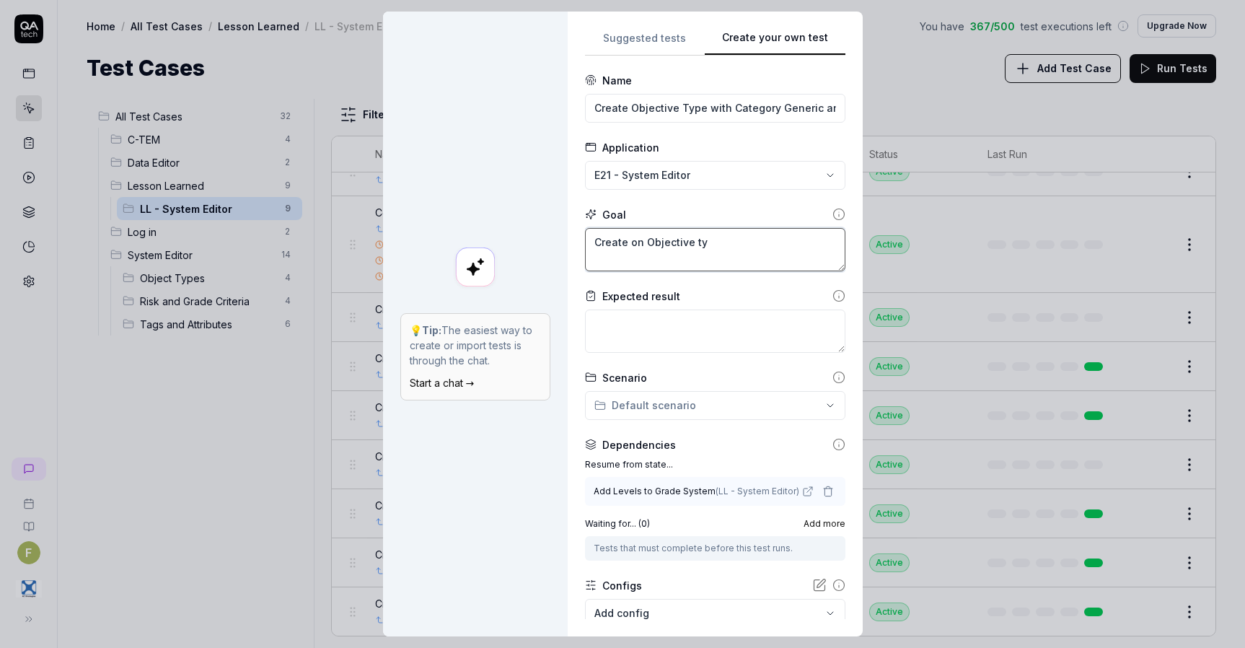
type textarea "Create on Objective t"
type textarea "*"
type textarea "Create on Objective"
type textarea "*"
type textarea "Create on Objective Ty"
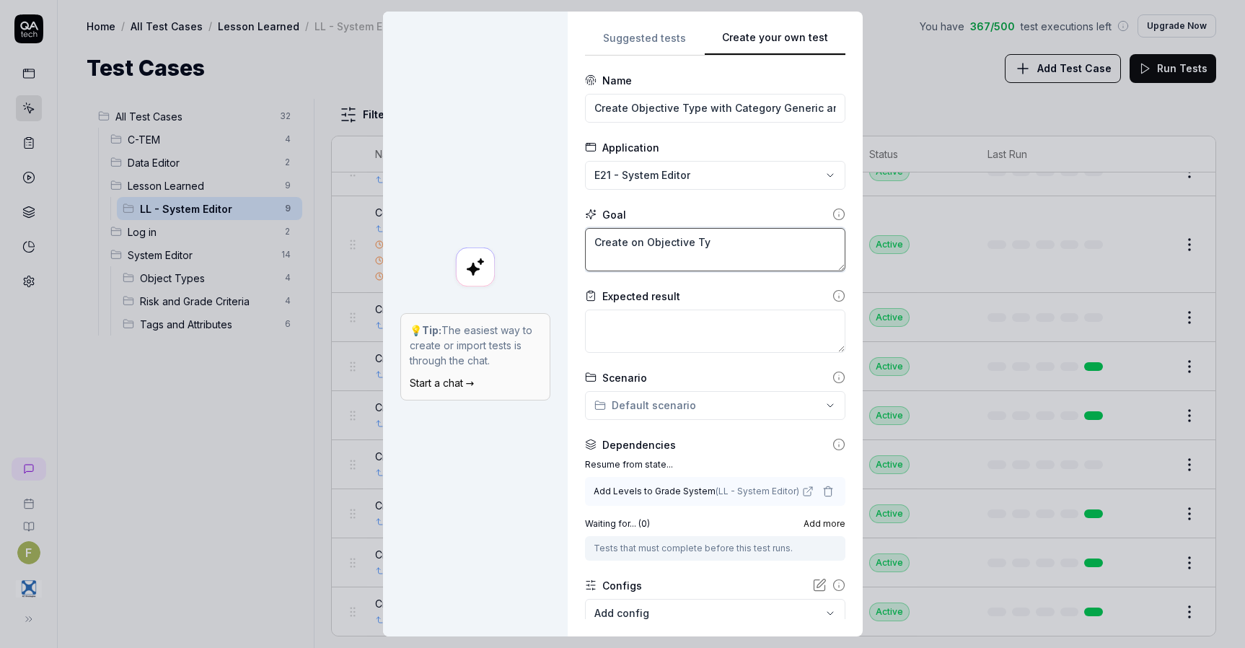
type textarea "*"
type textarea "Create on Objective Typ"
type textarea "*"
type textarea "Create on Objective Type"
type textarea "*"
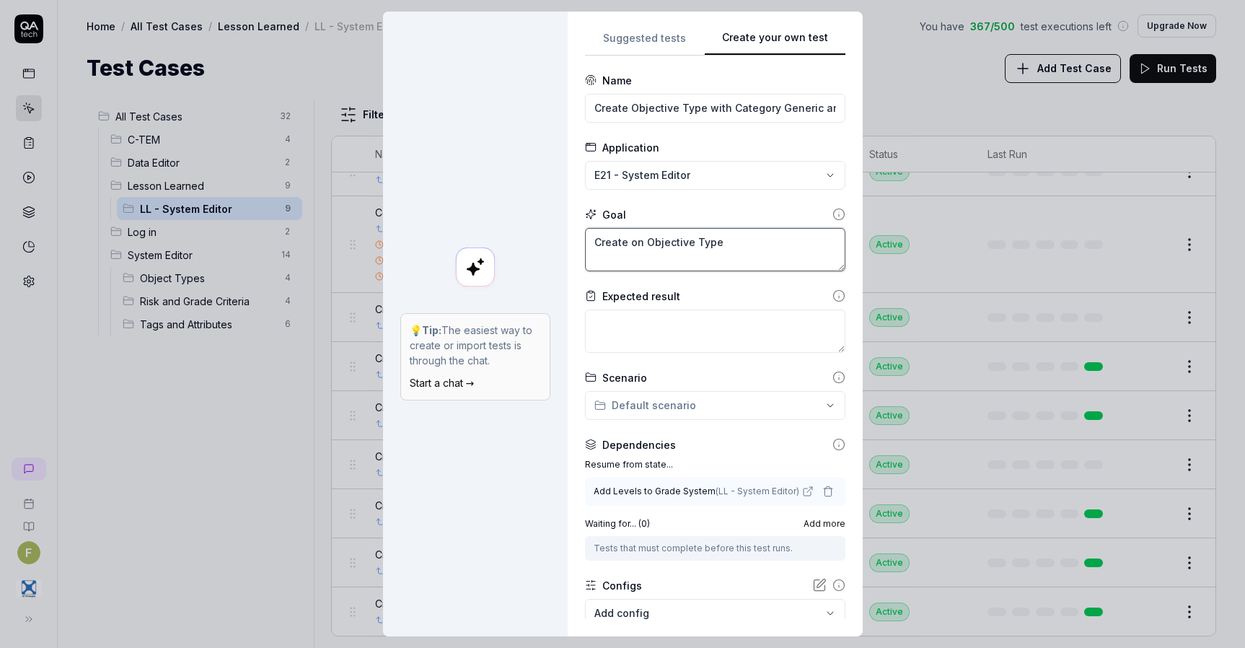
type textarea "Create on Objective Type"
type textarea "*"
type textarea "Create on Objective Type wo"
type textarea "*"
type textarea "Create on Objective Type wot"
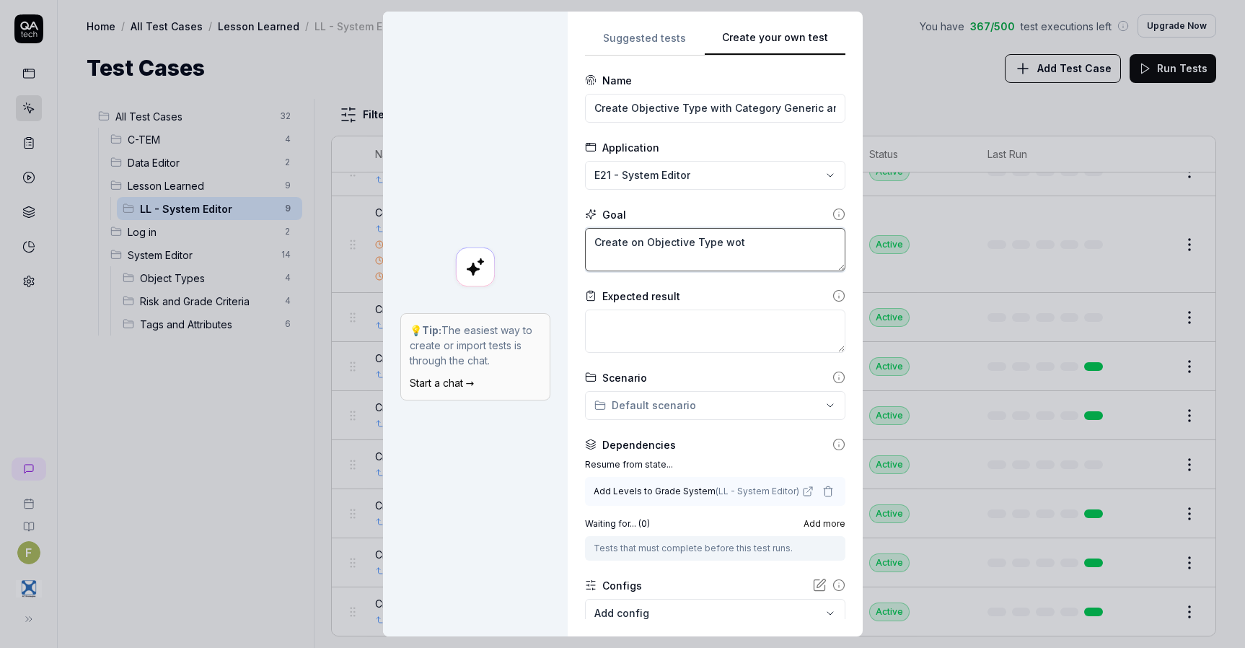
type textarea "*"
type textarea "Create on Objective Type wot"
type textarea "*"
type textarea "Create on Objective Type wot"
type textarea "*"
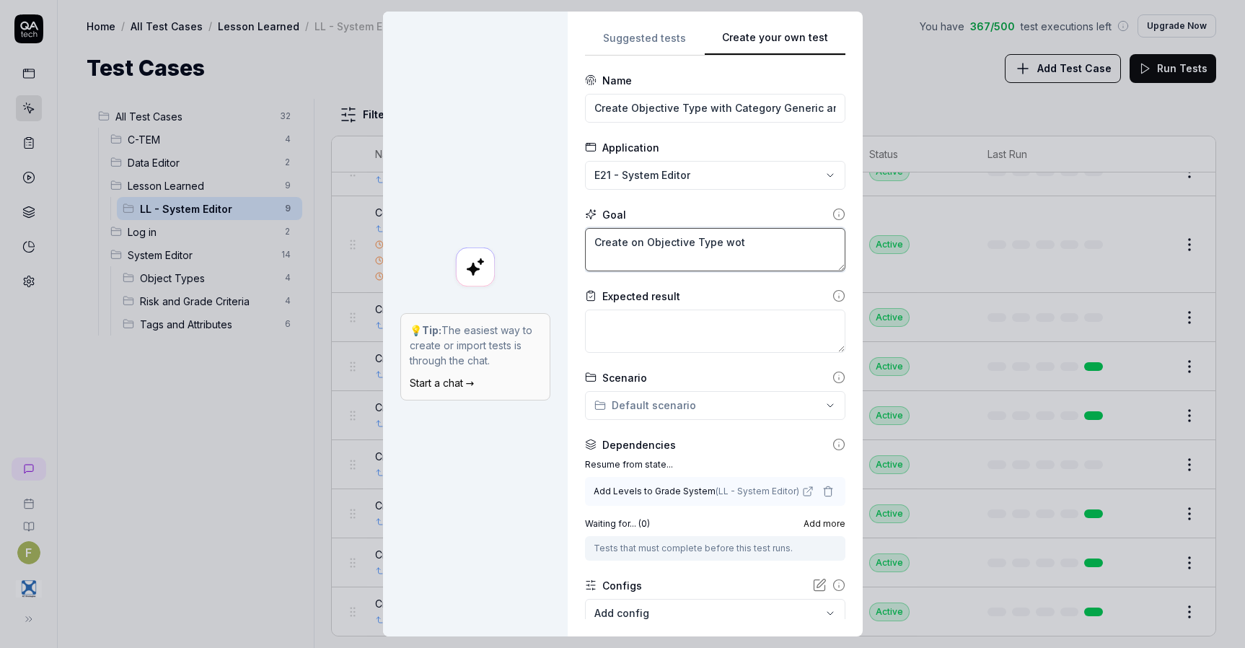
type textarea "Create on Objective Type wo"
type textarea "*"
type textarea "Create on Objective Type w"
type textarea "*"
type textarea "Create on Objective Type wi"
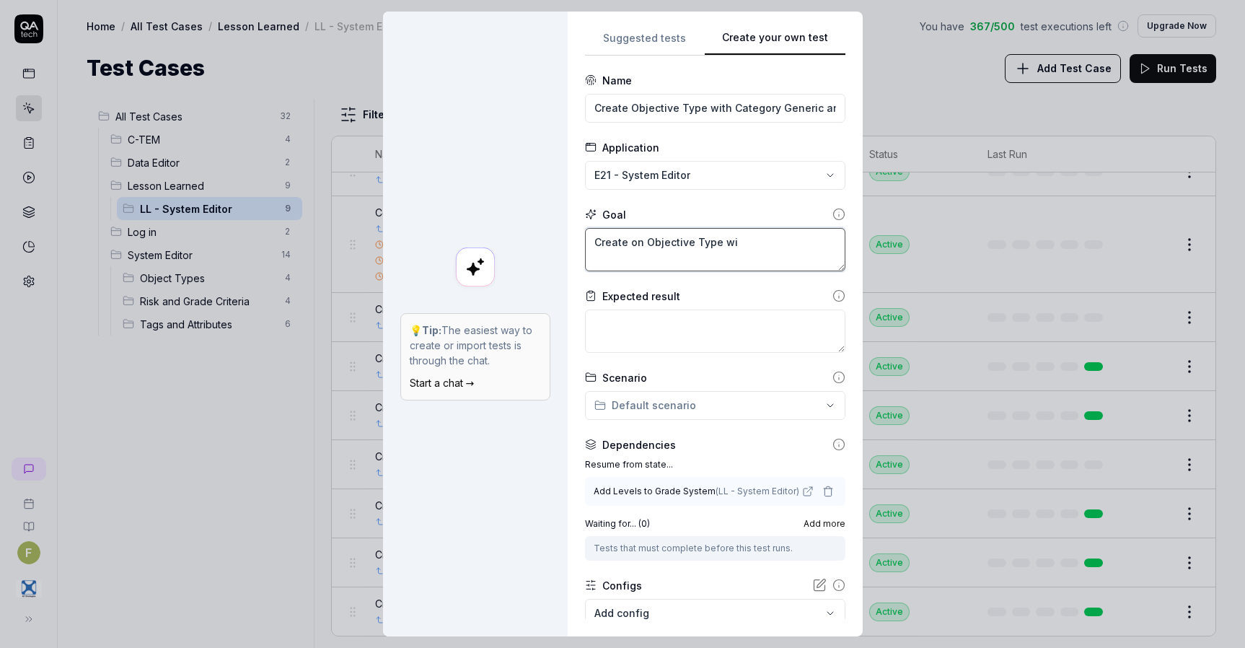
type textarea "*"
type textarea "Create on Objective Type wit"
type textarea "*"
type textarea "Create on Objective Type with"
type textarea "*"
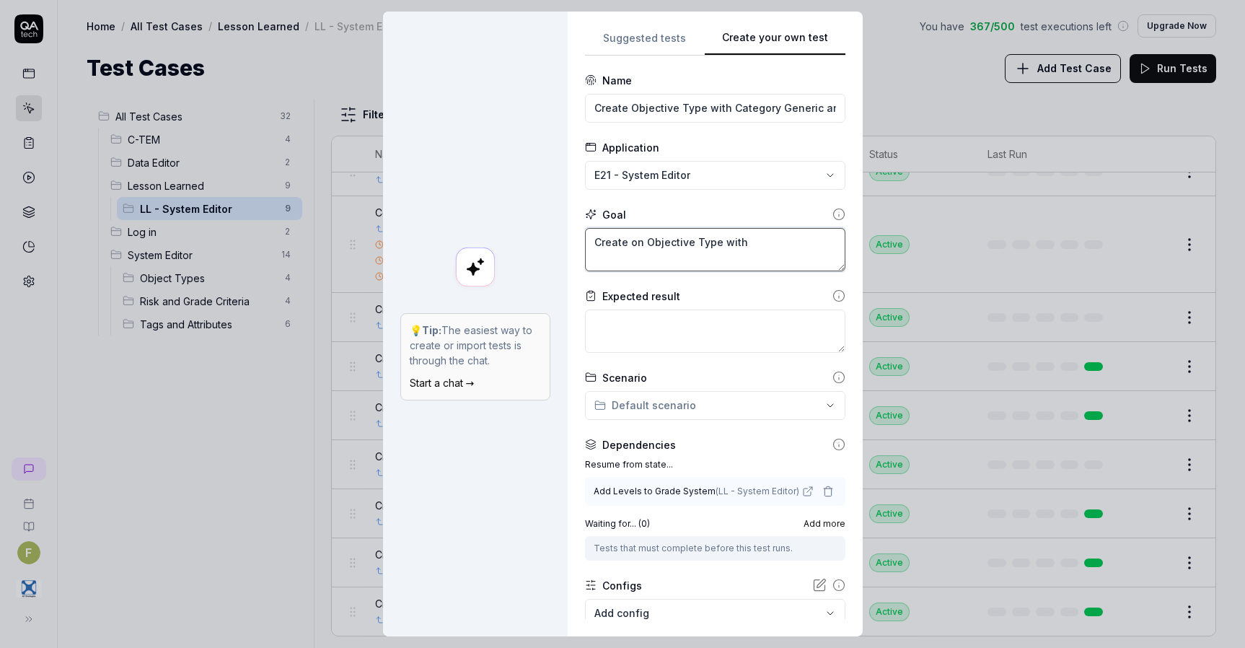
type textarea "Create on Objective Type with"
type textarea "*"
type textarea "Create on Objective Type with C"
type textarea "*"
type textarea "Create on Objective Type with Cat"
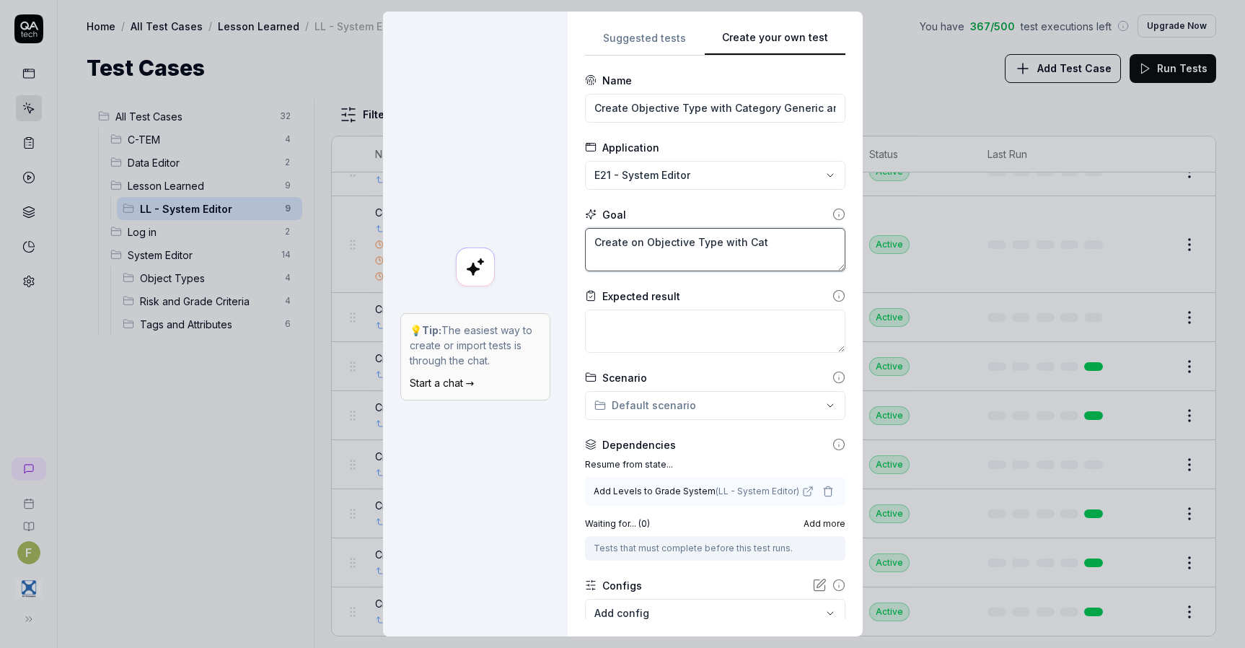
type textarea "*"
type textarea "Create on Objective Type with Cate"
type textarea "*"
type textarea "Create on Objective Type with Categ"
type textarea "*"
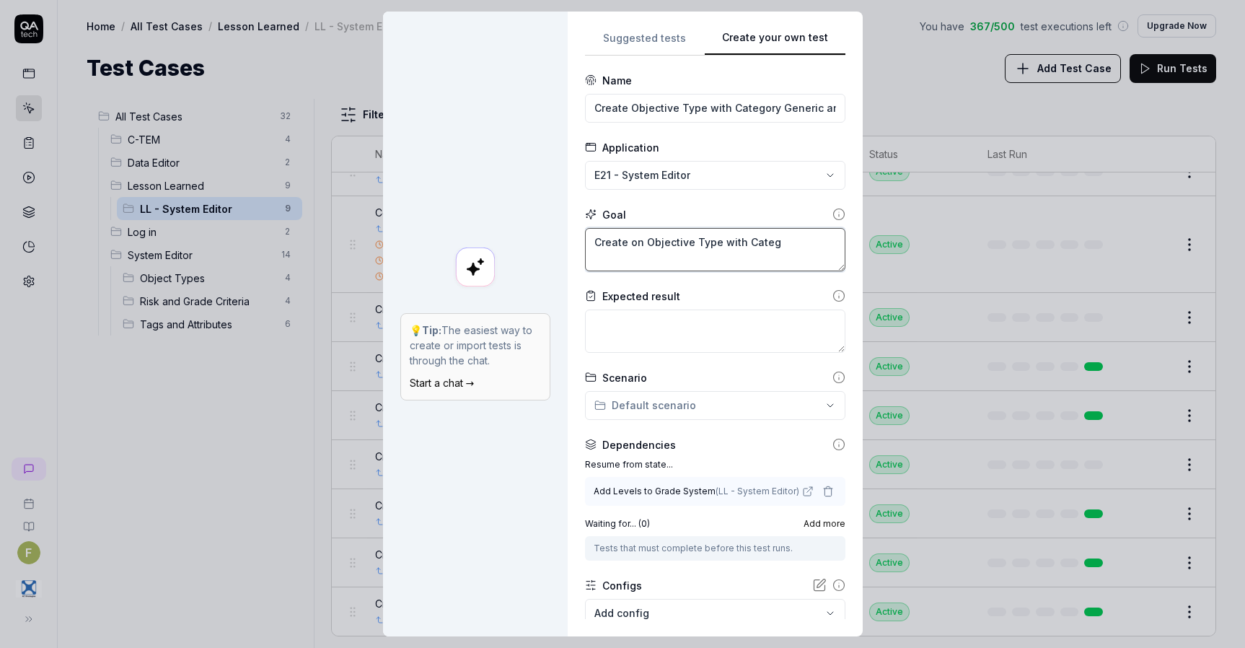
type textarea "Create on Objective Type with Catego"
type textarea "*"
type textarea "Create on Objective Type with Categor"
type textarea "*"
type textarea "Create on Objective Type with Category"
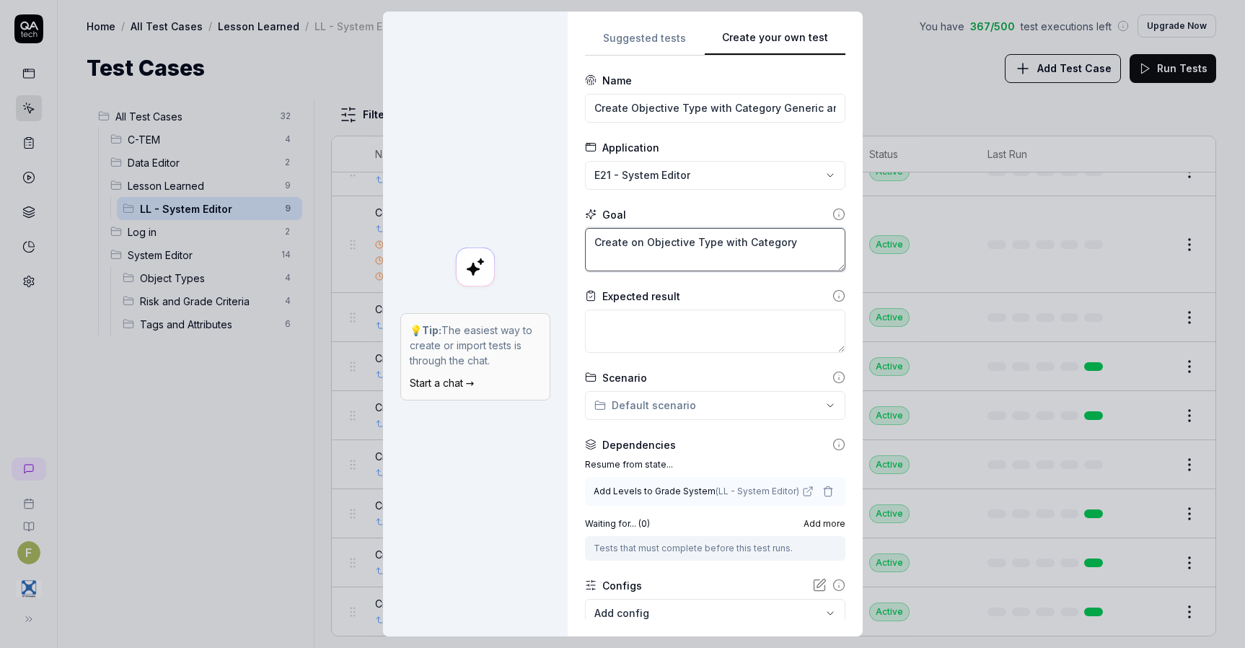
type textarea "*"
type textarea "Create on Objective Type with Category"
type textarea "*"
type textarea "Create on Objective Type with Category G"
type textarea "*"
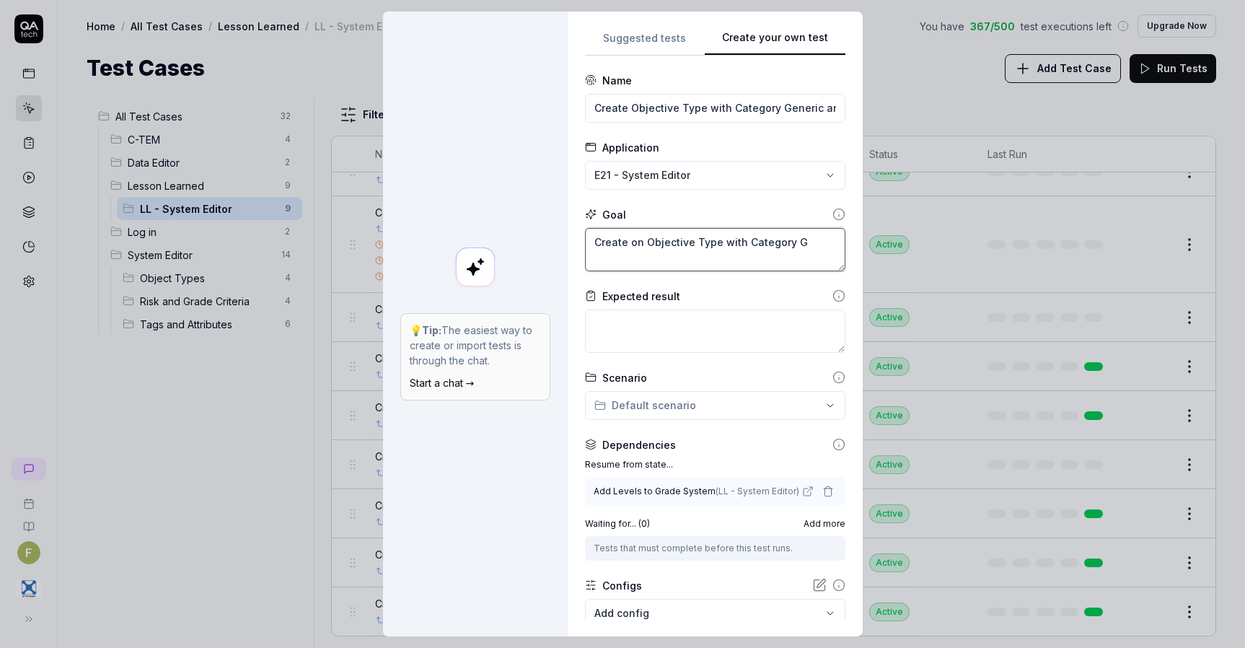
type textarea "Create on Objective Type with Category Ge"
type textarea "*"
type textarea "Create on Objective Type with Category Gen"
type textarea "*"
type textarea "Create on Objective Type with Category Gene"
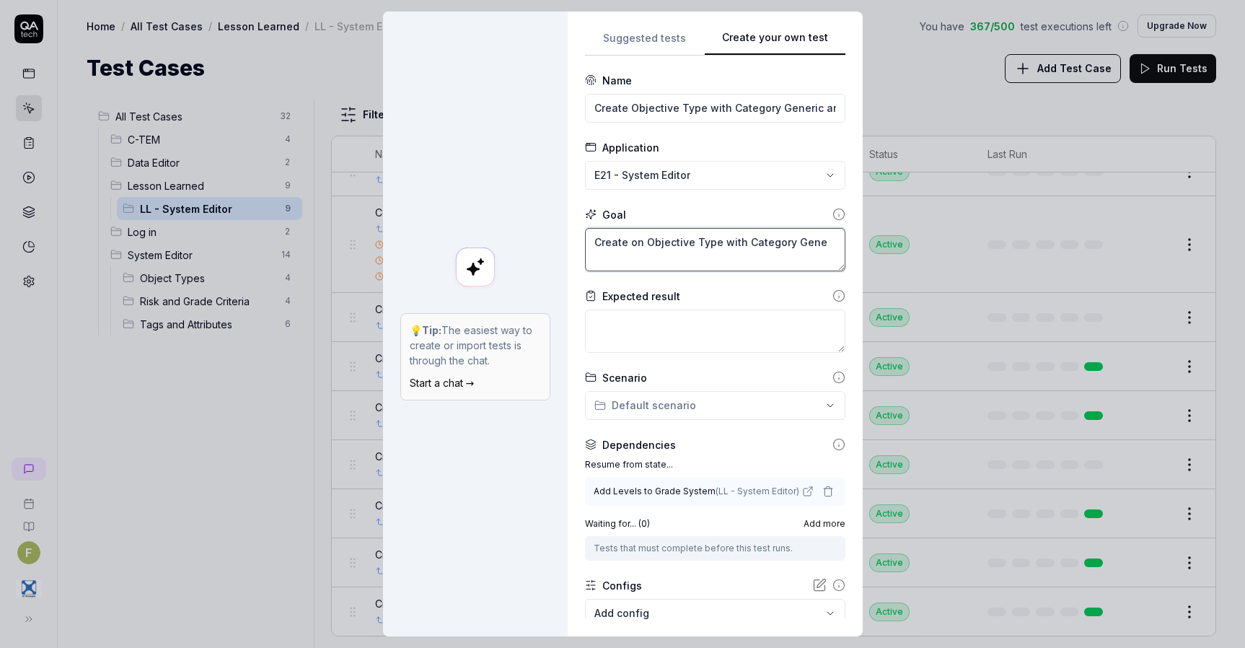
type textarea "*"
type textarea "Create on Objective Type with Category Gener"
type textarea "*"
type textarea "Create on Objective Type with Category Generi"
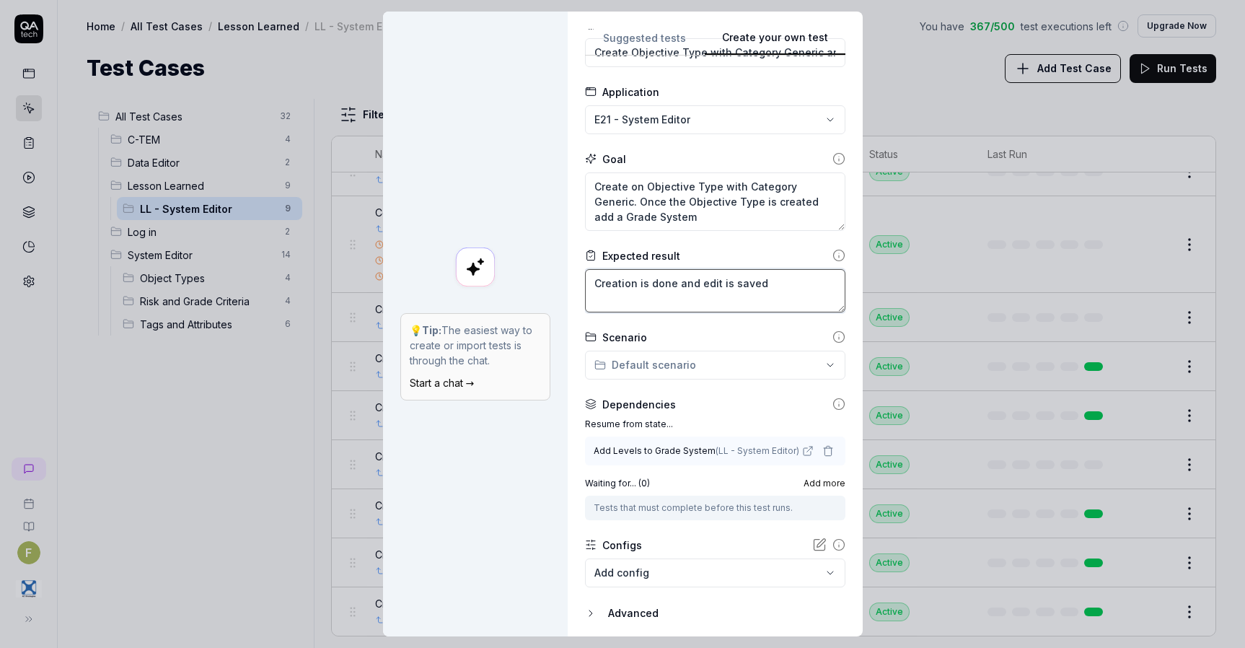
scroll to position [105, 0]
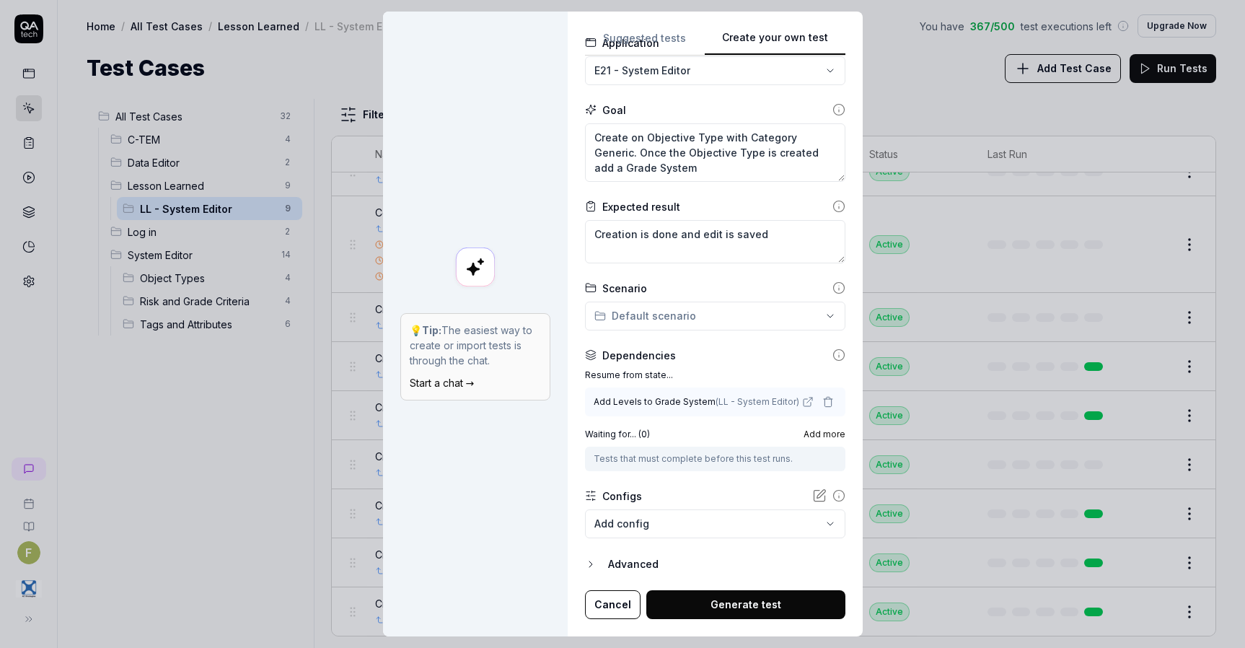
click at [742, 600] on button "Generate test" at bounding box center [745, 604] width 199 height 29
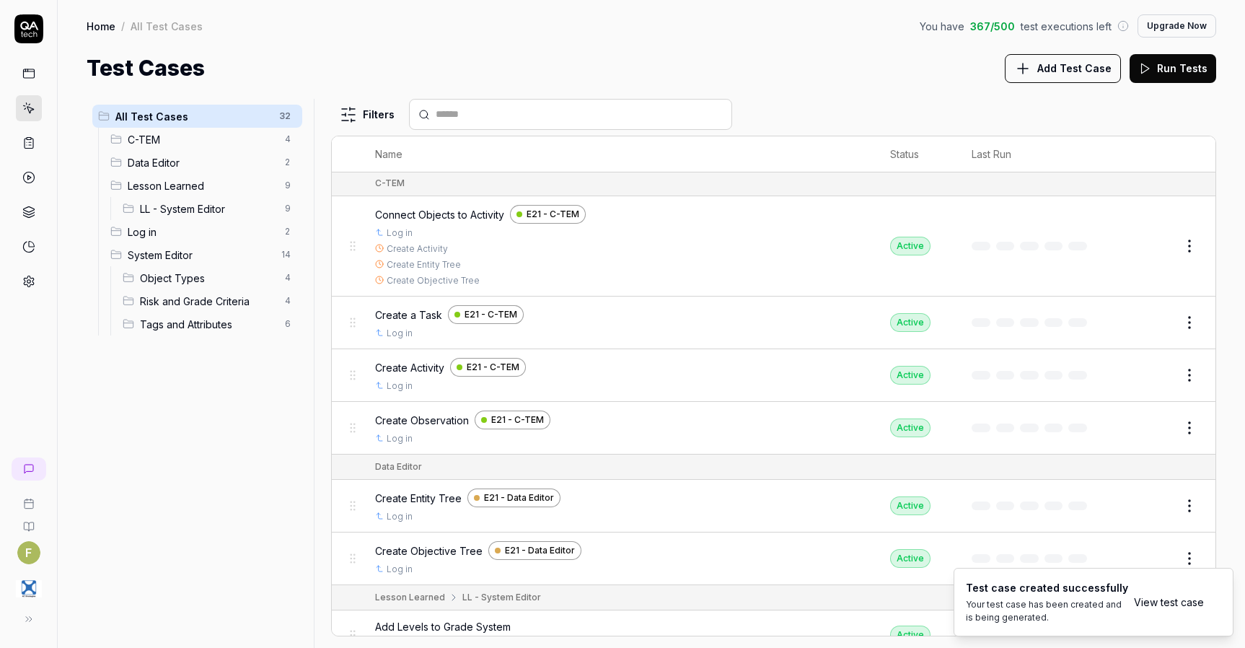
scroll to position [514, 0]
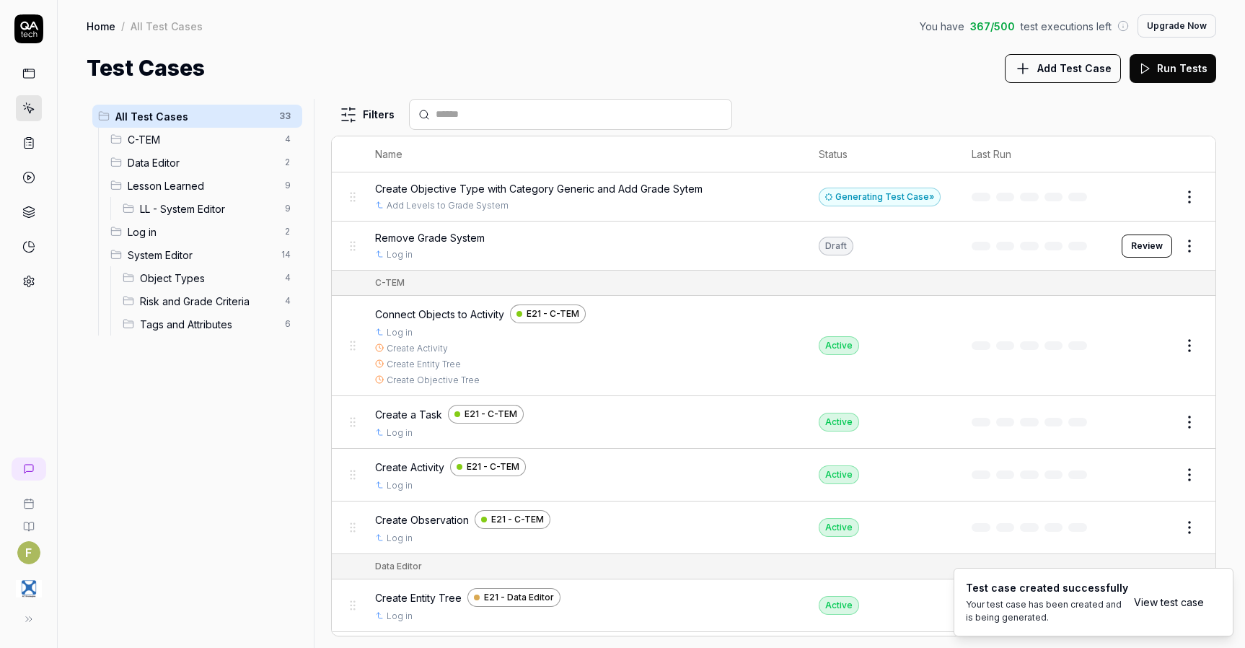
click at [832, 196] on div "Generating Test Case »" at bounding box center [880, 197] width 122 height 19
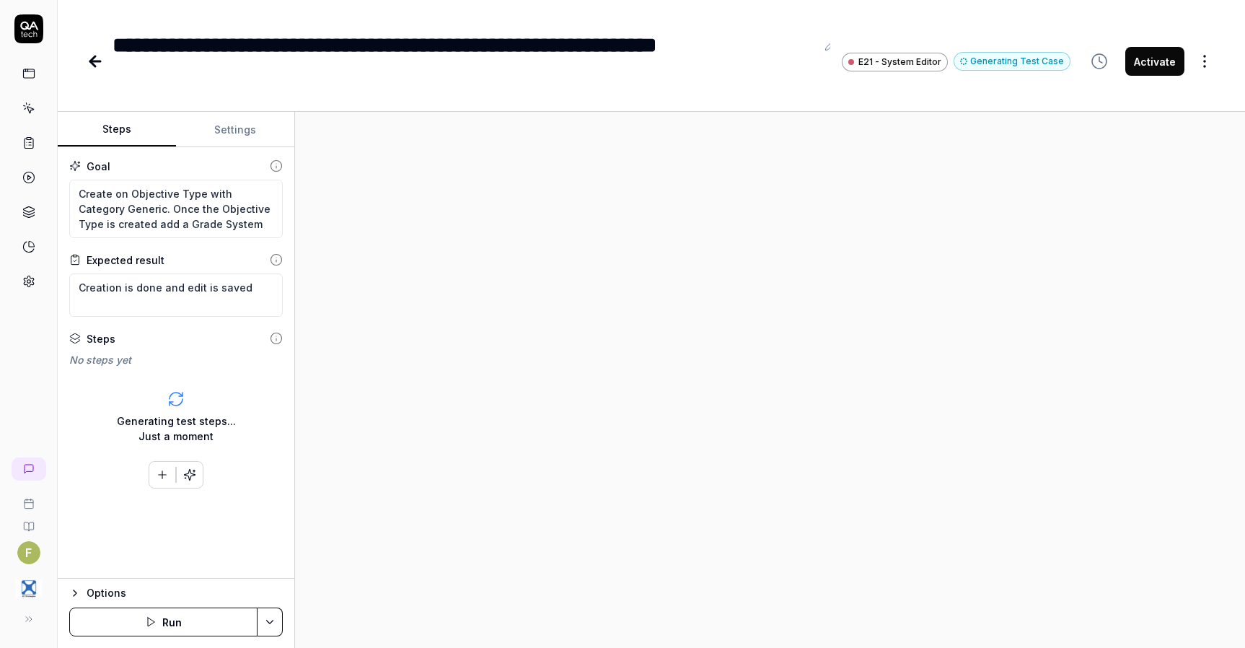
click at [836, 48] on icon at bounding box center [831, 46] width 12 height 12
click at [92, 54] on icon at bounding box center [95, 61] width 17 height 17
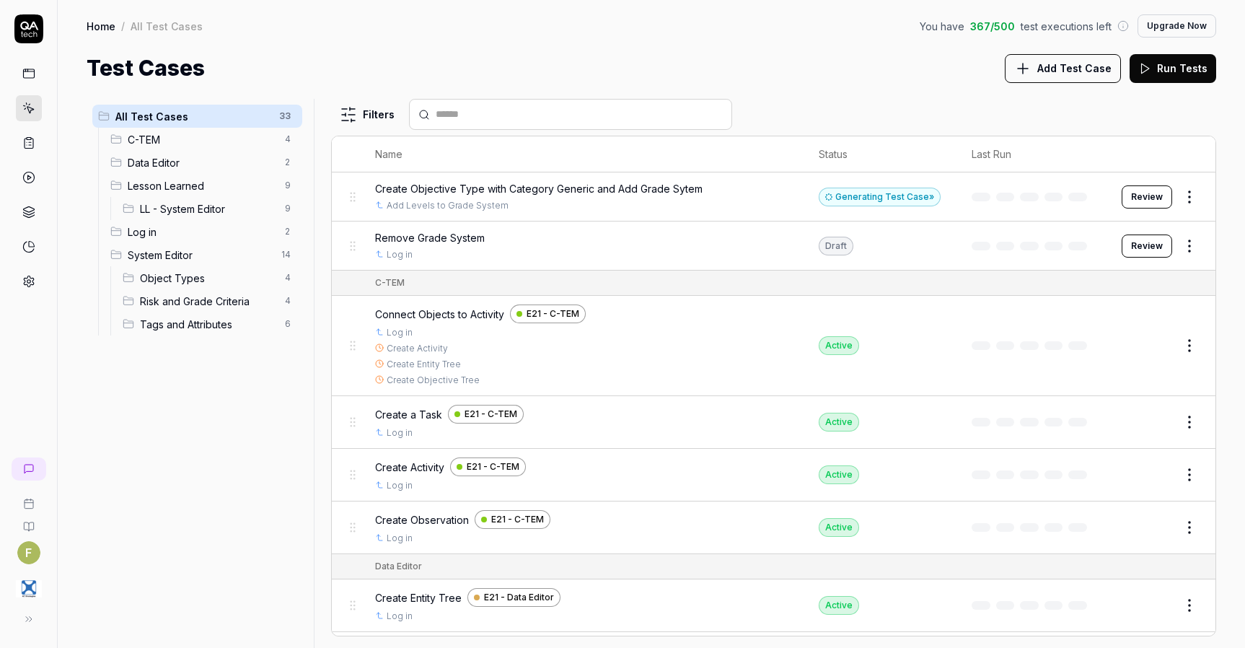
click at [1186, 201] on html "F Home / All Test Cases You have 367 / 500 test executions left Upgrade Now Hom…" at bounding box center [622, 324] width 1245 height 648
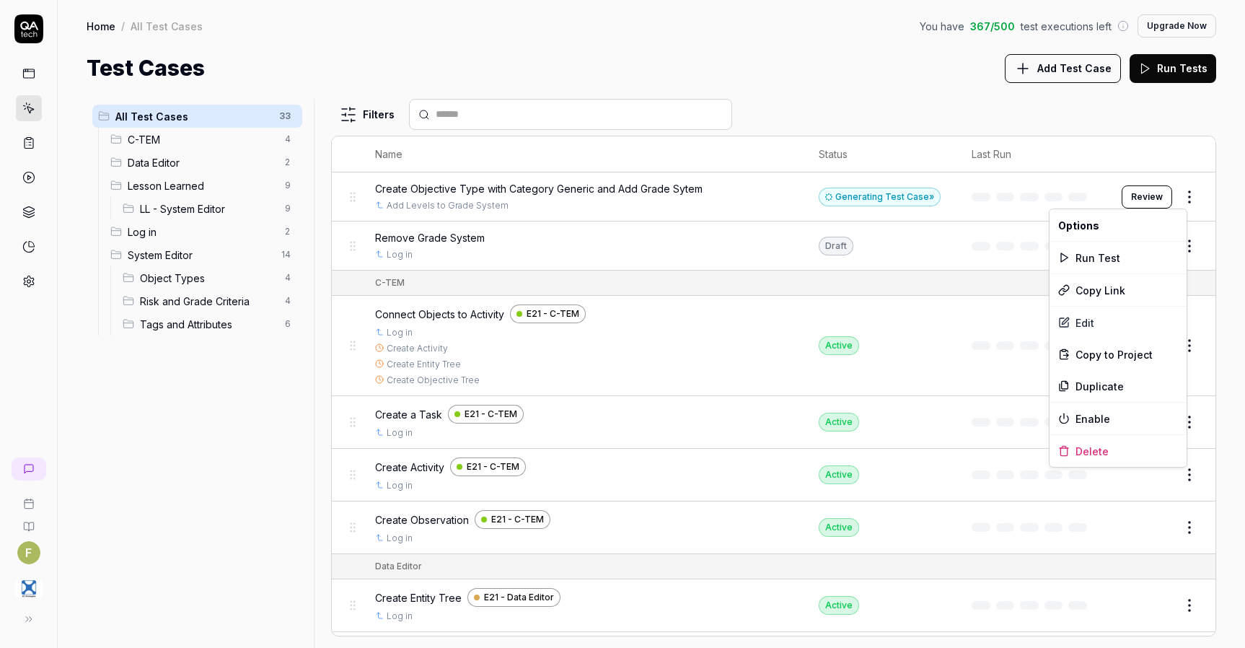
click at [864, 115] on html "F Home / All Test Cases You have 367 / 500 test executions left Upgrade Now Hom…" at bounding box center [622, 324] width 1245 height 648
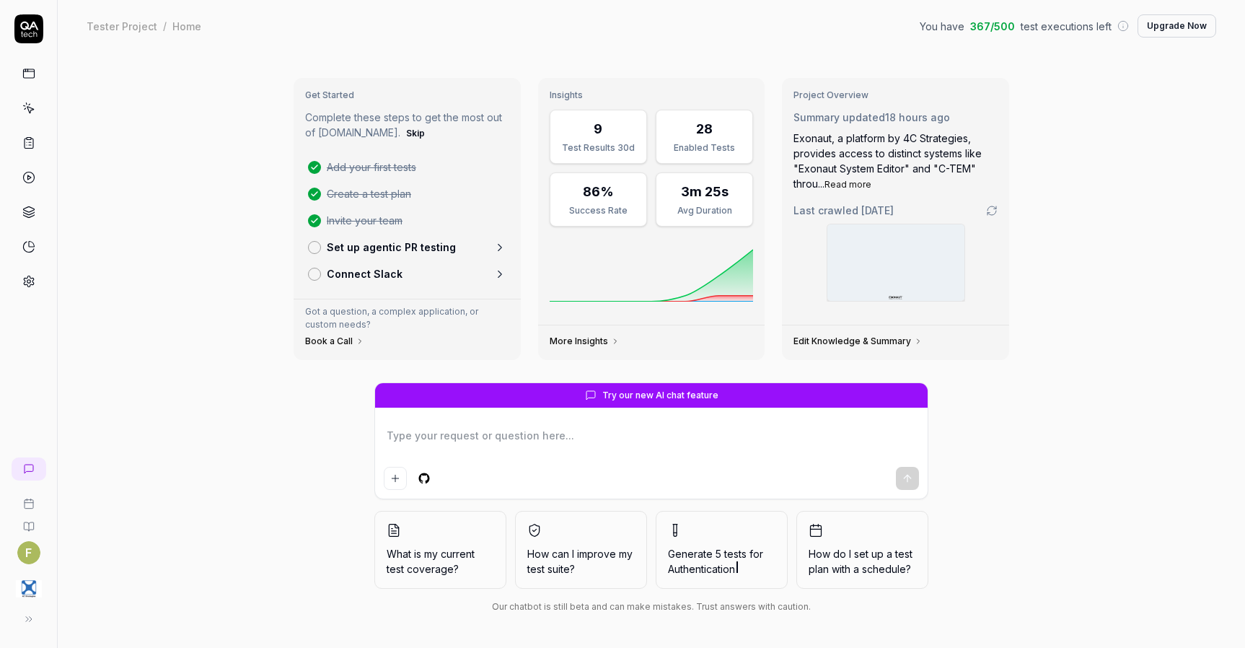
click at [30, 108] on icon at bounding box center [30, 110] width 6 height 6
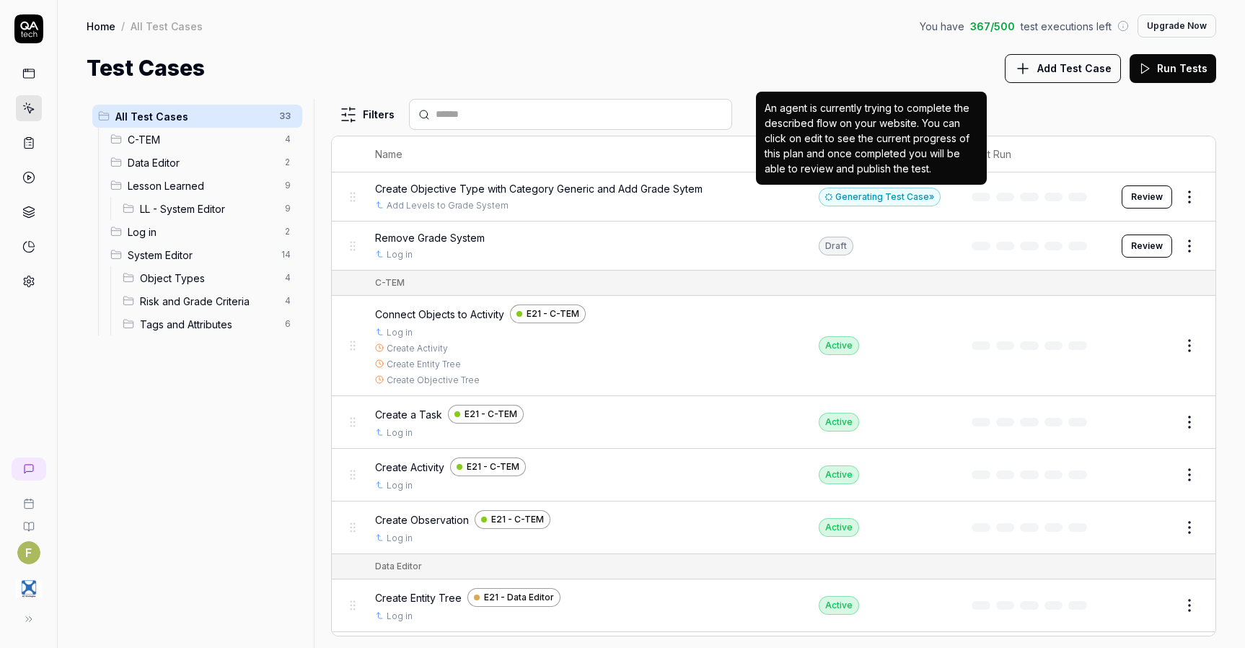
click at [844, 198] on div "Generating Test Case »" at bounding box center [880, 197] width 122 height 19
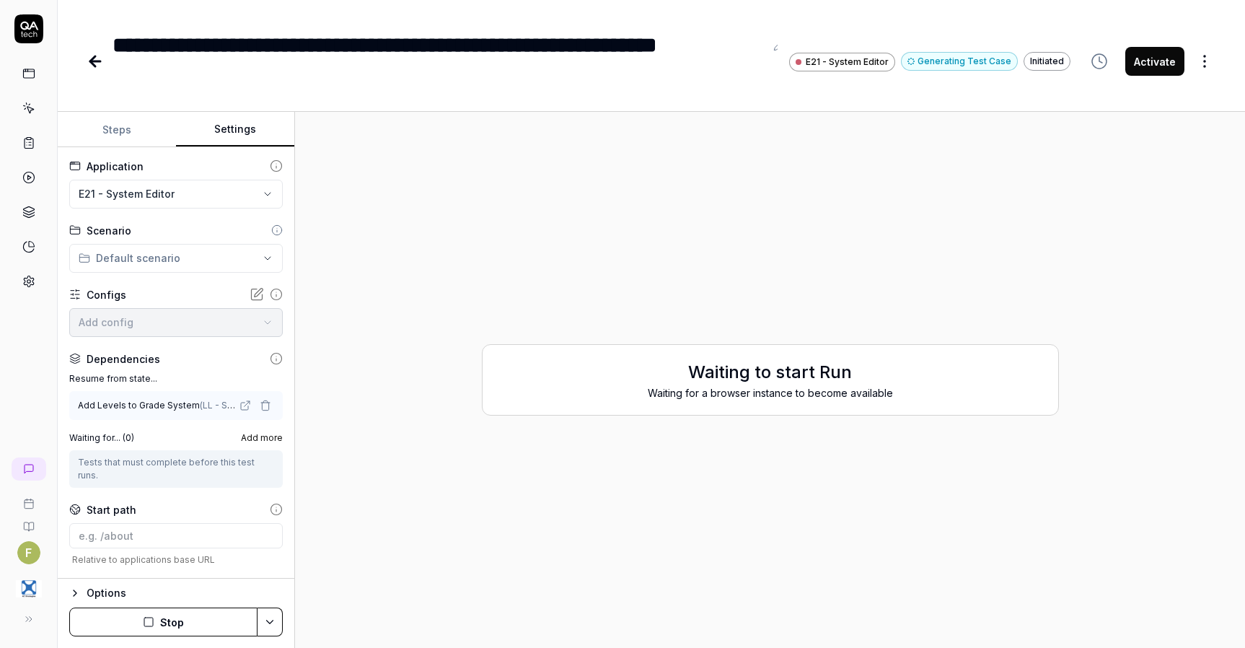
click at [250, 131] on button "Settings" at bounding box center [235, 130] width 118 height 35
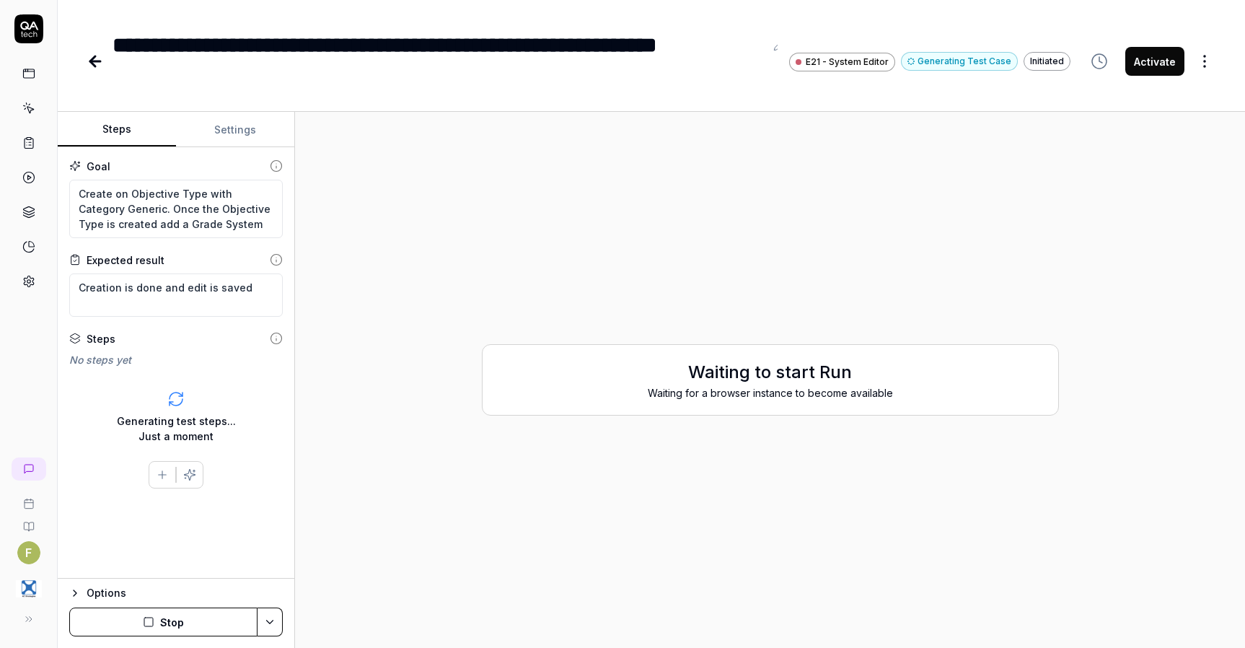
click at [123, 128] on button "Steps" at bounding box center [117, 130] width 118 height 35
click at [89, 55] on icon at bounding box center [95, 61] width 17 height 17
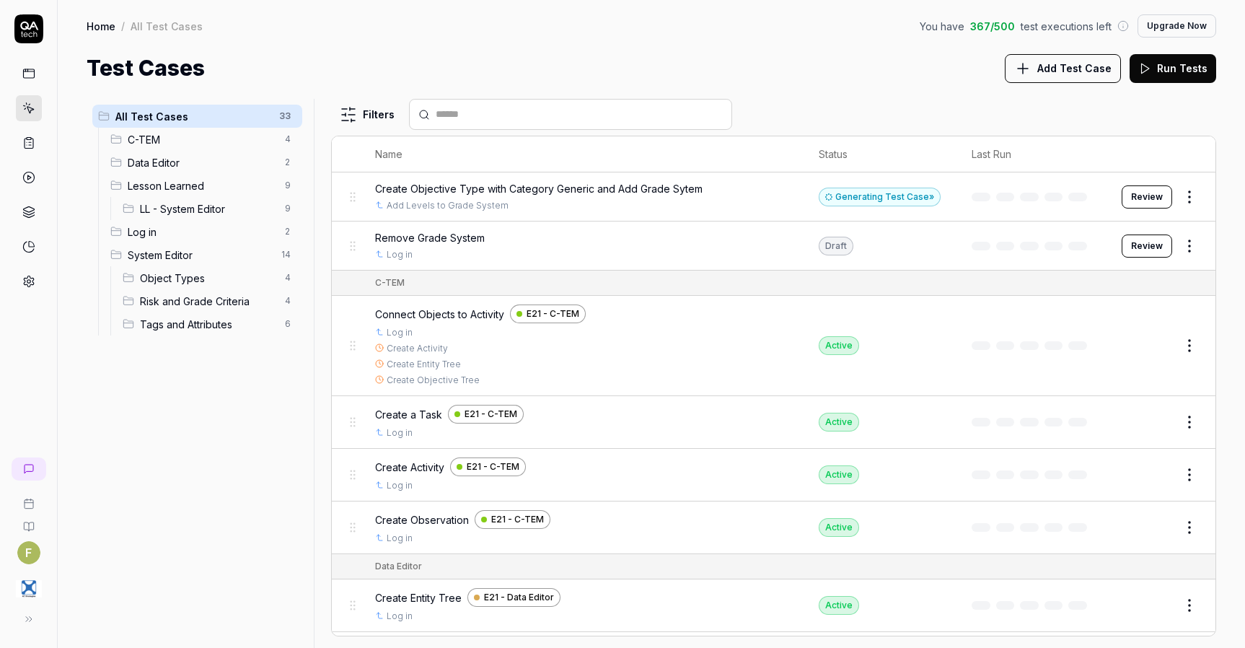
click at [203, 209] on span "LL - System Editor" at bounding box center [208, 208] width 136 height 15
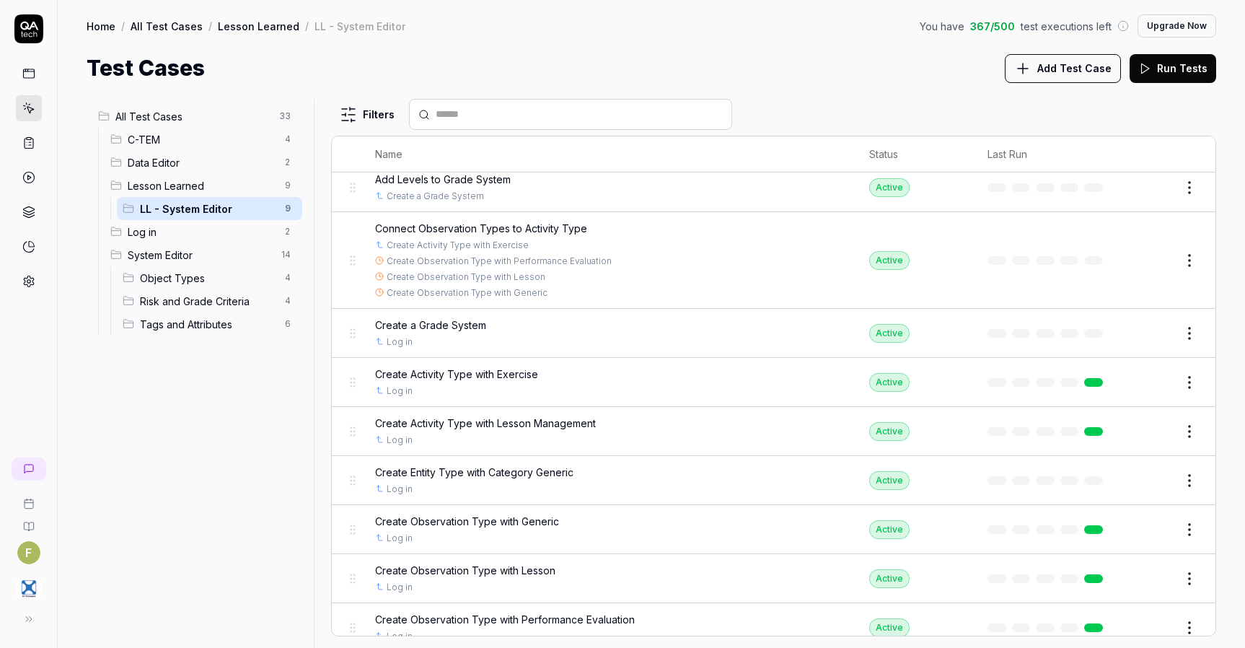
scroll to position [51, 0]
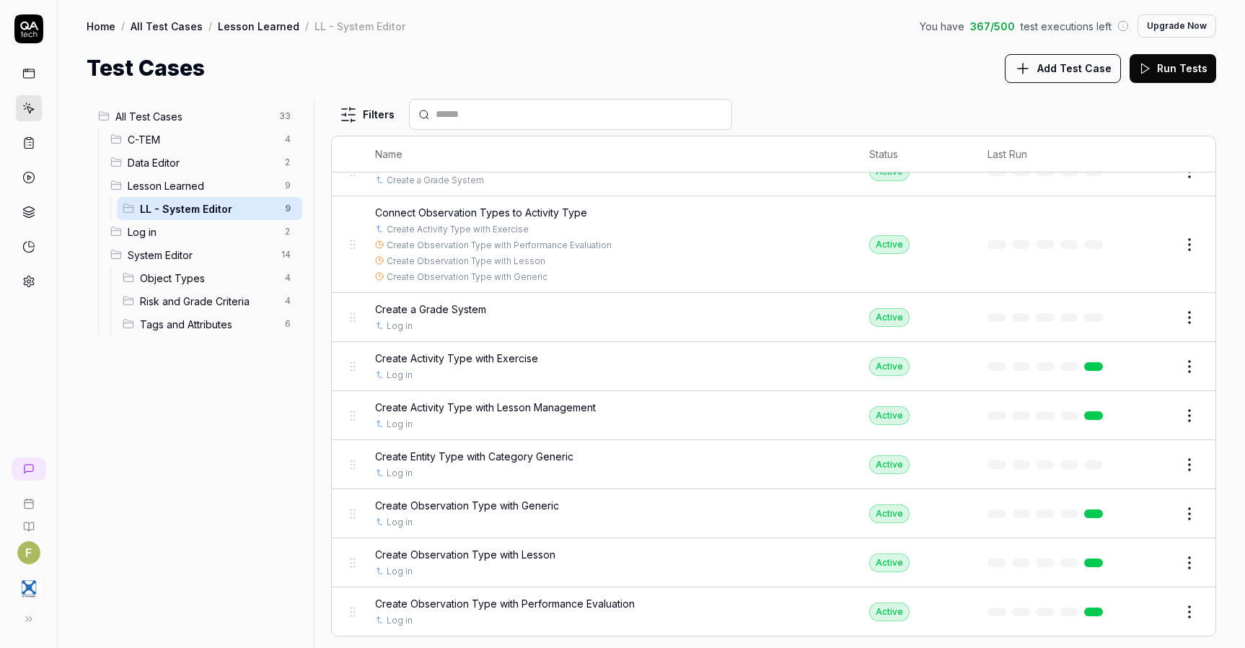
click at [1152, 319] on button "Edit" at bounding box center [1155, 317] width 35 height 23
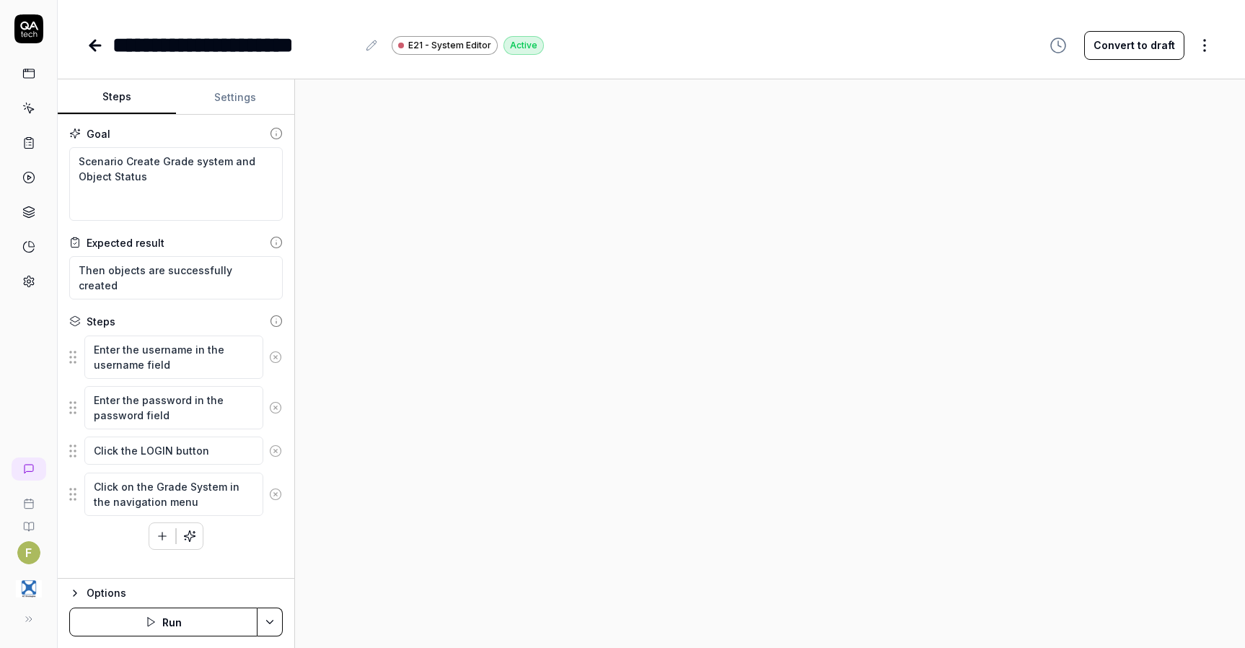
click at [189, 627] on button "Run" at bounding box center [163, 622] width 188 height 29
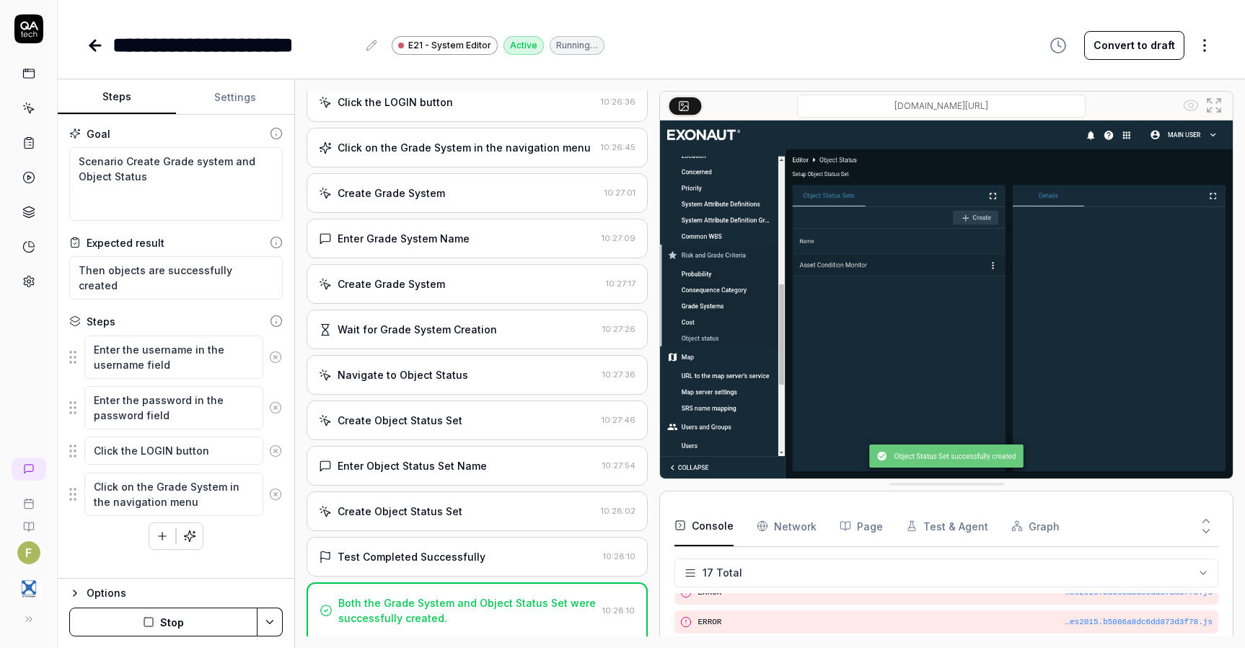
scroll to position [313, 0]
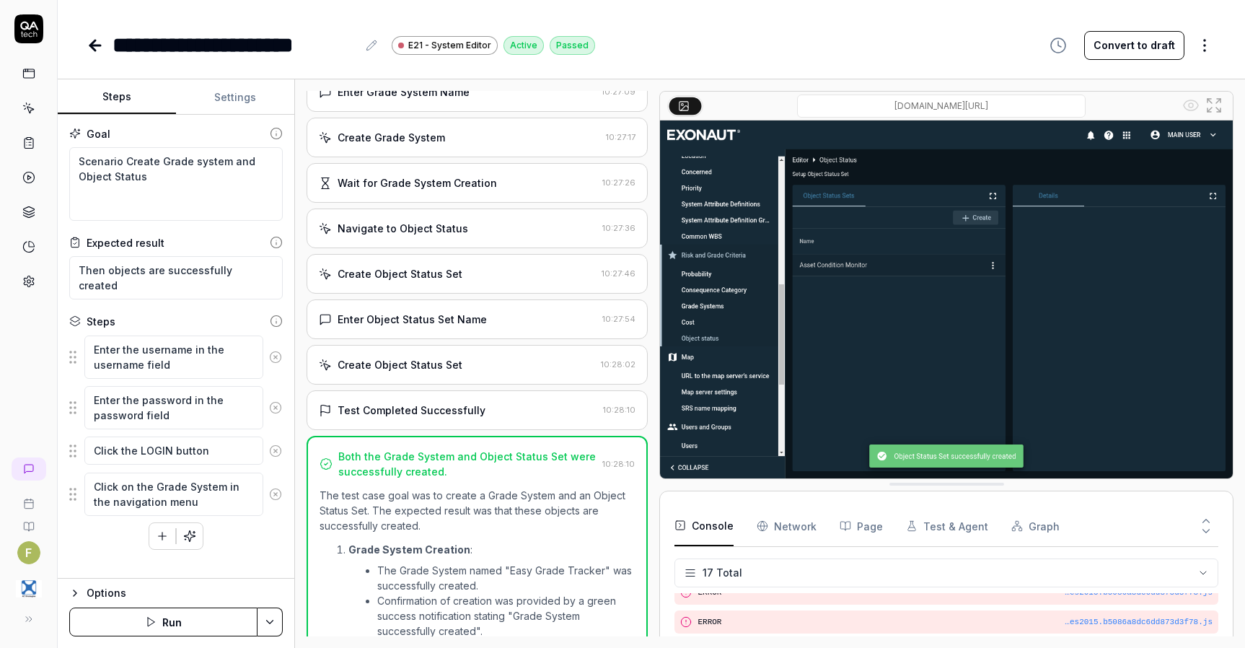
click at [97, 51] on icon at bounding box center [95, 45] width 17 height 17
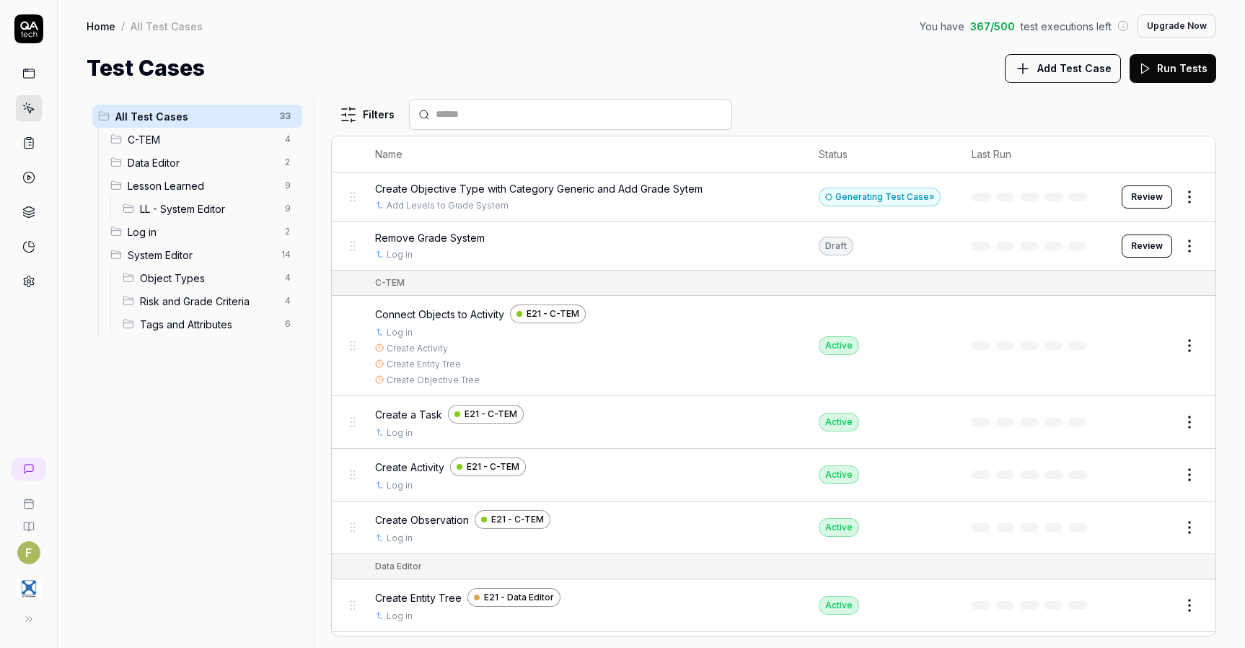
click at [211, 214] on span "LL - System Editor" at bounding box center [208, 208] width 136 height 15
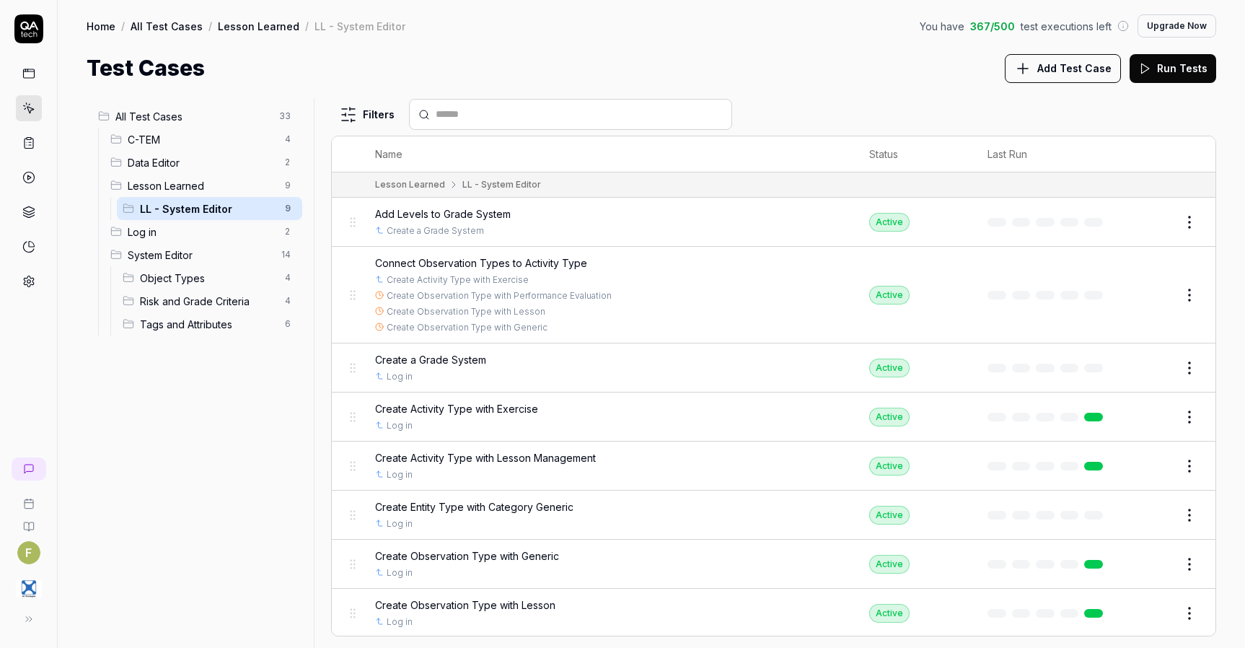
click at [1177, 224] on html "F Home / All Test Cases / Lesson Learned / LL - System Editor You have 367 / 50…" at bounding box center [622, 324] width 1245 height 648
click at [780, 324] on html "F Home / All Test Cases / Lesson Learned / LL - System Editor You have 367 / 50…" at bounding box center [622, 324] width 1245 height 648
click at [1183, 210] on html "F Home / All Test Cases / Lesson Learned / LL - System Editor You have 367 / 50…" at bounding box center [622, 324] width 1245 height 648
drag, startPoint x: 958, startPoint y: 230, endPoint x: 1136, endPoint y: 220, distance: 178.5
click at [969, 230] on html "F Home / All Test Cases / Lesson Learned / LL - System Editor You have 367 / 50…" at bounding box center [622, 324] width 1245 height 648
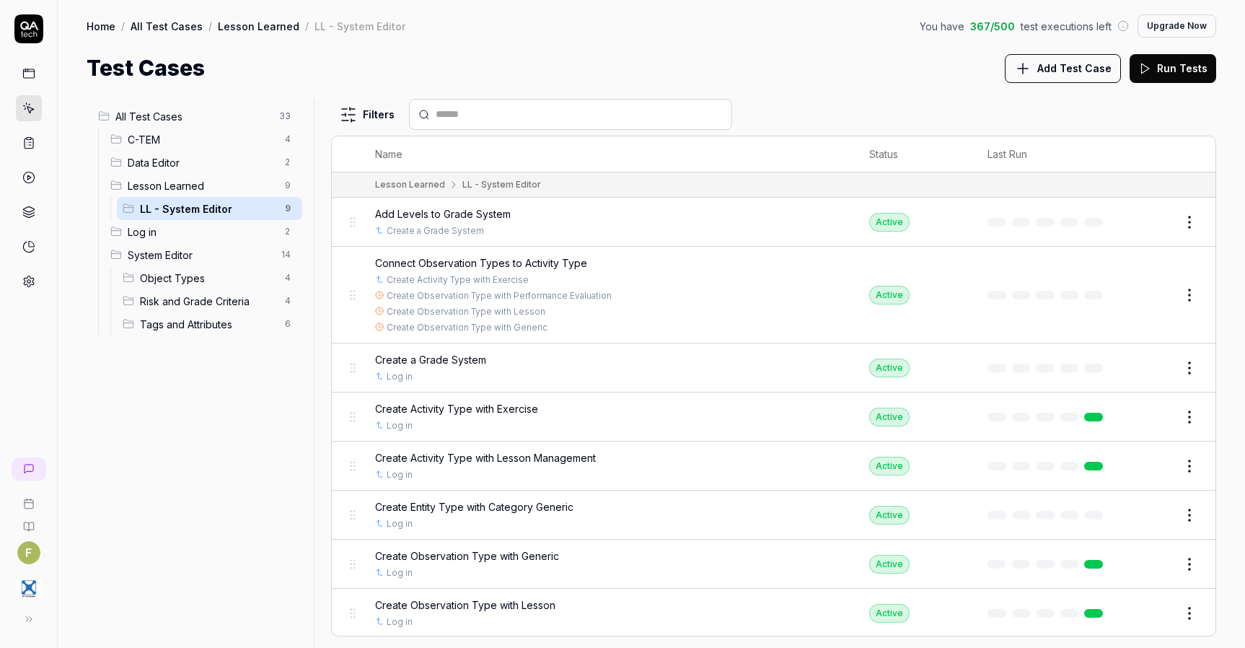
click at [1155, 219] on button "Edit" at bounding box center [1155, 222] width 35 height 23
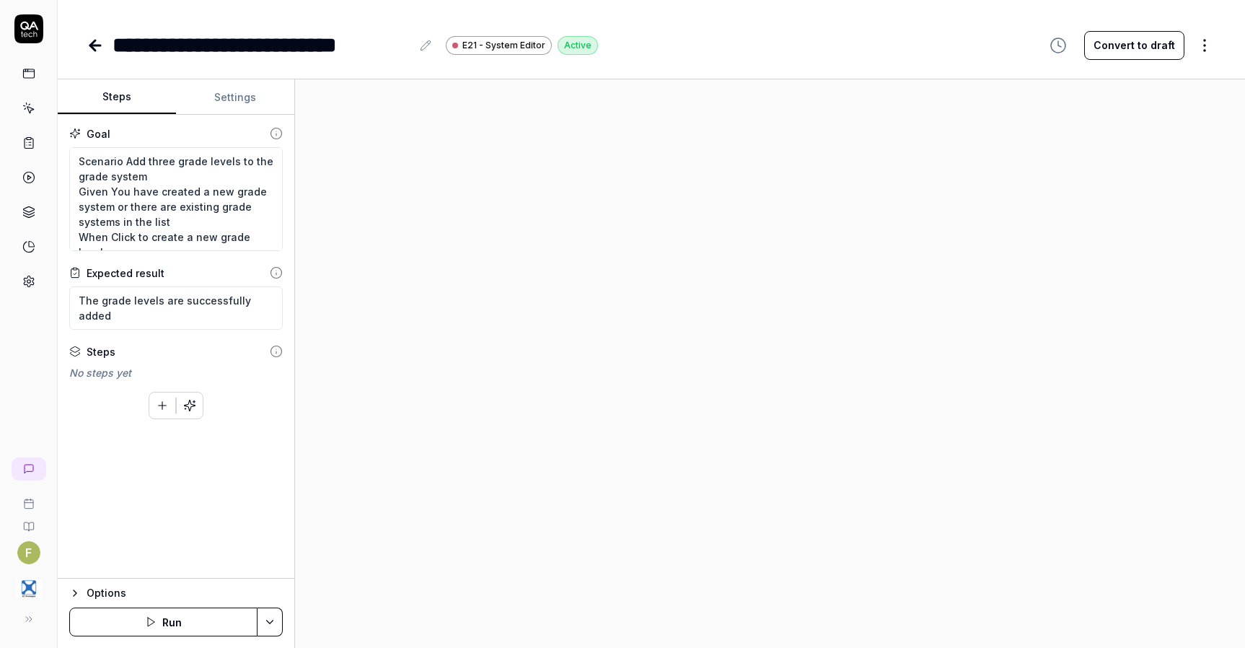
click at [185, 619] on button "Run" at bounding box center [163, 622] width 188 height 29
click at [219, 522] on div "Goal Scenario Add three grade levels to the grade system Given You have created…" at bounding box center [176, 347] width 237 height 464
type textarea "*"
click at [225, 538] on div "Goal Scenario Add three grade levels to the grade system Given You have created…" at bounding box center [176, 347] width 237 height 464
click at [937, 569] on div "Waiting to start Run Waiting for a browser instance to become available" at bounding box center [770, 363] width 927 height 545
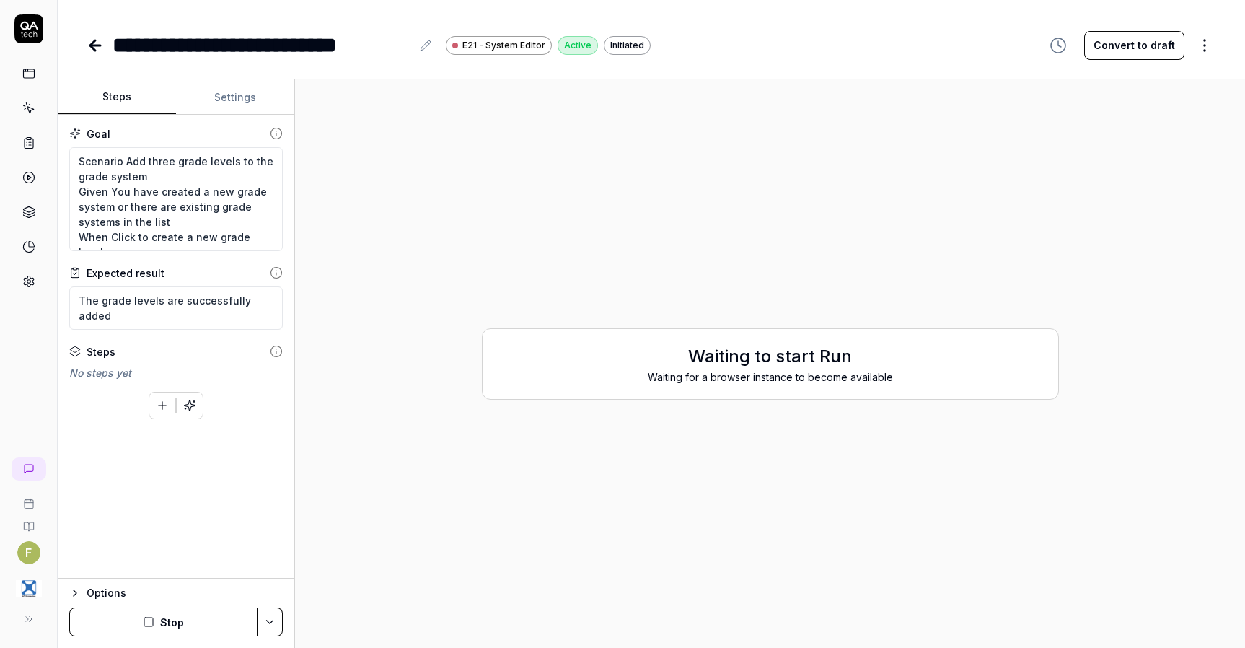
click at [163, 633] on button "Stop" at bounding box center [163, 622] width 188 height 29
type textarea "*"
click at [161, 618] on button "Stop" at bounding box center [163, 622] width 188 height 29
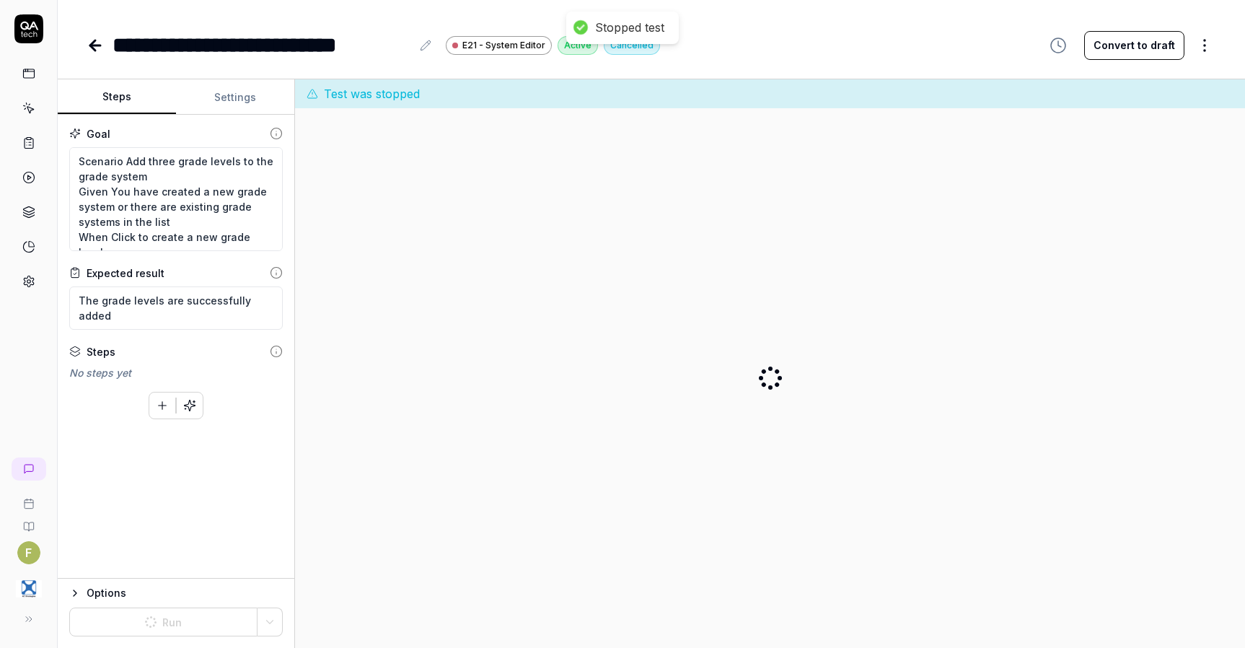
type textarea "*"
click at [272, 538] on div "Goal Scenario Add three grade levels to the grade system Given You have created…" at bounding box center [176, 347] width 237 height 464
type textarea "*"
